Goal: Transaction & Acquisition: Purchase product/service

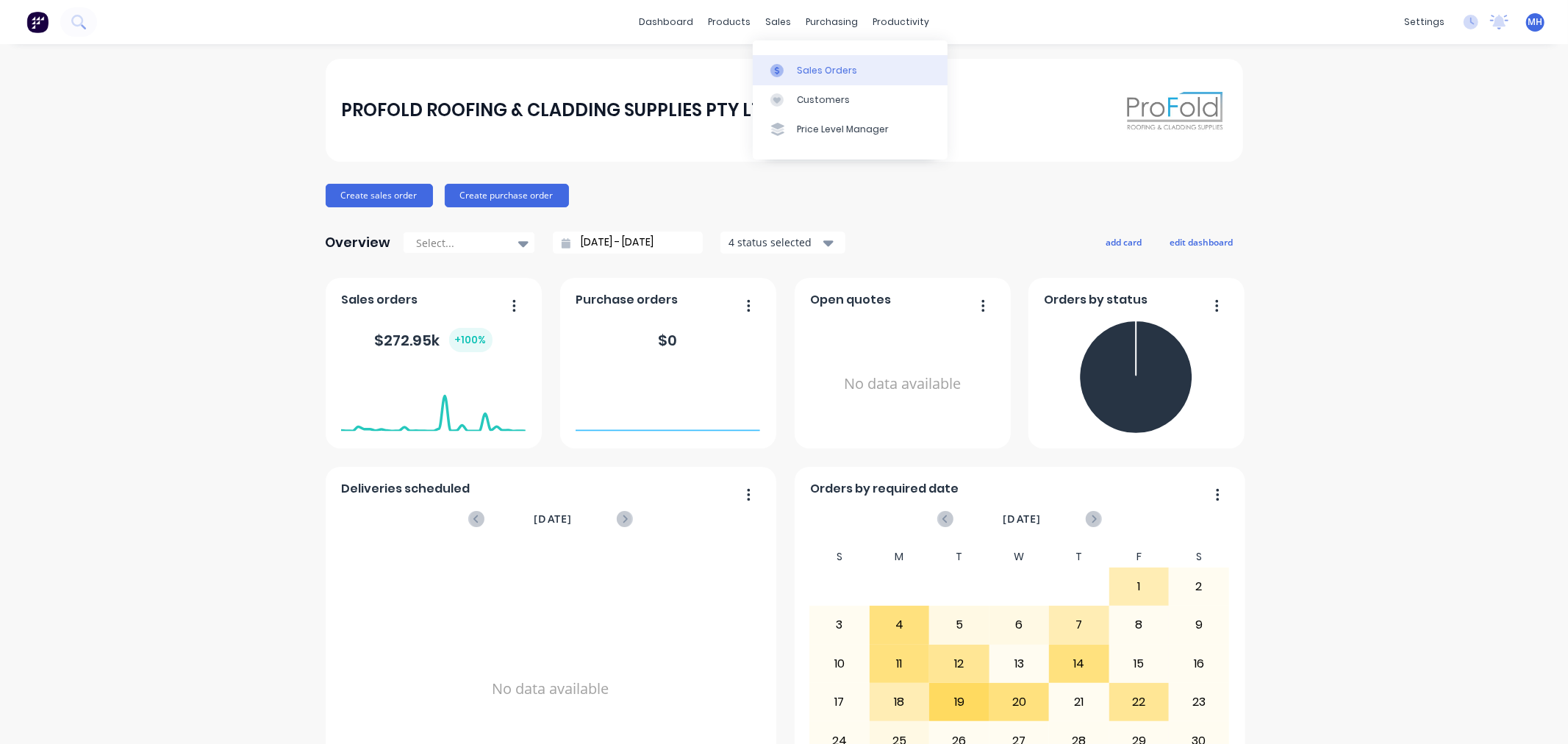
click at [814, 74] on div "Sales Orders" at bounding box center [827, 70] width 61 height 13
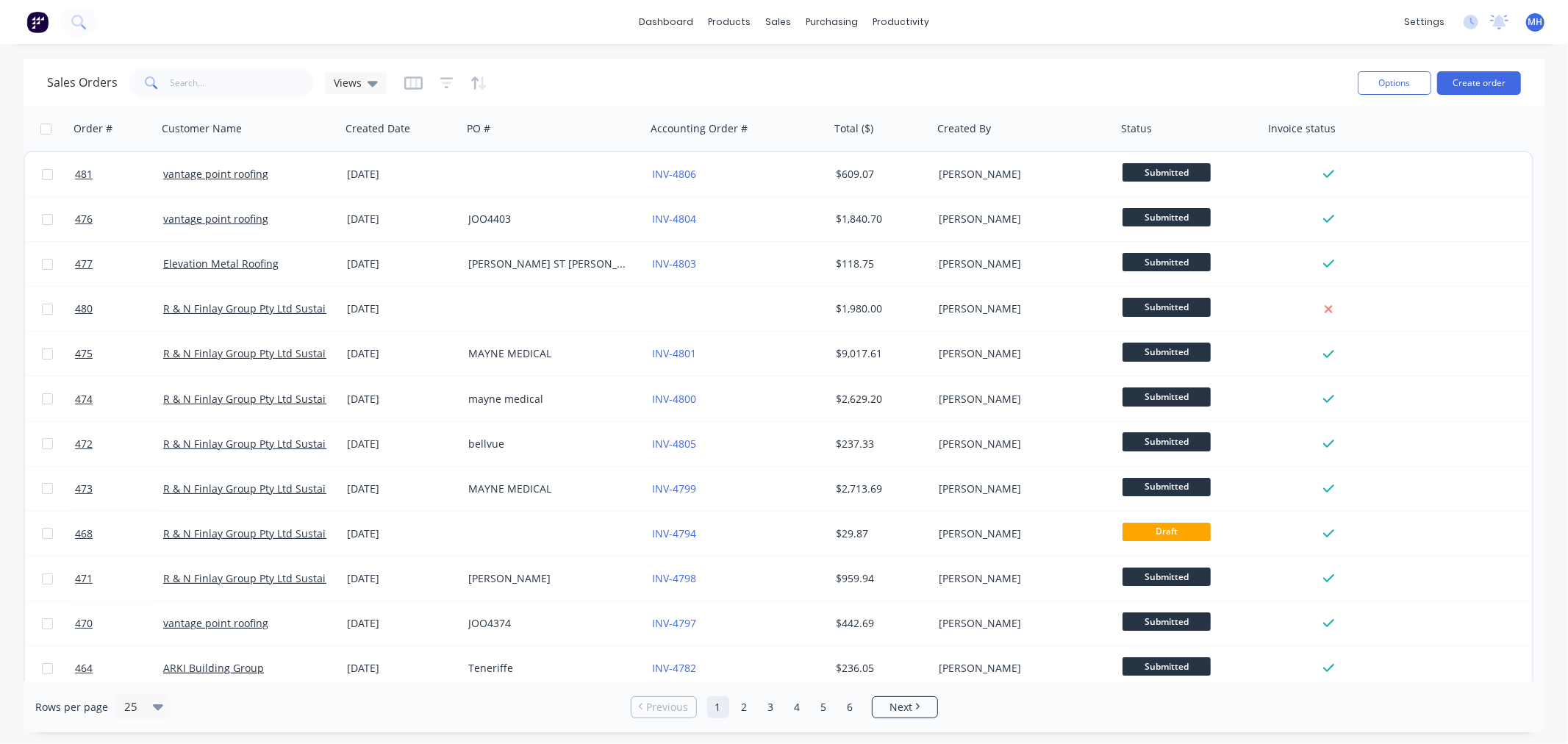
click at [1467, 67] on div "Options Create order" at bounding box center [1436, 82] width 169 height 36
click at [1468, 76] on button "Create order" at bounding box center [1479, 83] width 83 height 24
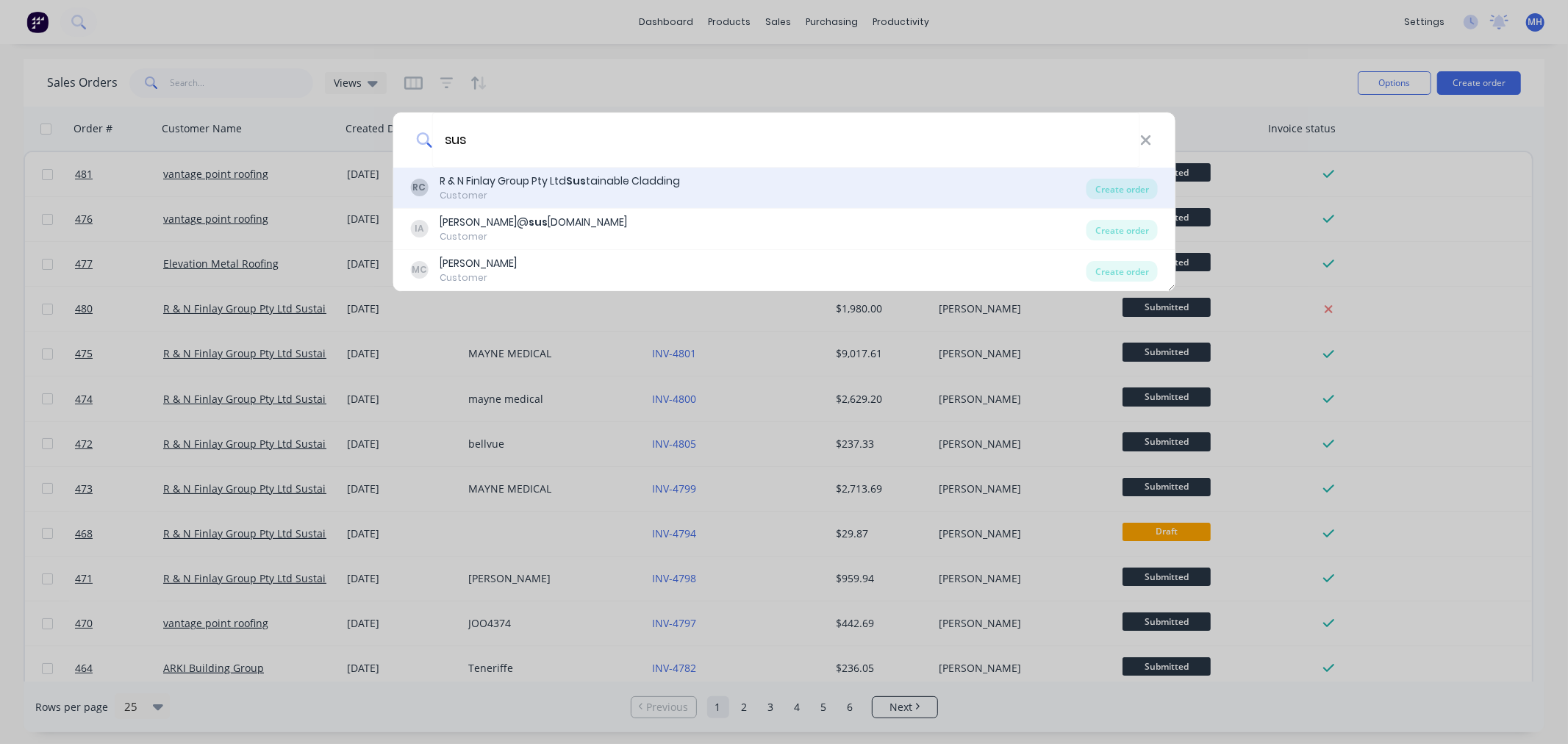
type input "sus"
click at [481, 174] on div "R & N Finlay Group Pty Ltd Sus tainable Cladding" at bounding box center [559, 182] width 240 height 16
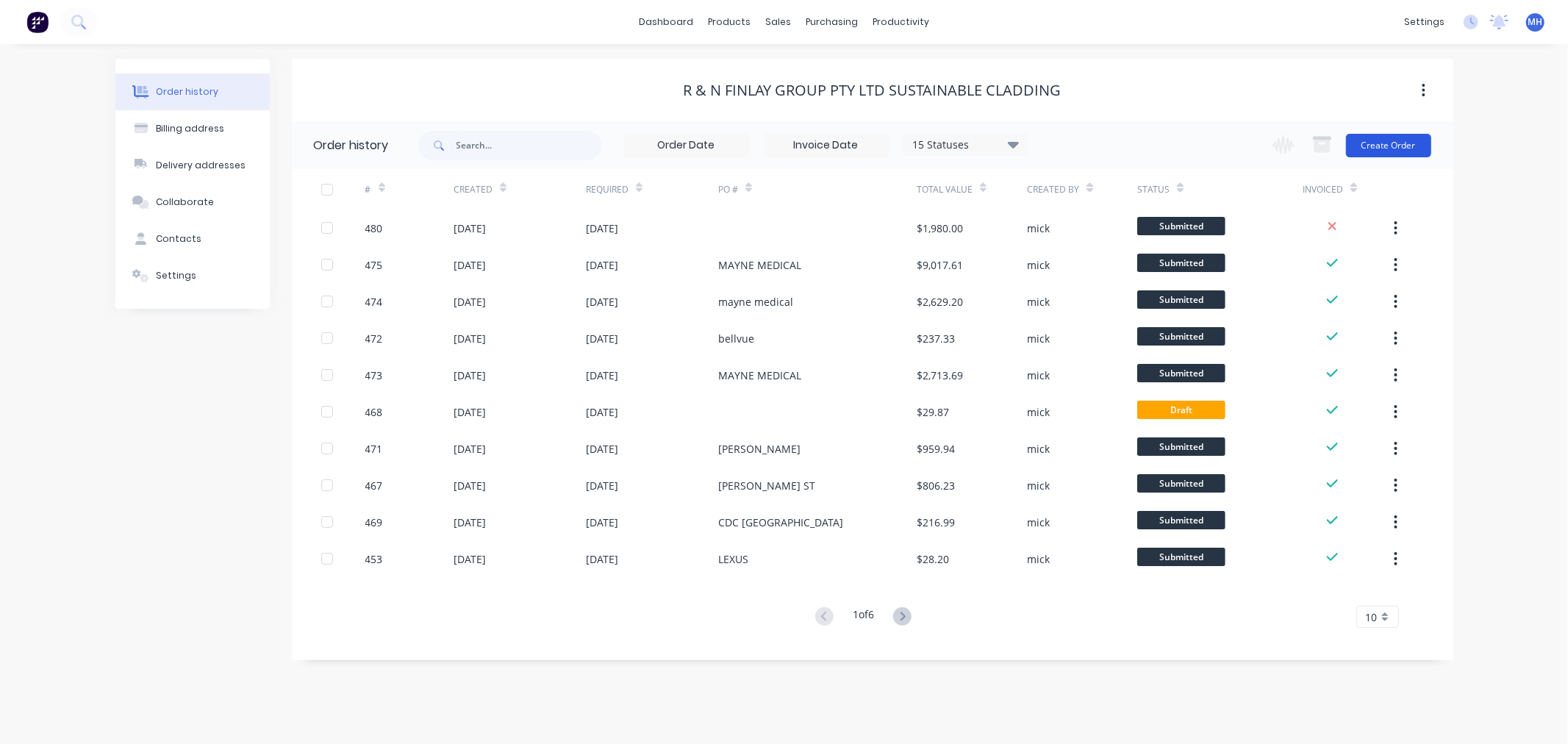
click at [1371, 148] on button "Create Order" at bounding box center [1388, 146] width 85 height 24
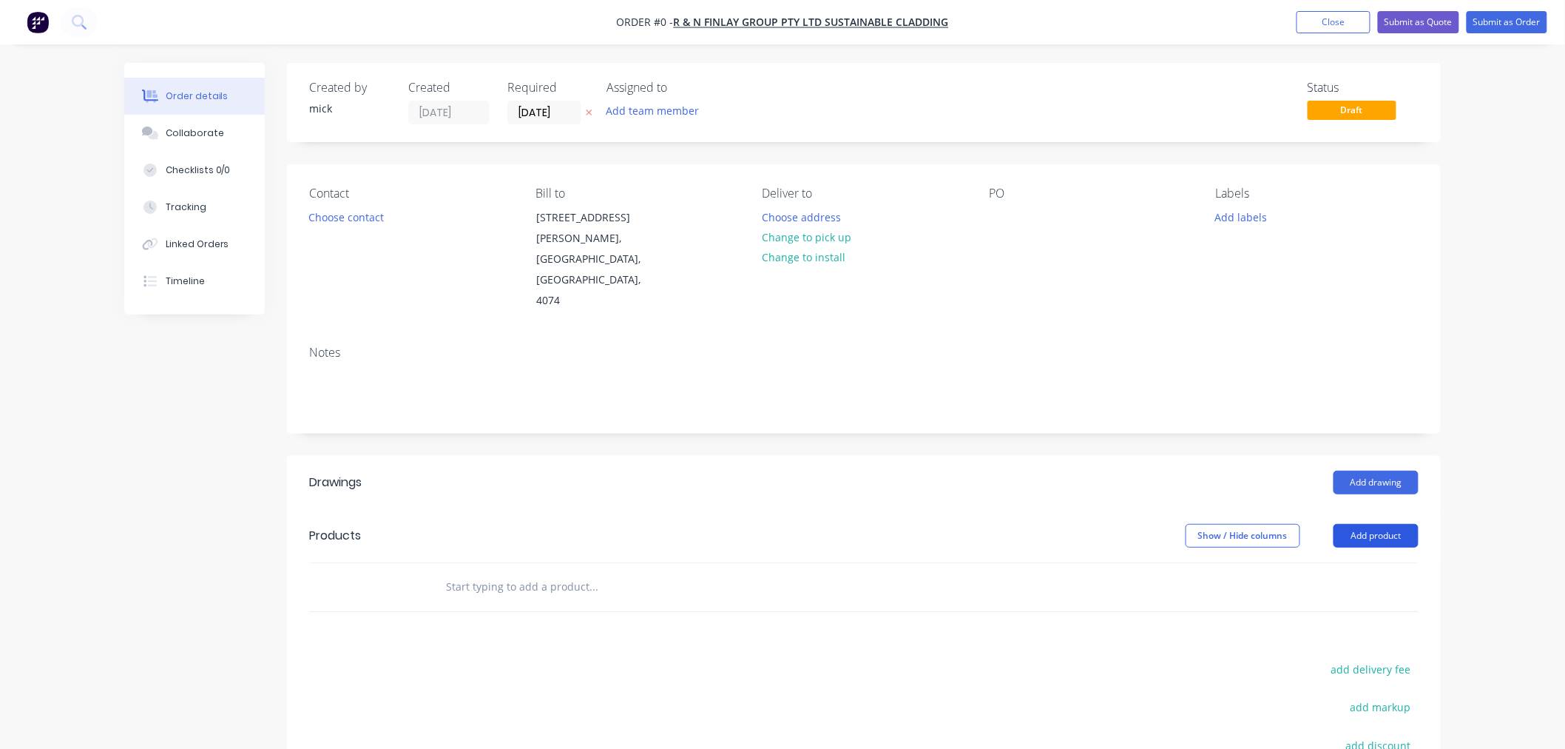
click at [1369, 524] on button "Add product" at bounding box center [1376, 536] width 85 height 24
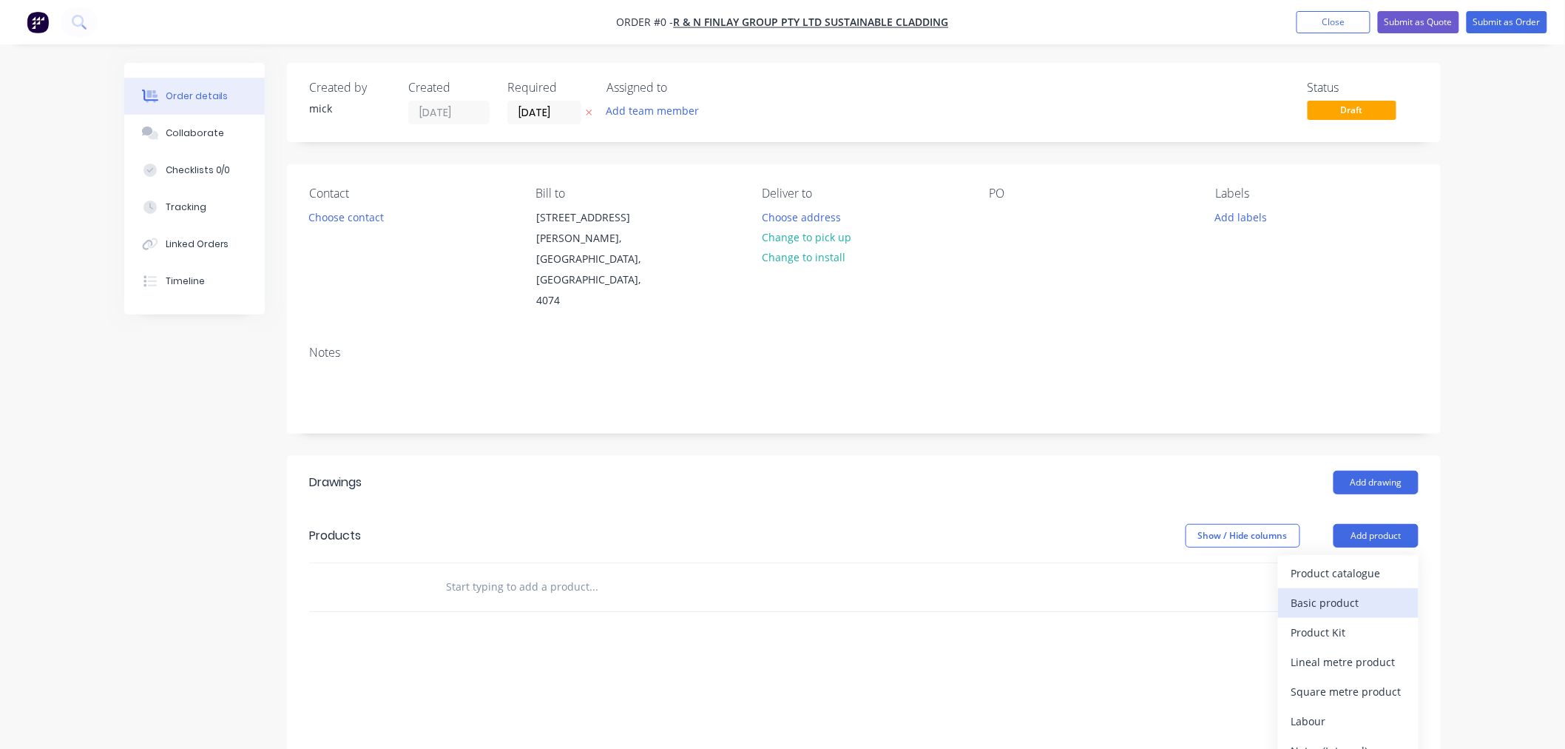
click at [1322, 588] on button "Basic product" at bounding box center [1348, 603] width 141 height 30
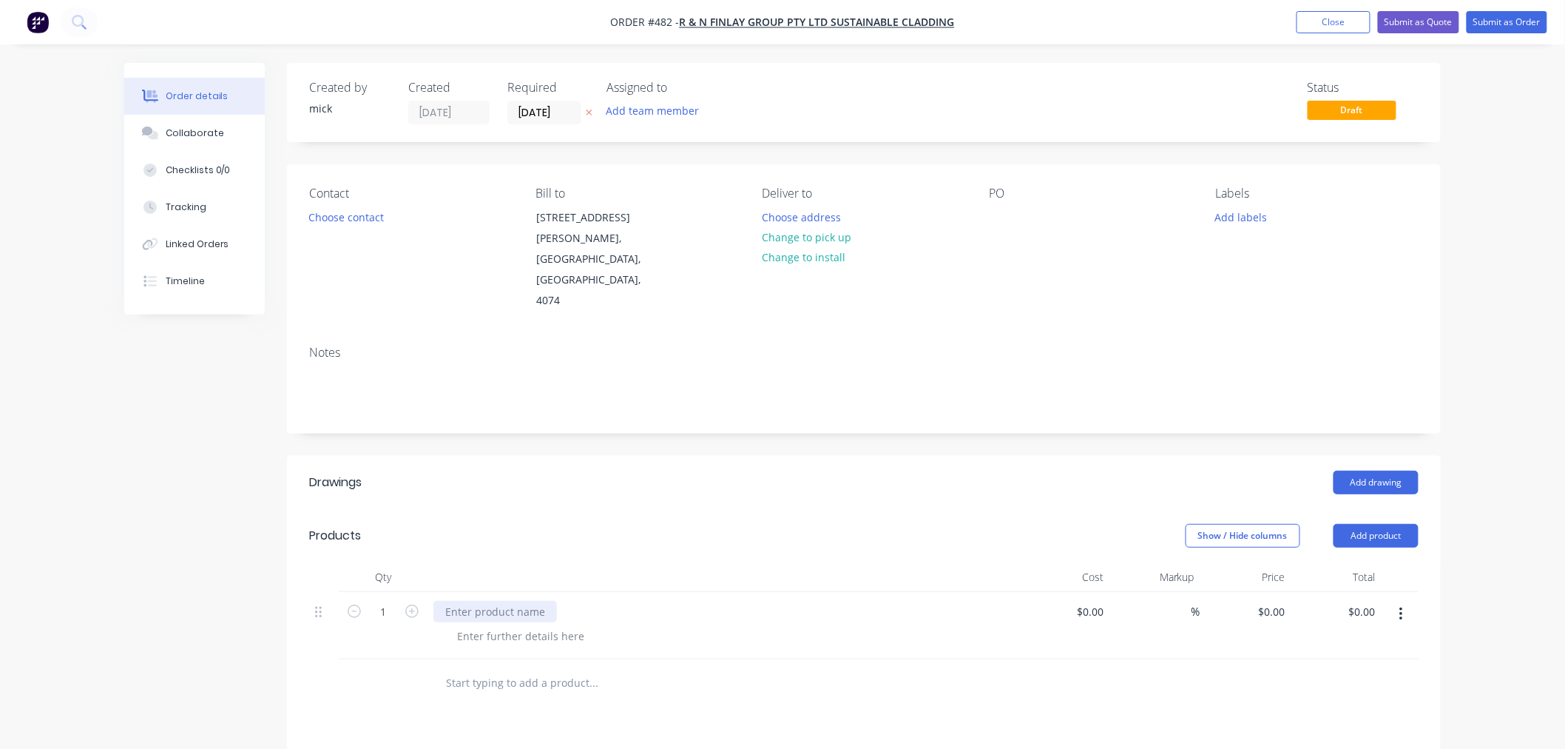
click at [484, 601] on div at bounding box center [495, 611] width 124 height 21
click at [493, 601] on div at bounding box center [495, 611] width 124 height 21
click at [464, 601] on div at bounding box center [495, 611] width 124 height 21
click at [516, 625] on div at bounding box center [520, 635] width 151 height 21
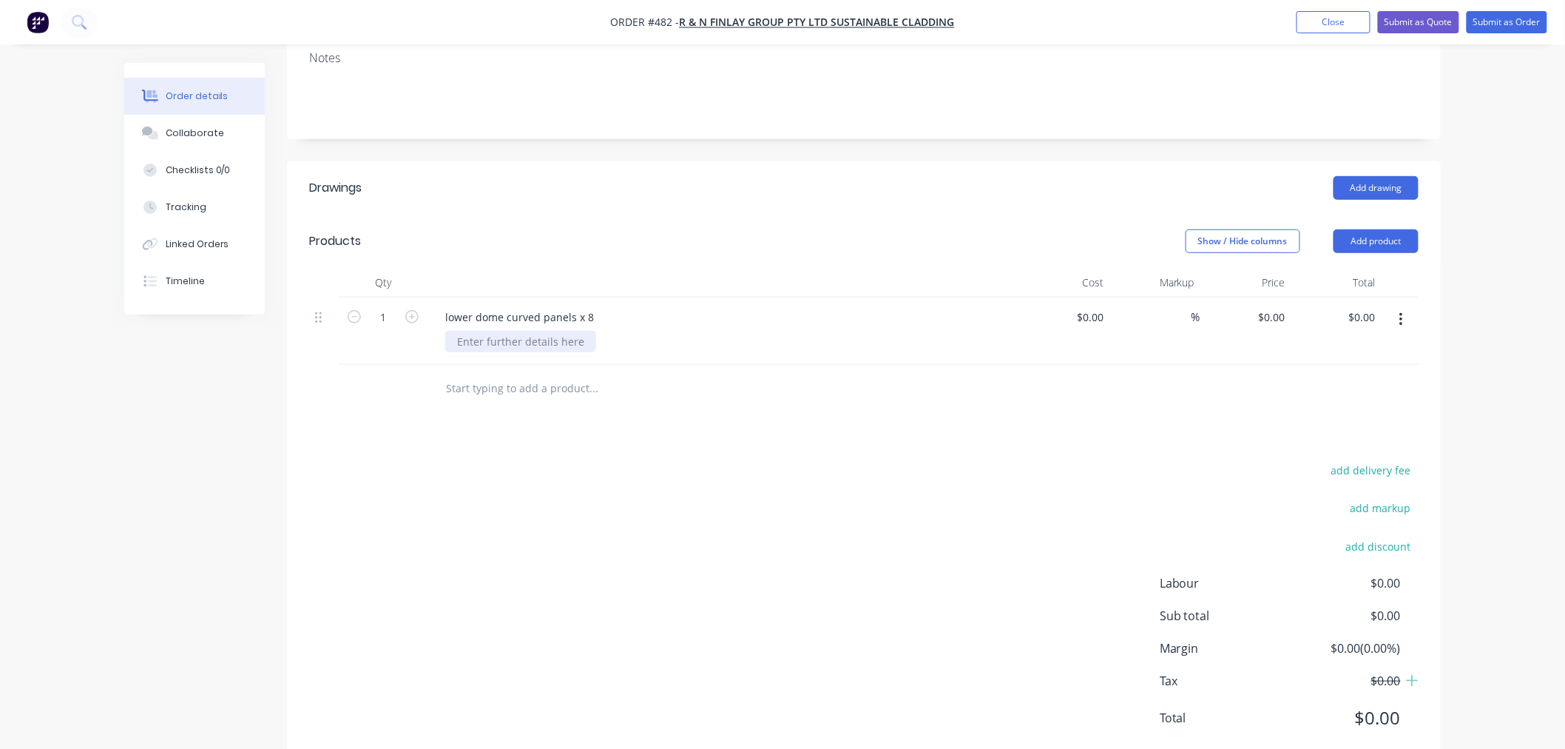
click at [534, 331] on div at bounding box center [520, 341] width 151 height 21
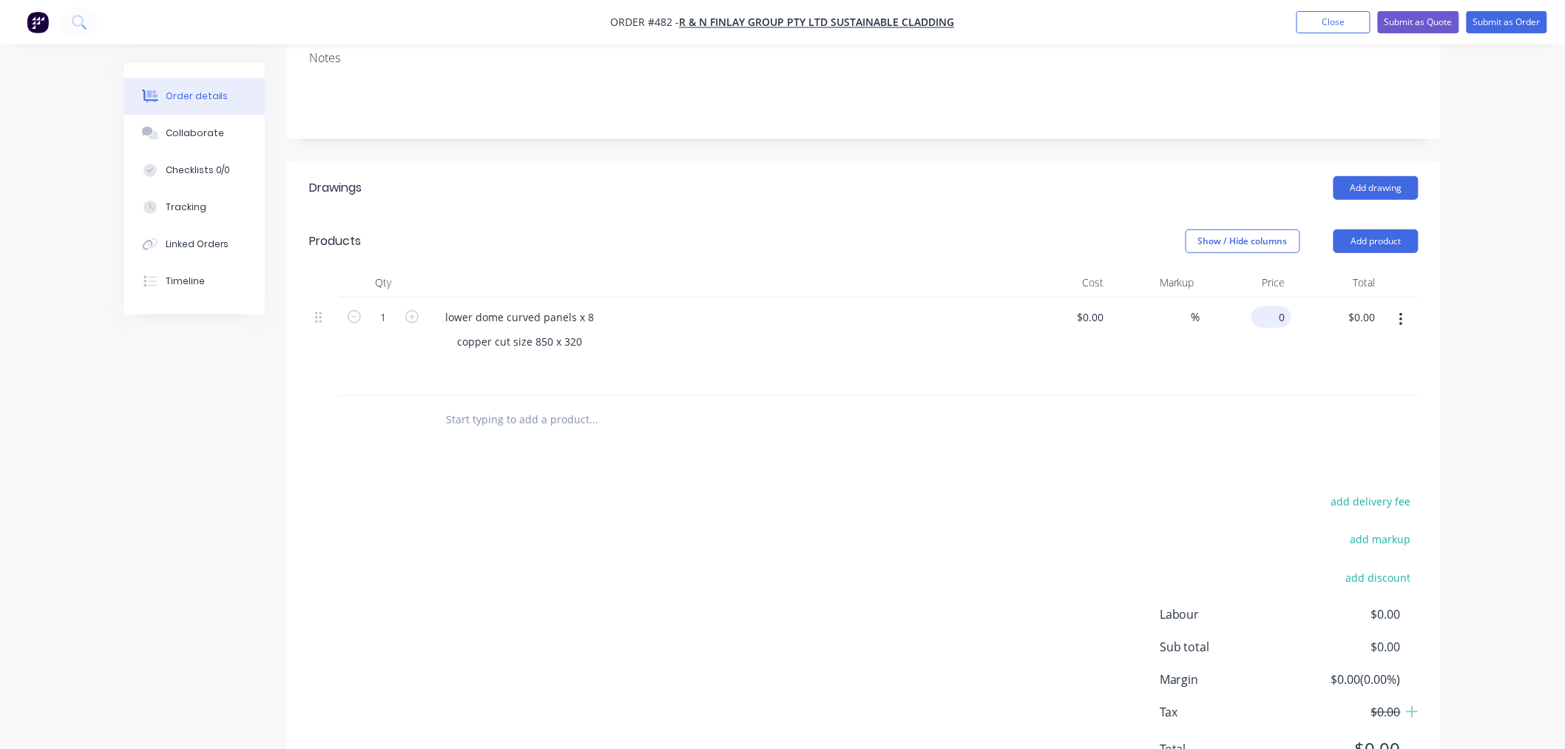
click at [1288, 306] on input "0" at bounding box center [1274, 316] width 34 height 21
click at [892, 460] on div "add delivery fee add markup add discount Labour $0.00 Sub total $0.00 Margin $0…" at bounding box center [863, 603] width 1109 height 286
type input "$1,056.14"
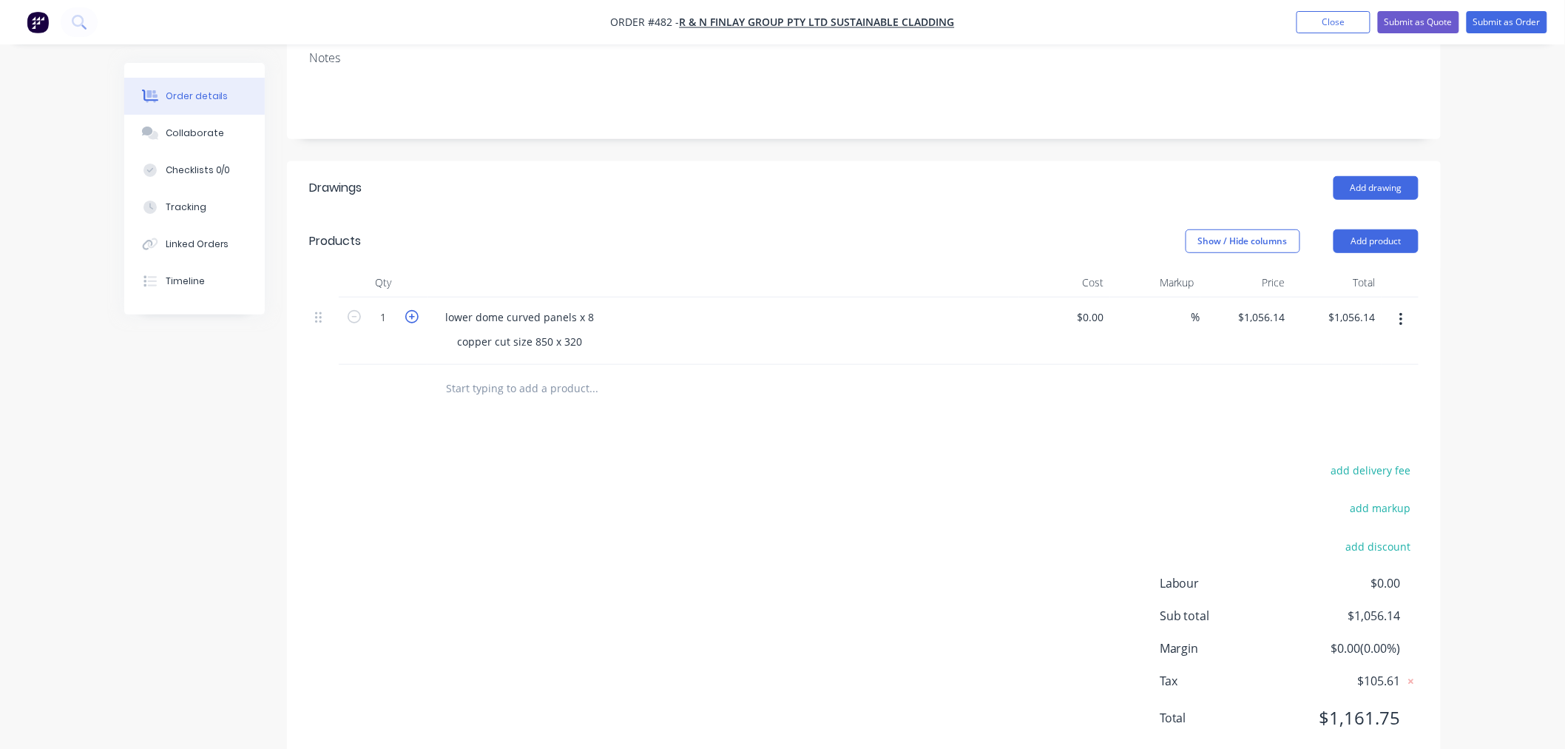
click at [413, 310] on icon "button" at bounding box center [411, 316] width 13 height 13
type input "2"
type input "$2,112.28"
click at [413, 310] on icon "button" at bounding box center [411, 316] width 13 height 13
type input "3"
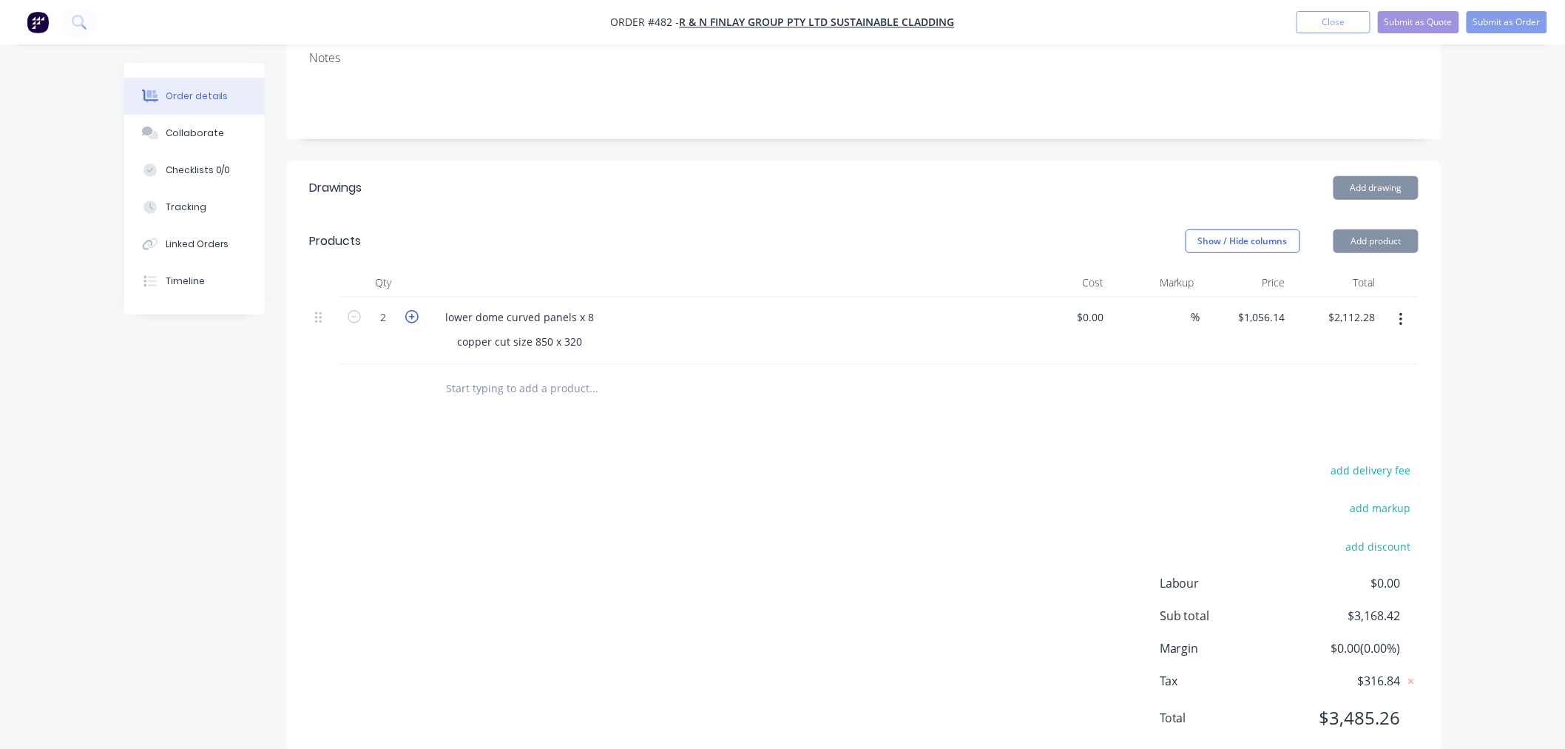
type input "$3,168.42"
click at [413, 310] on icon "button" at bounding box center [411, 316] width 13 height 13
type input "4"
type input "$4,224.56"
click at [413, 310] on icon "button" at bounding box center [411, 316] width 13 height 13
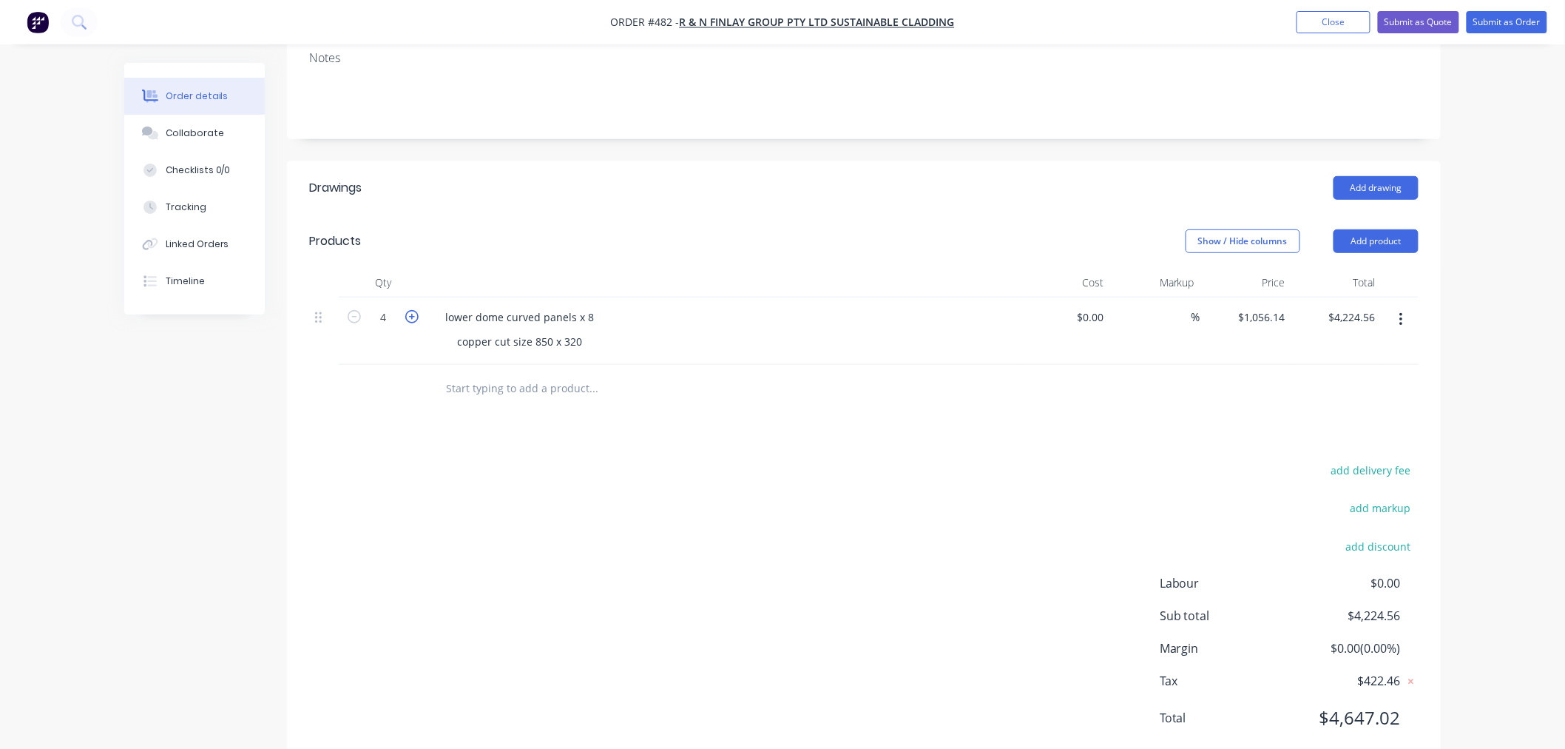
type input "5"
type input "$5,280.70"
click at [413, 310] on icon "button" at bounding box center [411, 316] width 13 height 13
type input "6"
type input "$6,336.84"
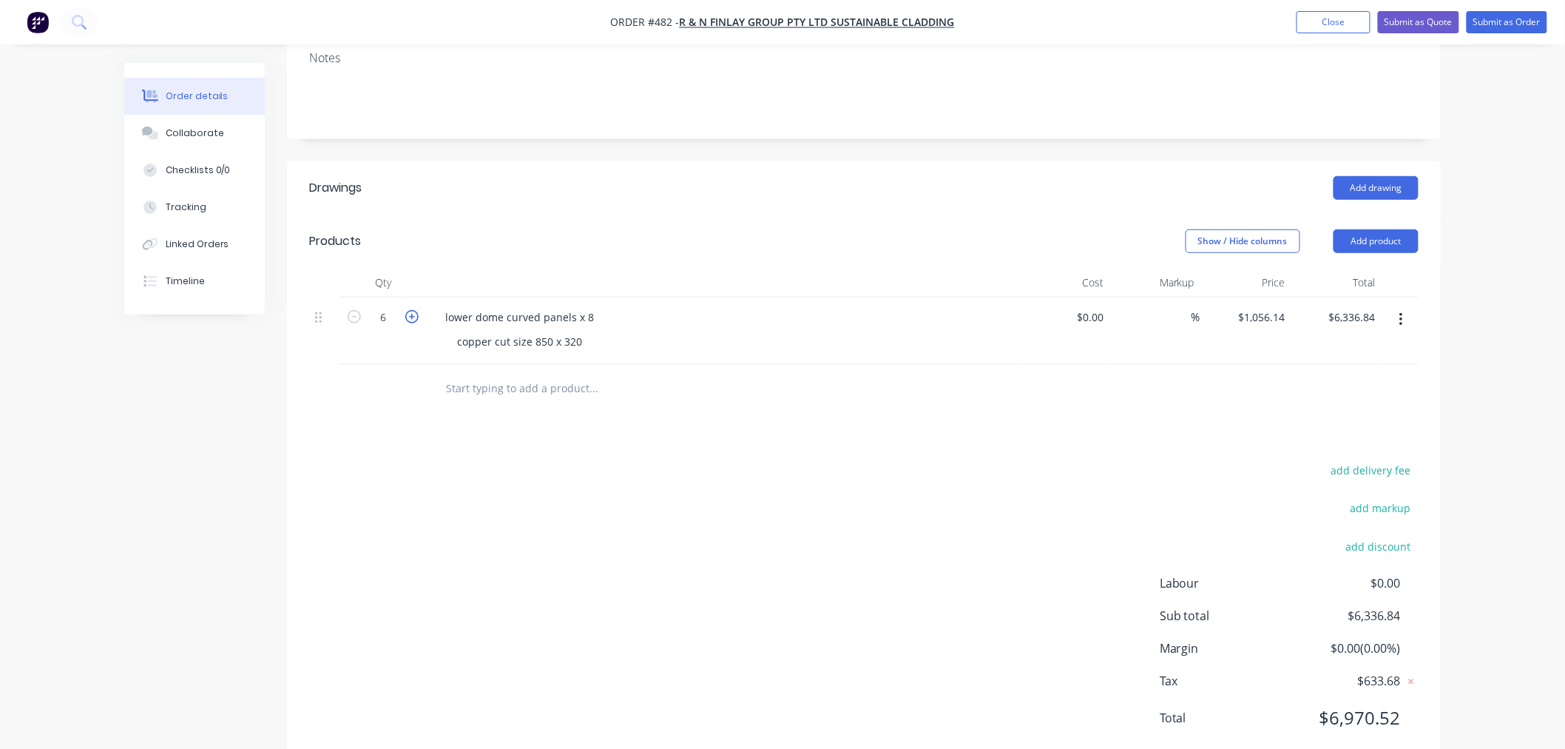
click at [413, 310] on icon "button" at bounding box center [411, 316] width 13 height 13
type input "7"
type input "$7,392.98"
click at [413, 310] on icon "button" at bounding box center [411, 316] width 13 height 13
type input "8"
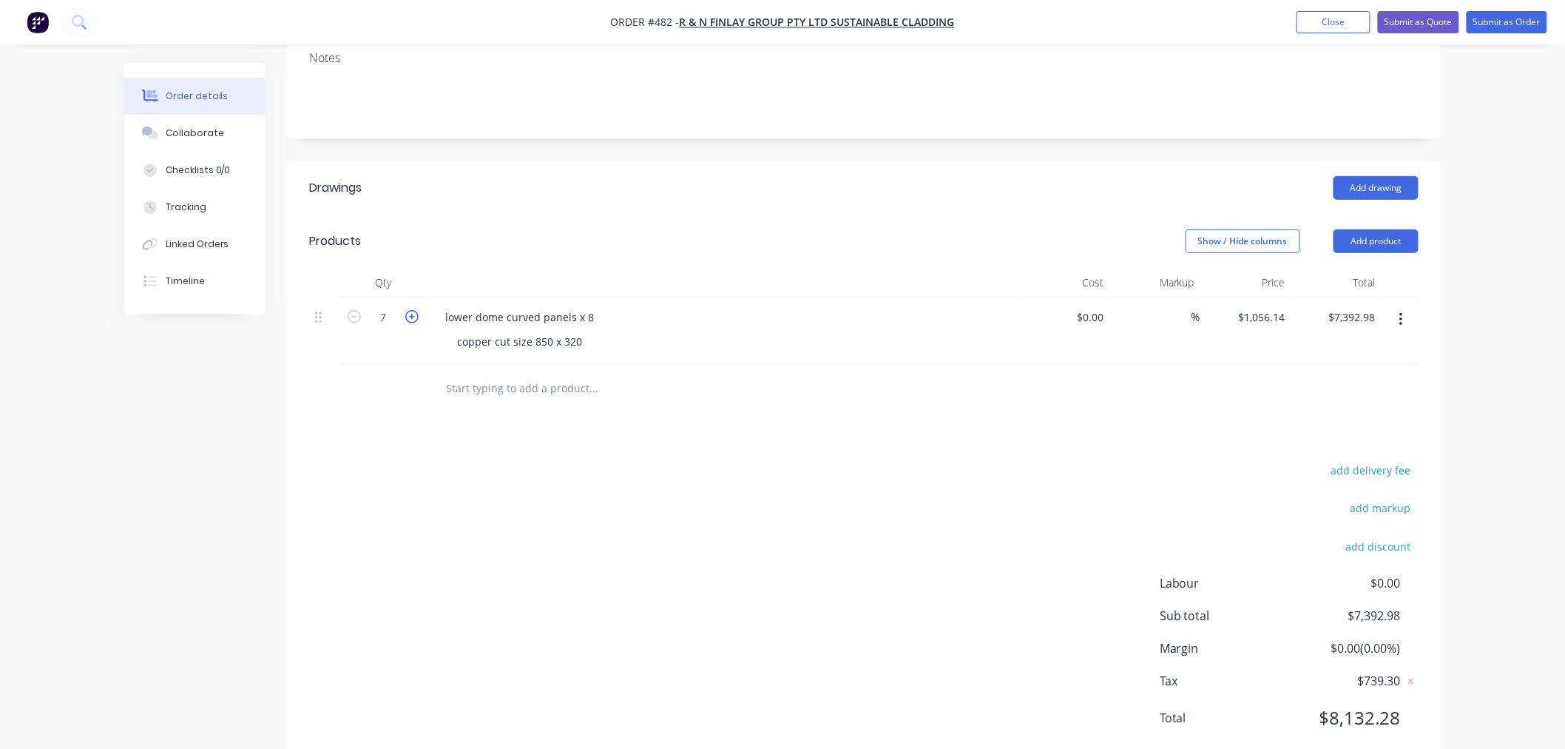
type input "$8,449.12"
click at [774, 460] on div "add delivery fee add markup add discount Labour $0.00 Sub total $8,449.12 Margi…" at bounding box center [863, 603] width 1109 height 286
click at [542, 374] on input "text" at bounding box center [593, 389] width 296 height 30
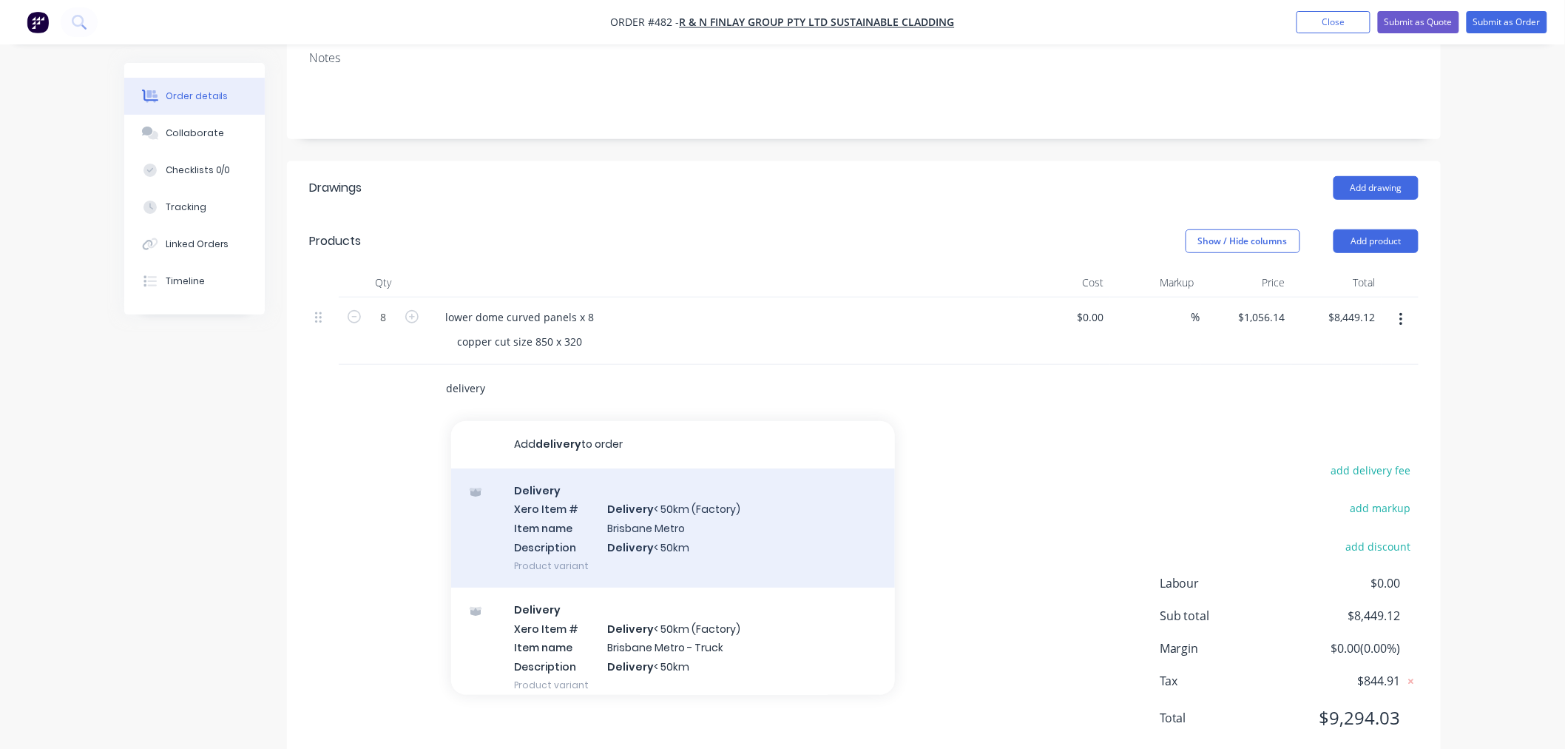
scroll to position [312, 0]
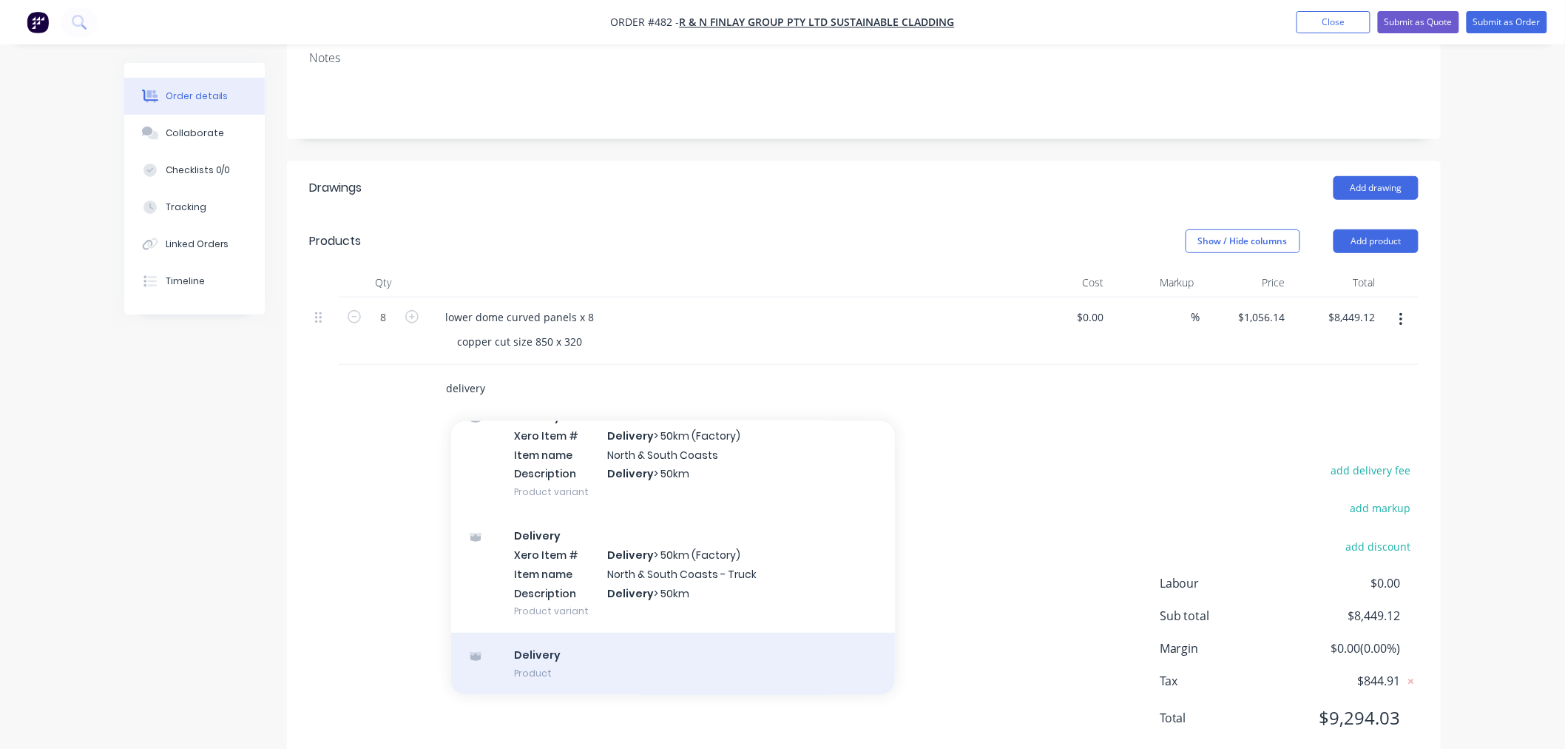
type input "delivery"
click at [577, 632] on div "Delivery Product" at bounding box center [673, 663] width 444 height 62
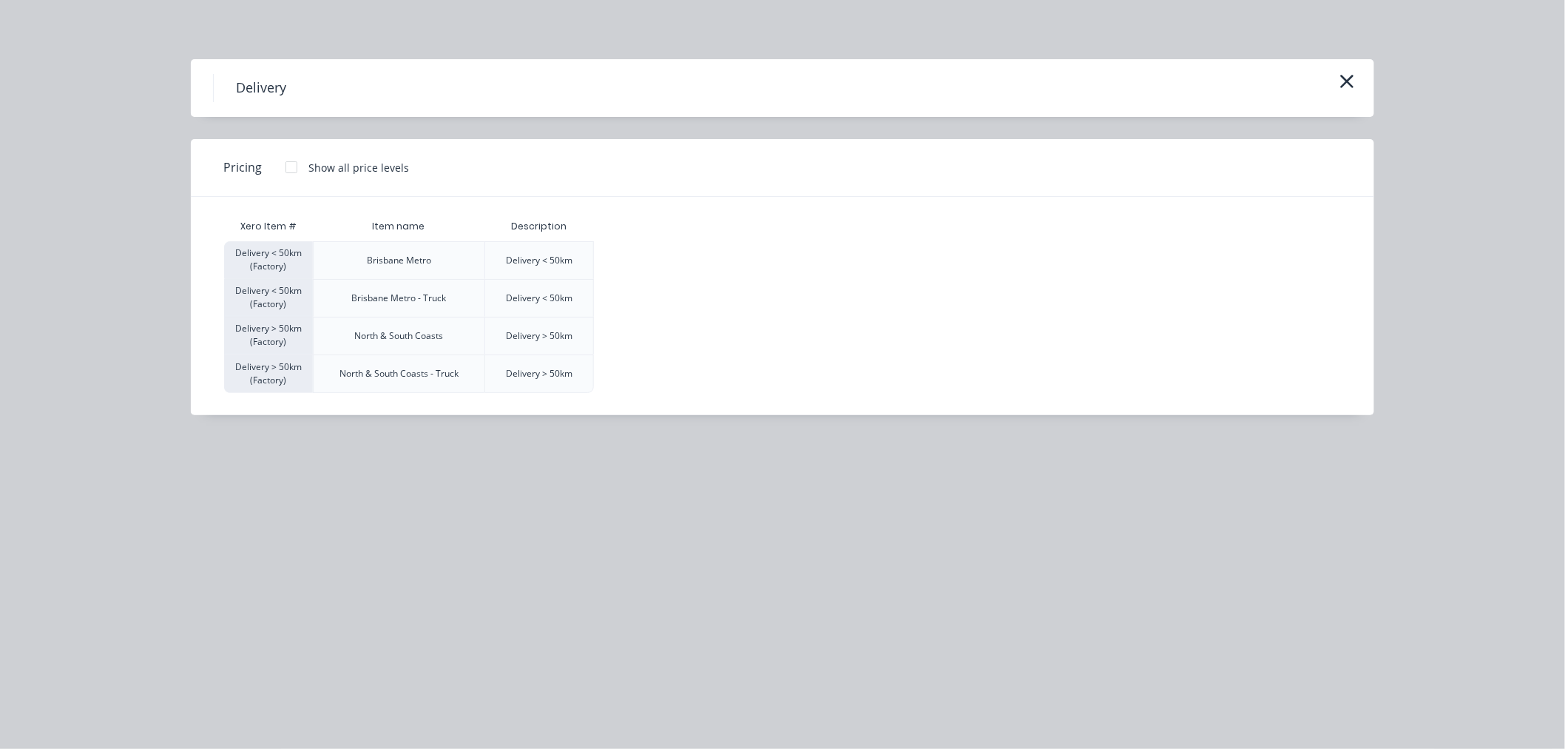
click at [289, 168] on div at bounding box center [292, 167] width 30 height 30
click at [647, 265] on div "$120.00" at bounding box center [632, 260] width 74 height 37
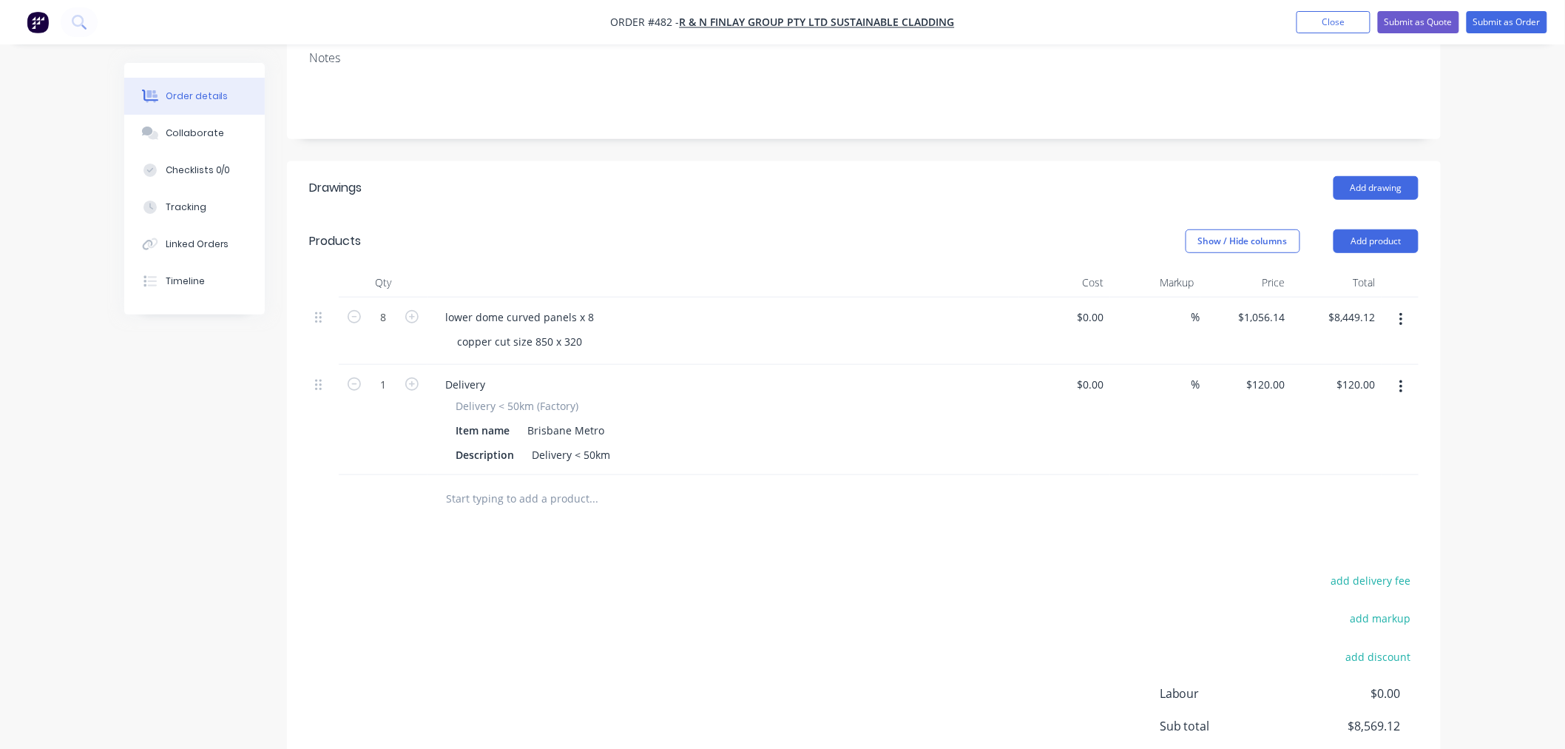
click at [1499, 292] on div "Order details Collaborate Checklists 0/0 Tracking Linked Orders Timeline Order …" at bounding box center [782, 303] width 1565 height 1195
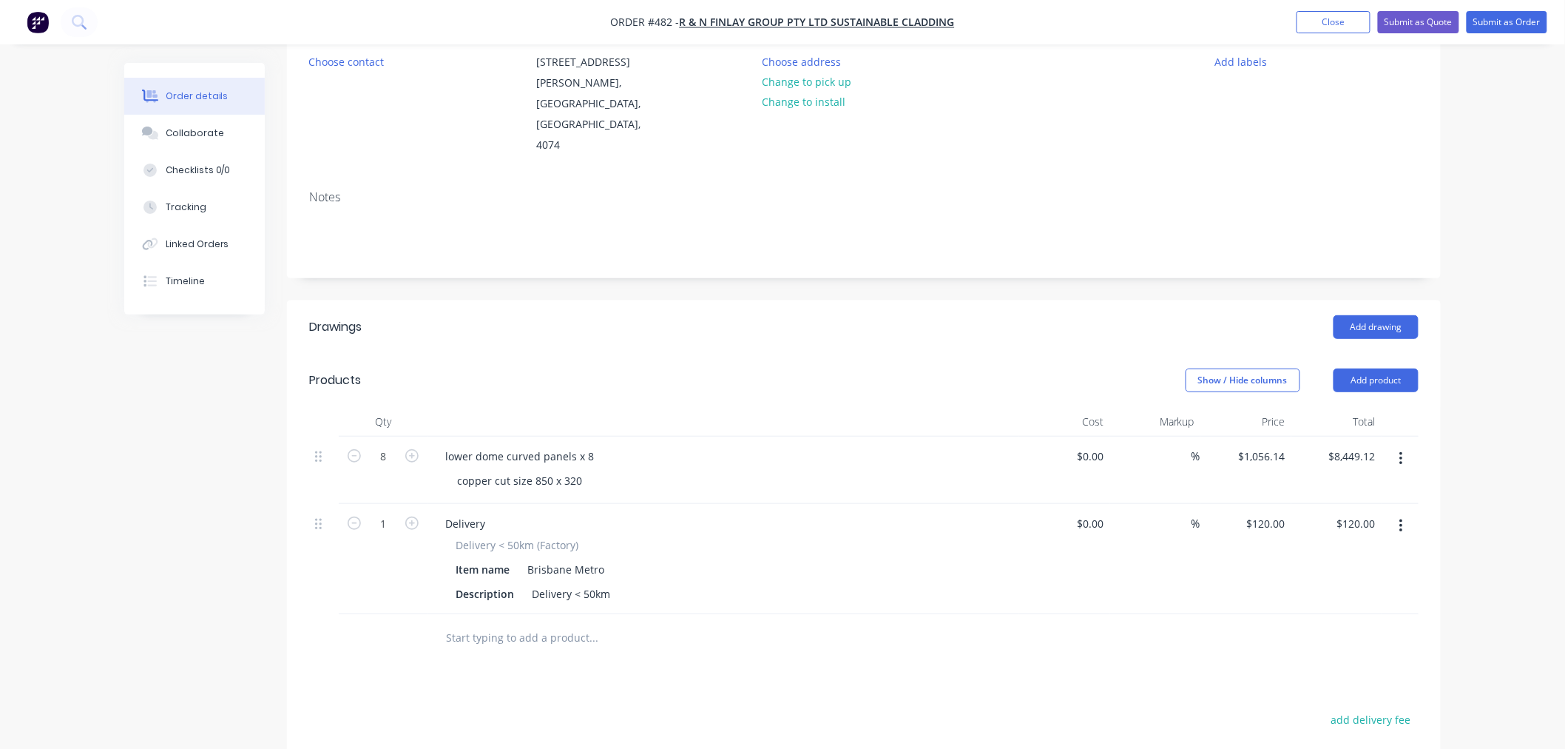
scroll to position [0, 0]
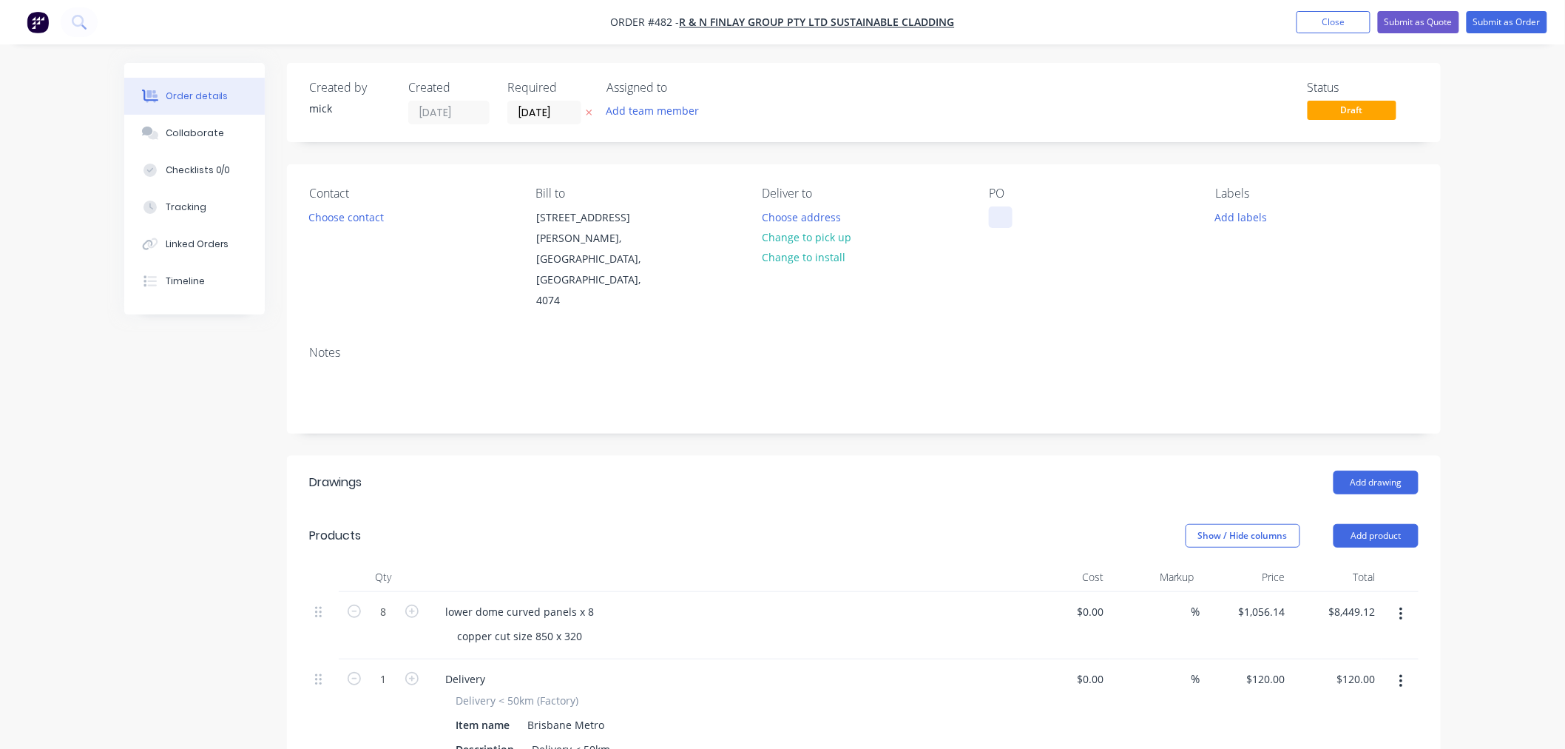
click at [996, 207] on div at bounding box center [1001, 216] width 24 height 21
click at [1010, 217] on div "mayne medical" at bounding box center [1038, 216] width 99 height 21
click at [1528, 225] on div "Order details Collaborate Checklists 0/0 Tracking Linked Orders Timeline Order …" at bounding box center [782, 597] width 1565 height 1195
click at [206, 137] on div "Collaborate" at bounding box center [195, 132] width 58 height 13
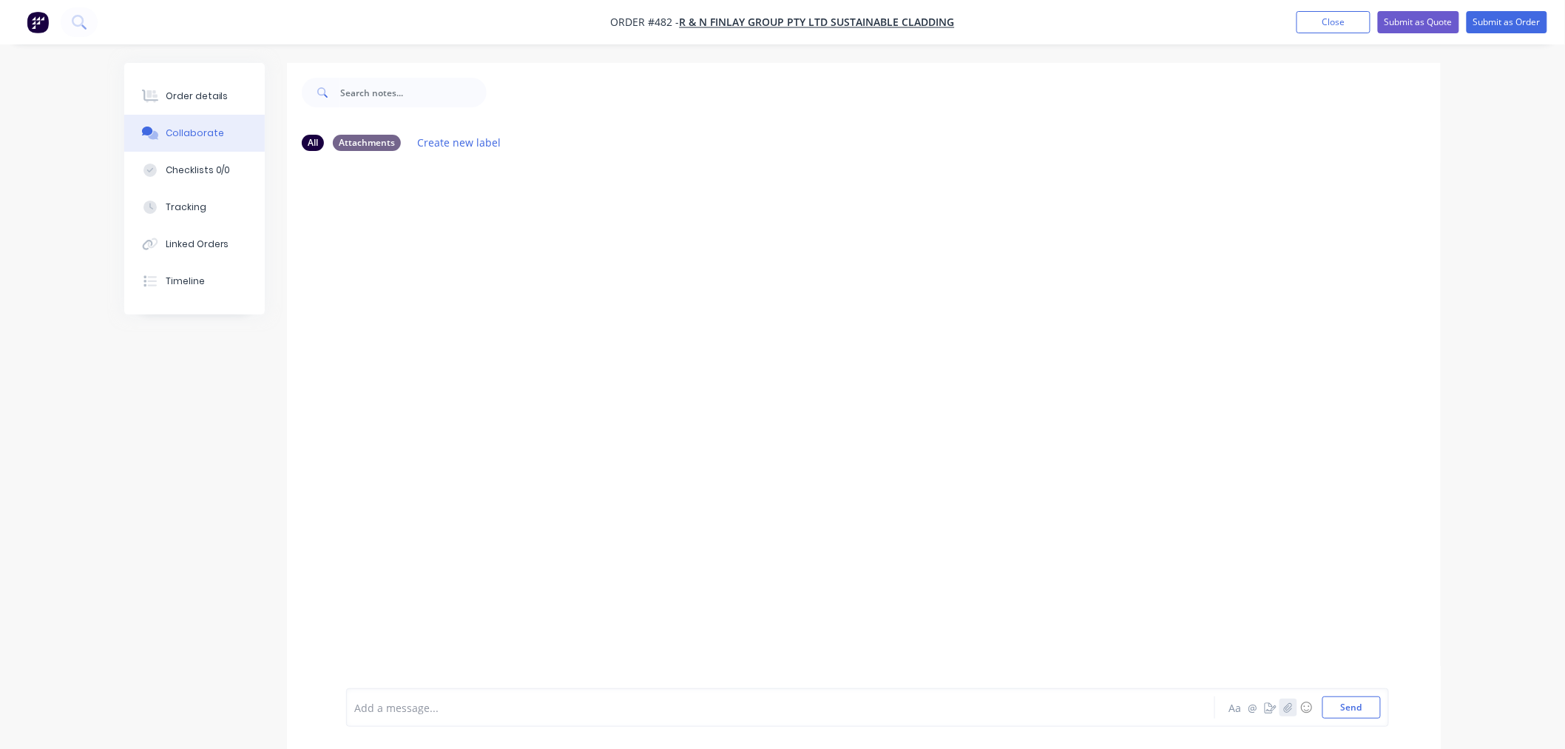
click at [1291, 707] on icon "button" at bounding box center [1288, 707] width 9 height 10
click at [1357, 712] on button "Send" at bounding box center [1351, 707] width 58 height 22
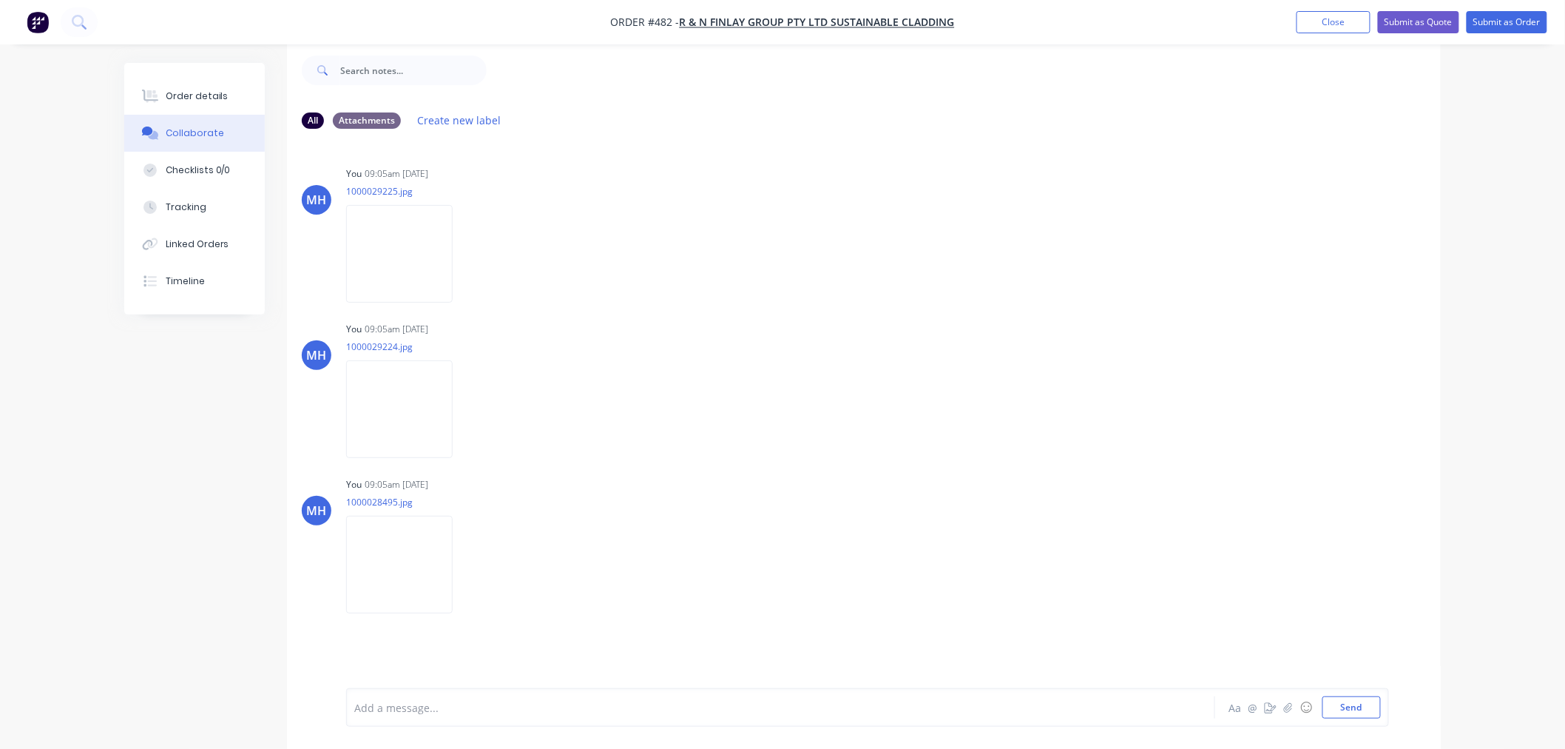
drag, startPoint x: 209, startPoint y: 97, endPoint x: 1370, endPoint y: 40, distance: 1162.6
click at [209, 97] on div "Order details" at bounding box center [197, 95] width 63 height 13
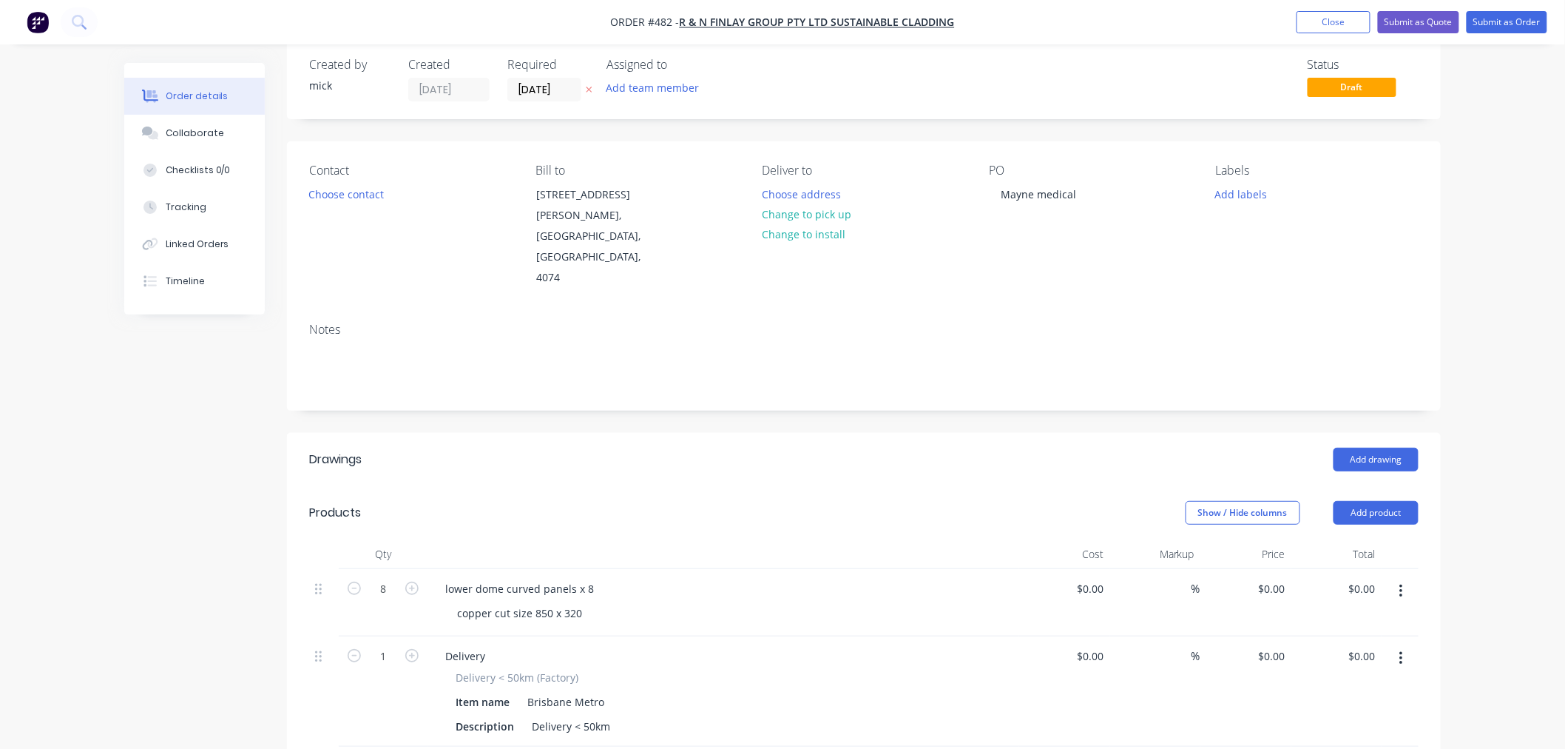
type input "$1,056.14"
type input "$8,449.12"
type input "$120.00"
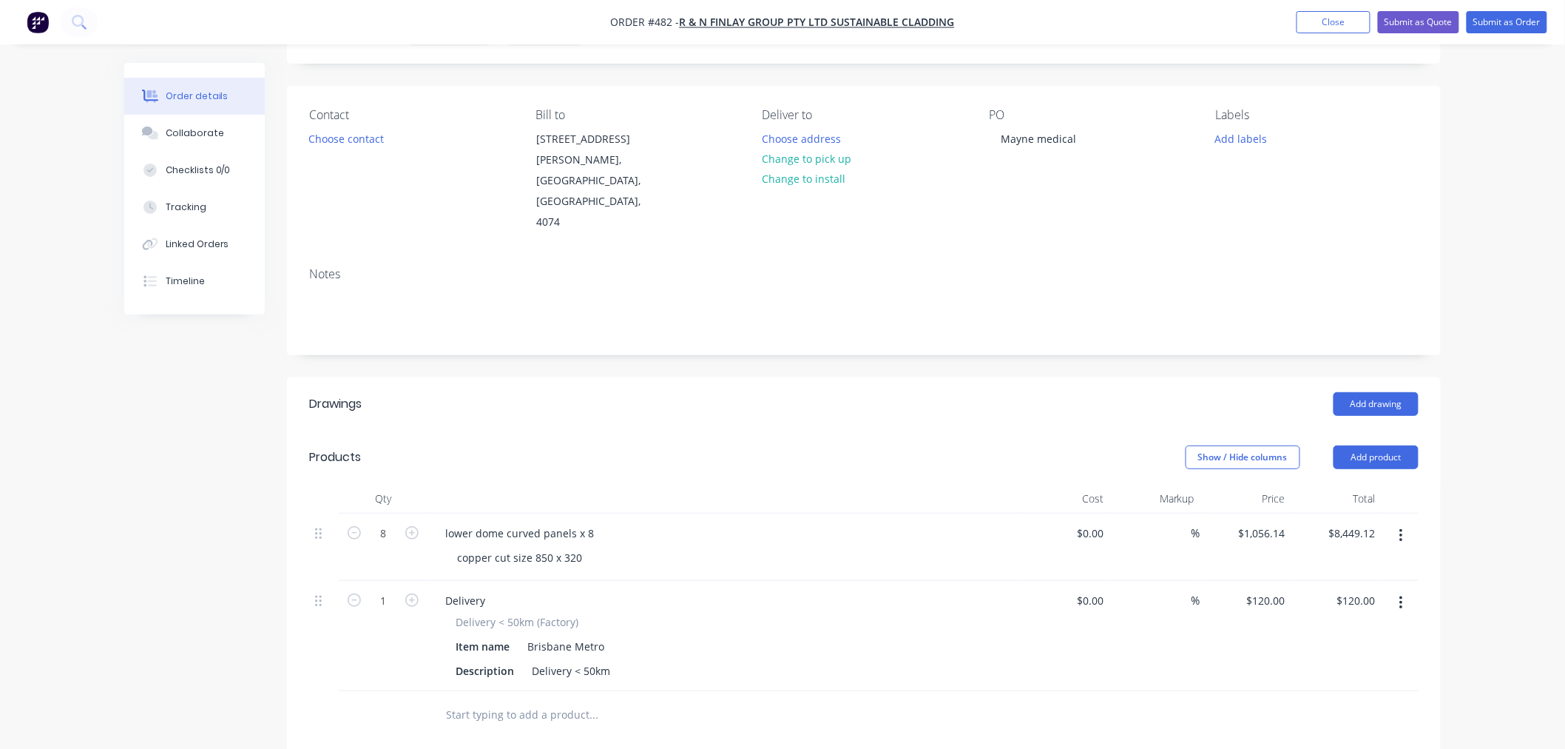
scroll to position [76, 0]
click at [581, 549] on div "copper cut size 850 x 320" at bounding box center [519, 559] width 149 height 21
click at [723, 433] on header "Products Show / Hide columns Add product" at bounding box center [864, 459] width 1154 height 53
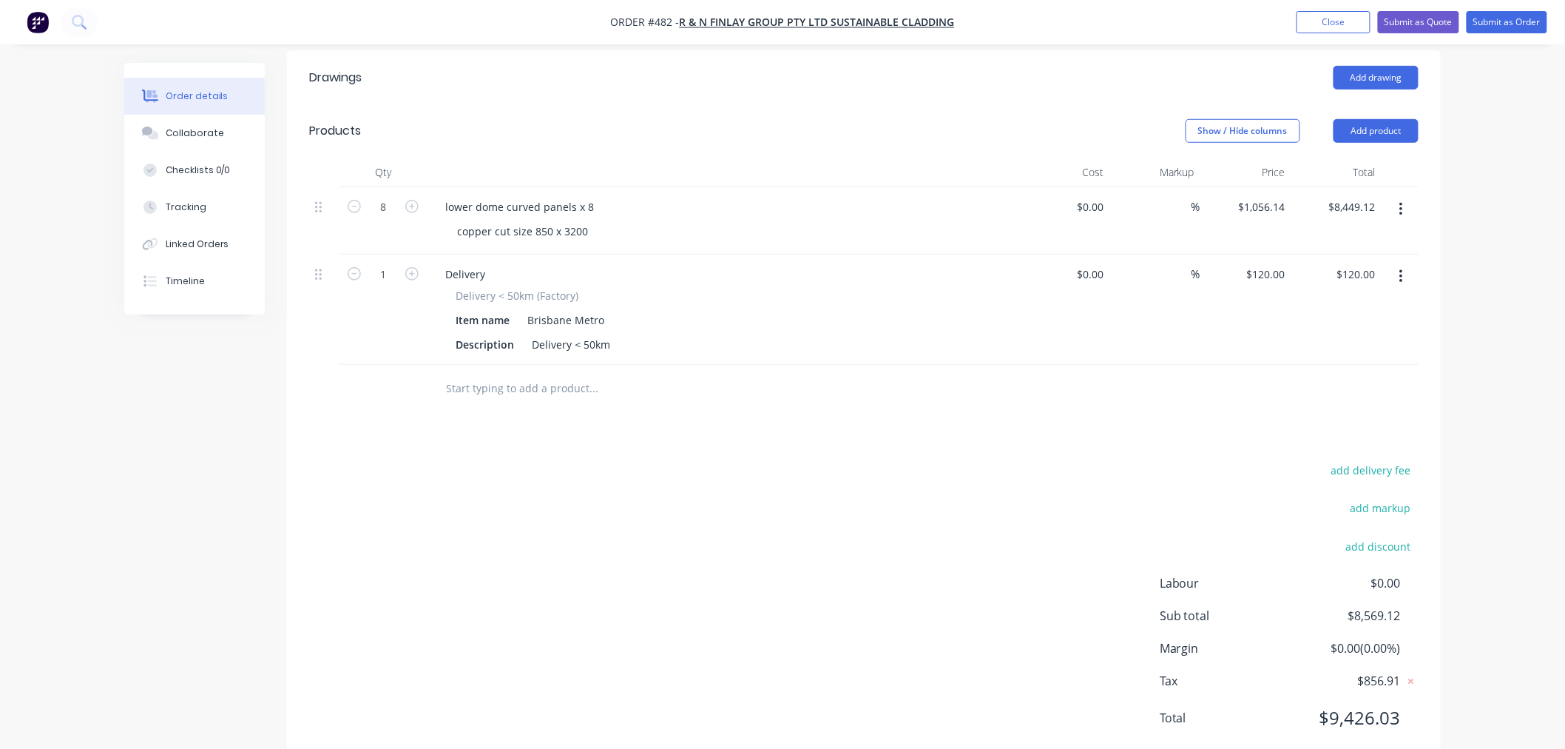
scroll to position [0, 0]
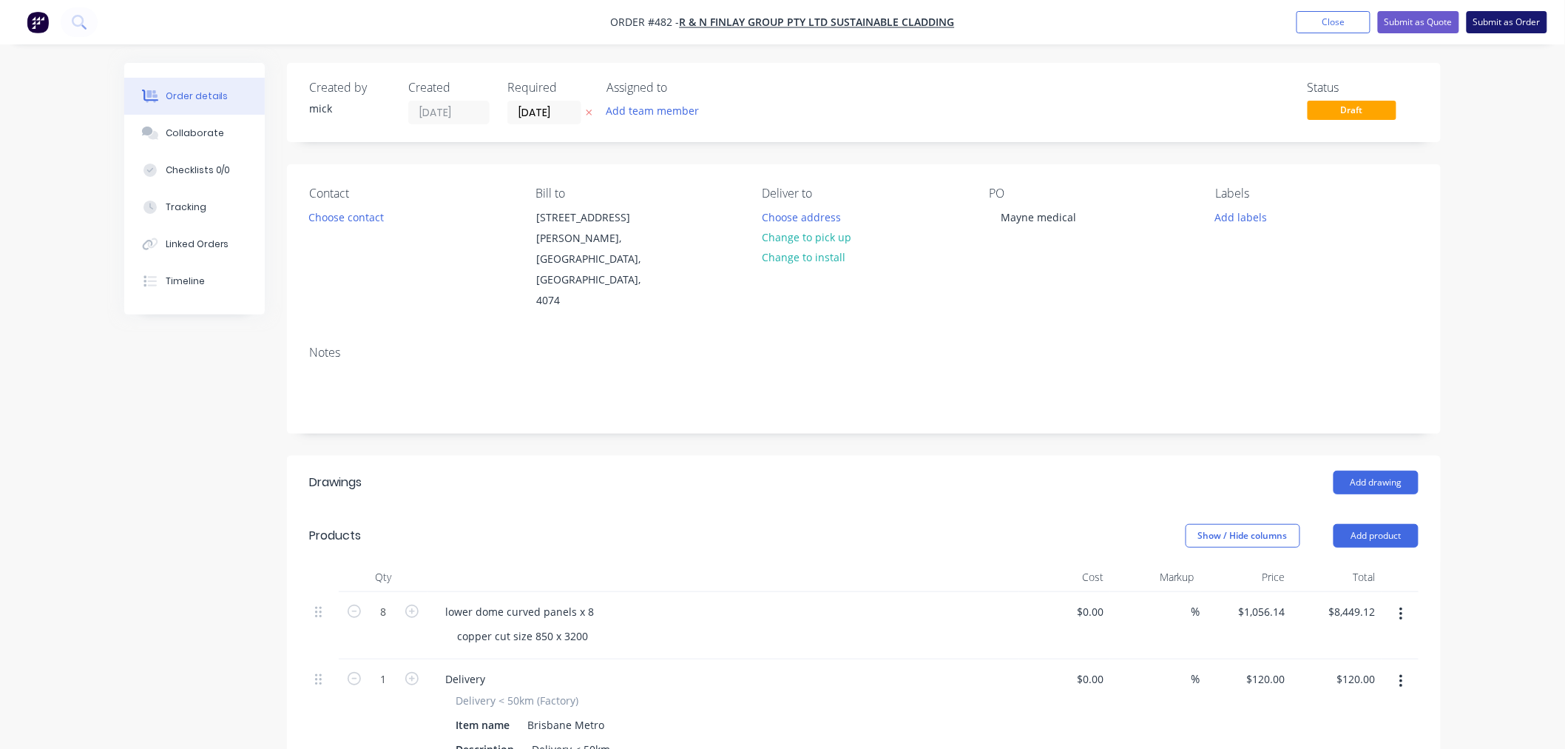
click at [1490, 30] on button "Submit as Order" at bounding box center [1507, 22] width 81 height 22
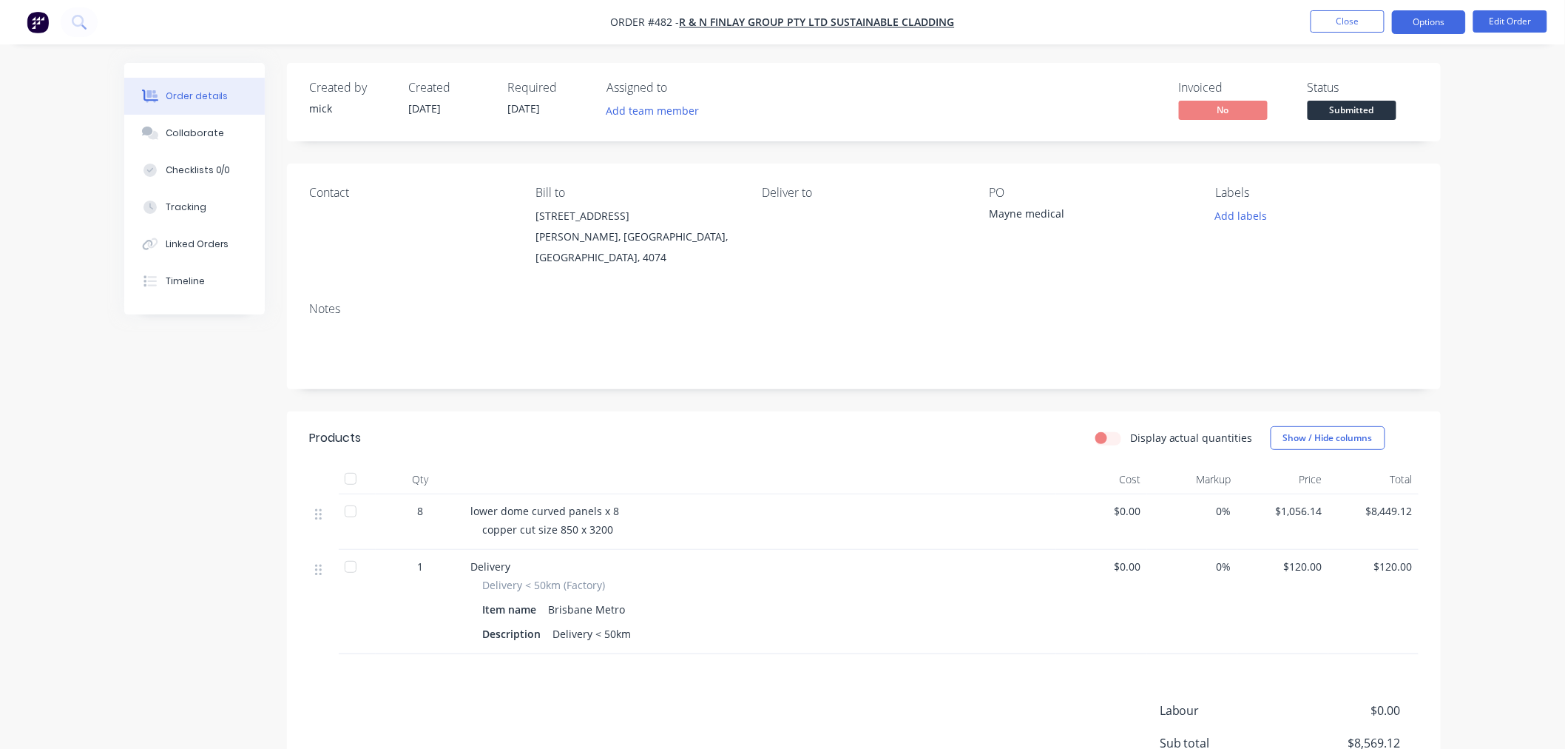
click at [1444, 18] on button "Options" at bounding box center [1429, 22] width 74 height 24
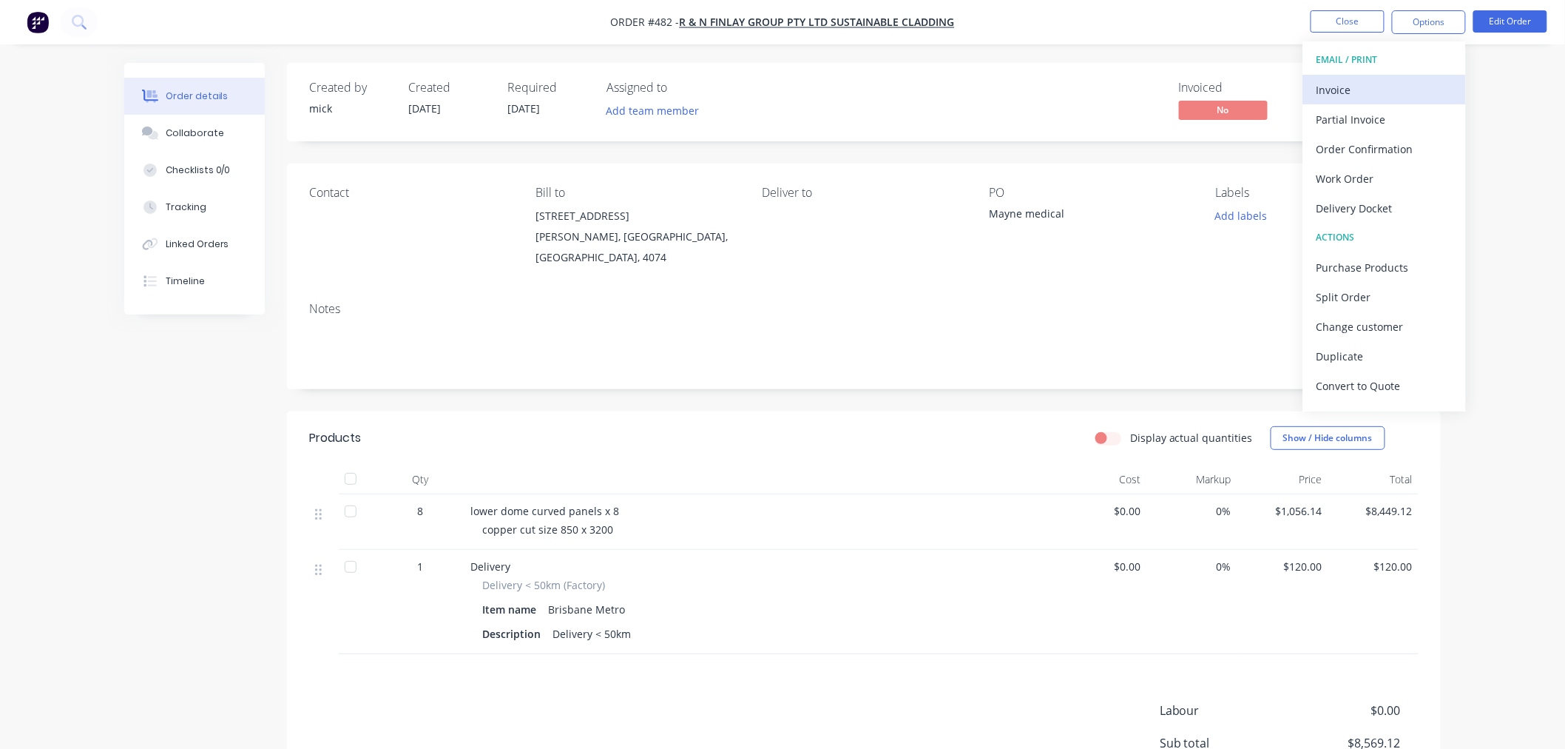
click at [1354, 84] on div "Invoice" at bounding box center [1385, 89] width 136 height 21
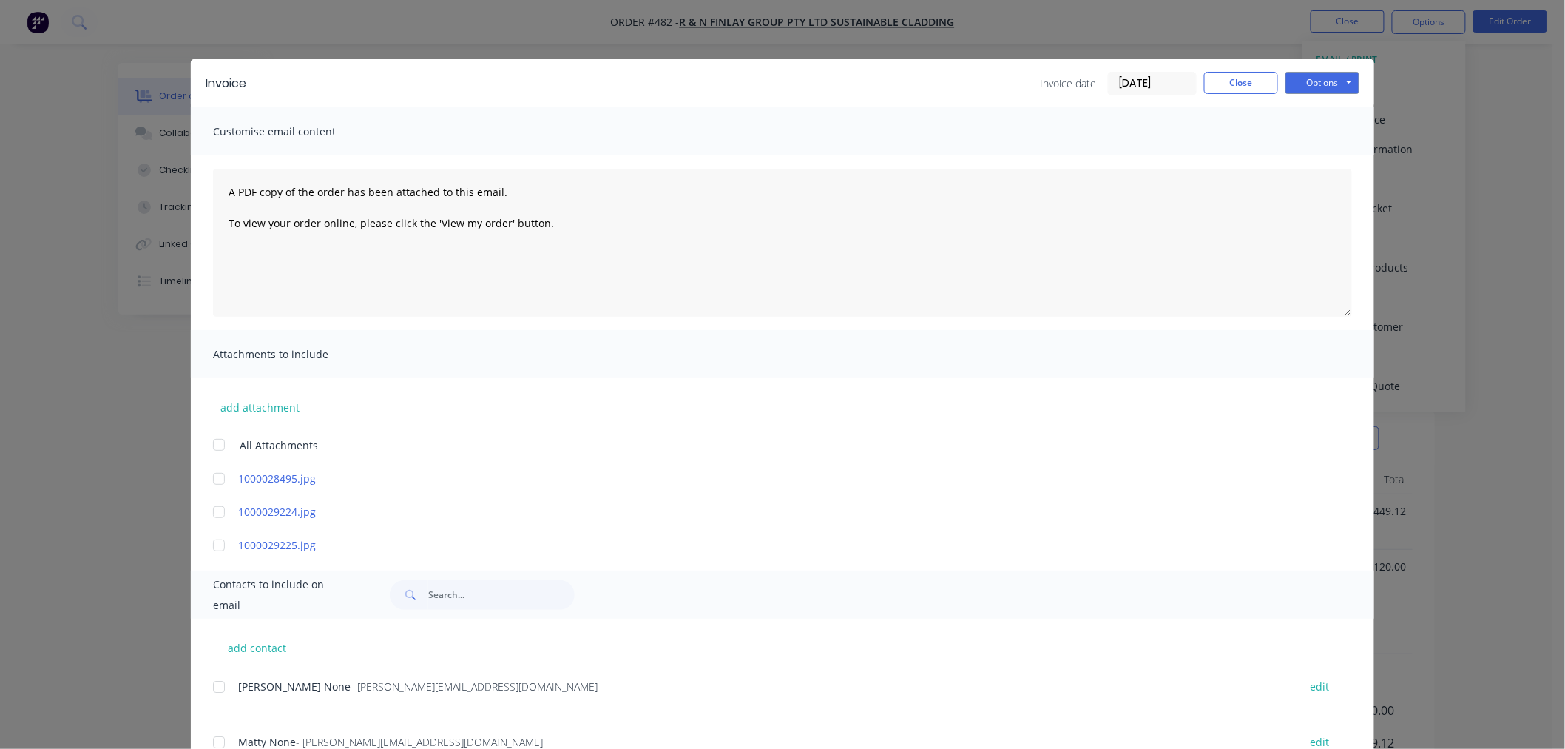
click at [219, 447] on div at bounding box center [219, 445] width 30 height 30
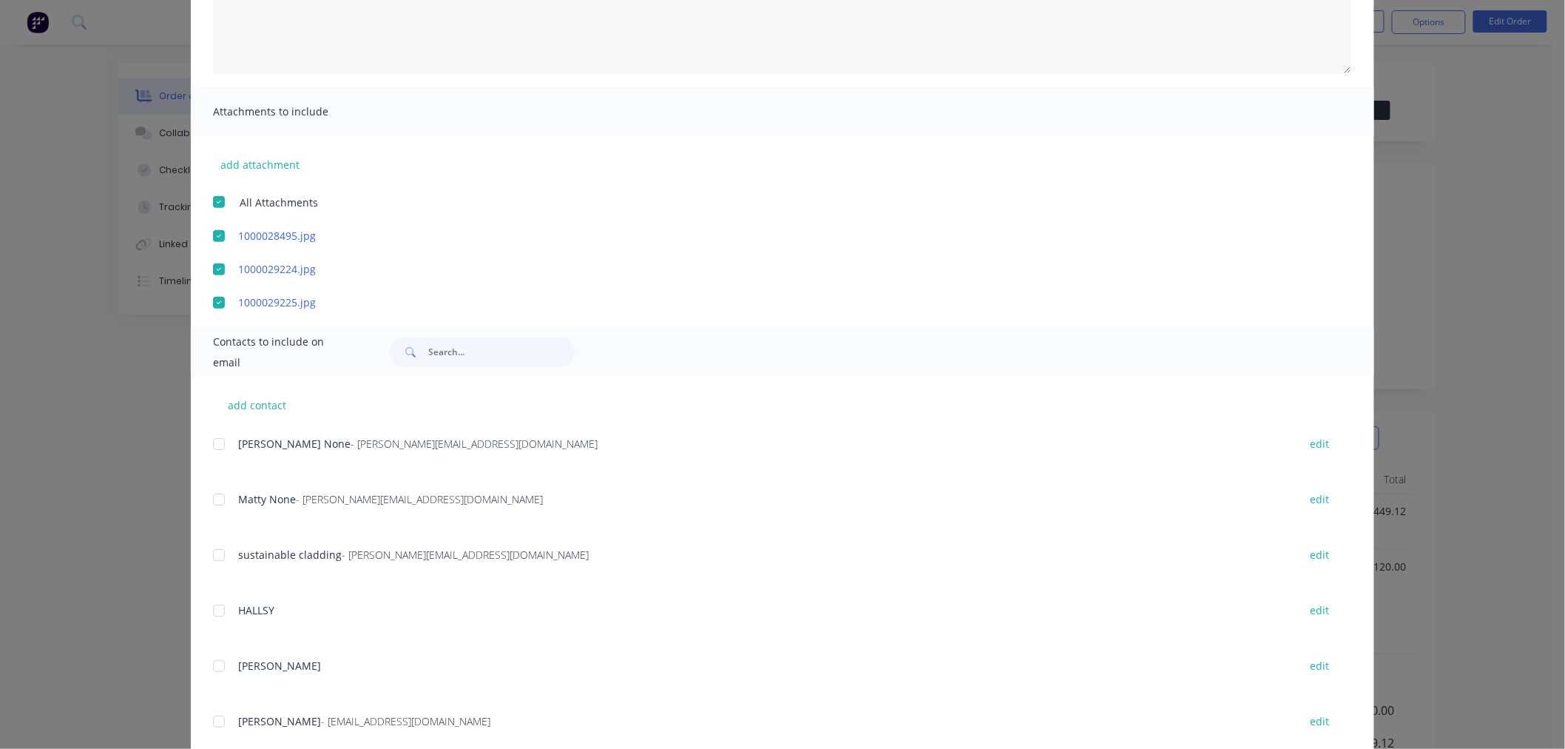
scroll to position [246, 0]
click at [217, 446] on div at bounding box center [219, 440] width 30 height 30
click at [218, 491] on div at bounding box center [219, 496] width 30 height 30
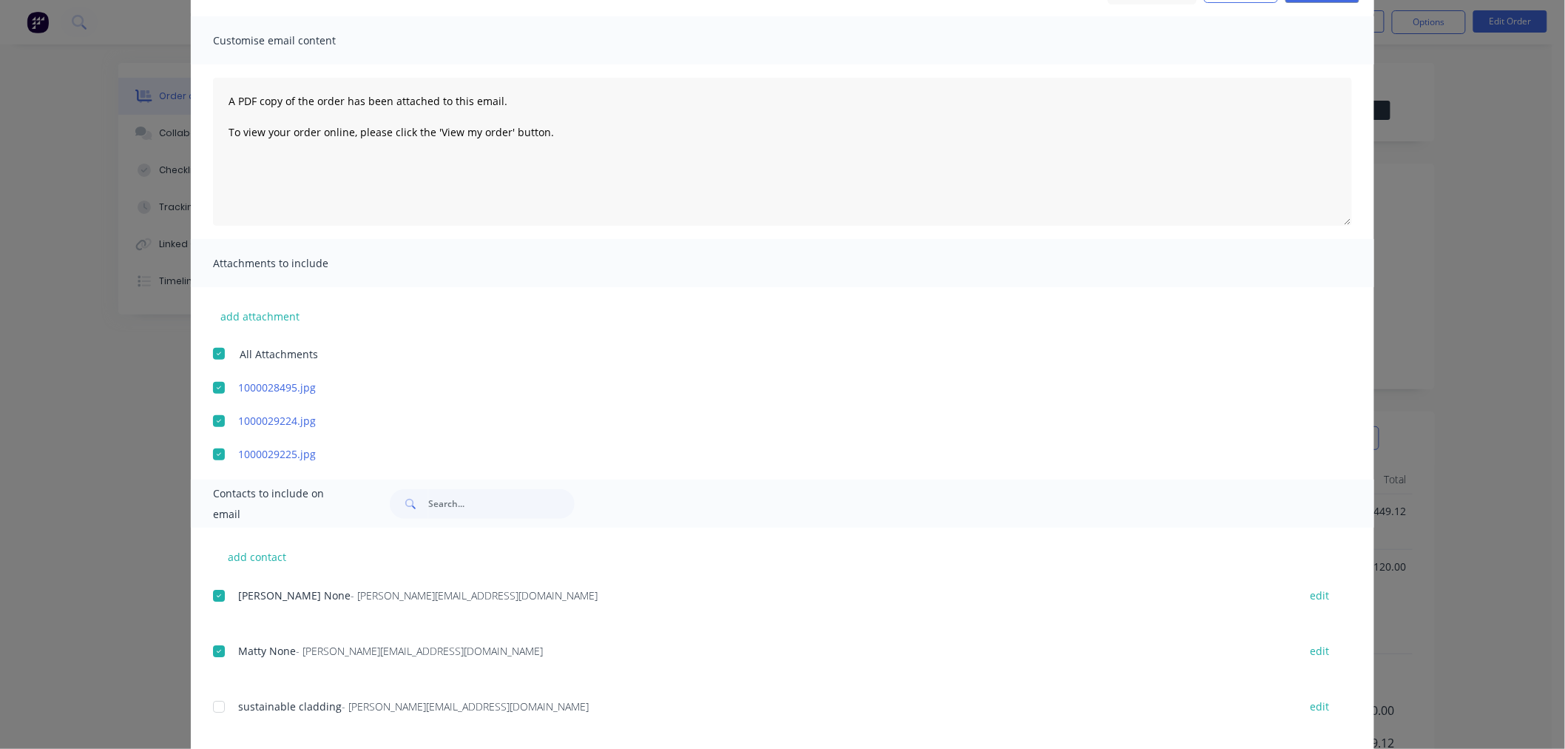
scroll to position [0, 0]
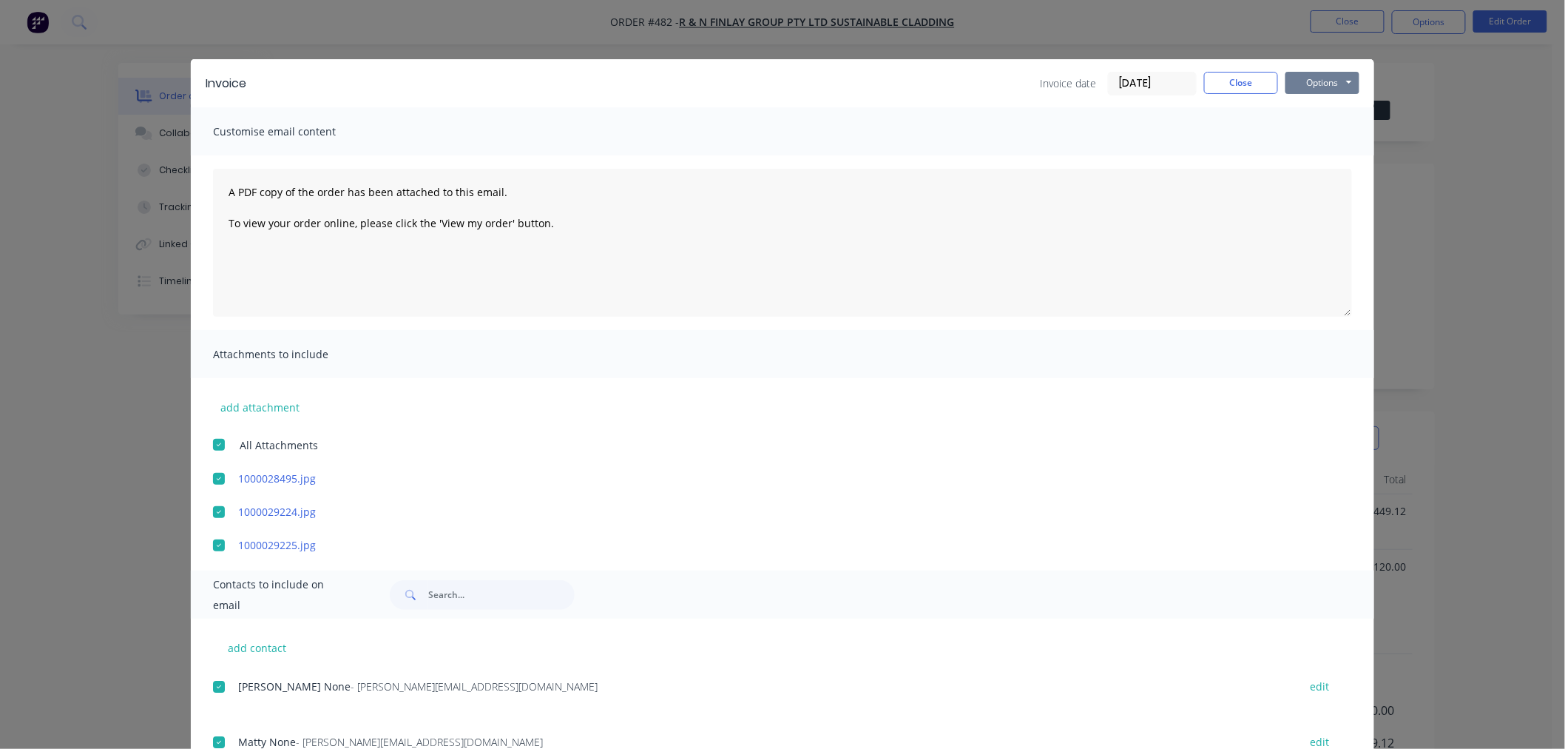
click at [1348, 77] on button "Options" at bounding box center [1323, 83] width 74 height 22
click at [1342, 160] on button "Email" at bounding box center [1333, 158] width 95 height 24
click at [205, 445] on div at bounding box center [219, 445] width 30 height 30
click at [1321, 67] on div "Invoice Invoice date [DATE] Close Options Preview Print Email" at bounding box center [782, 83] width 1183 height 48
click at [1322, 74] on button "Options" at bounding box center [1323, 83] width 74 height 22
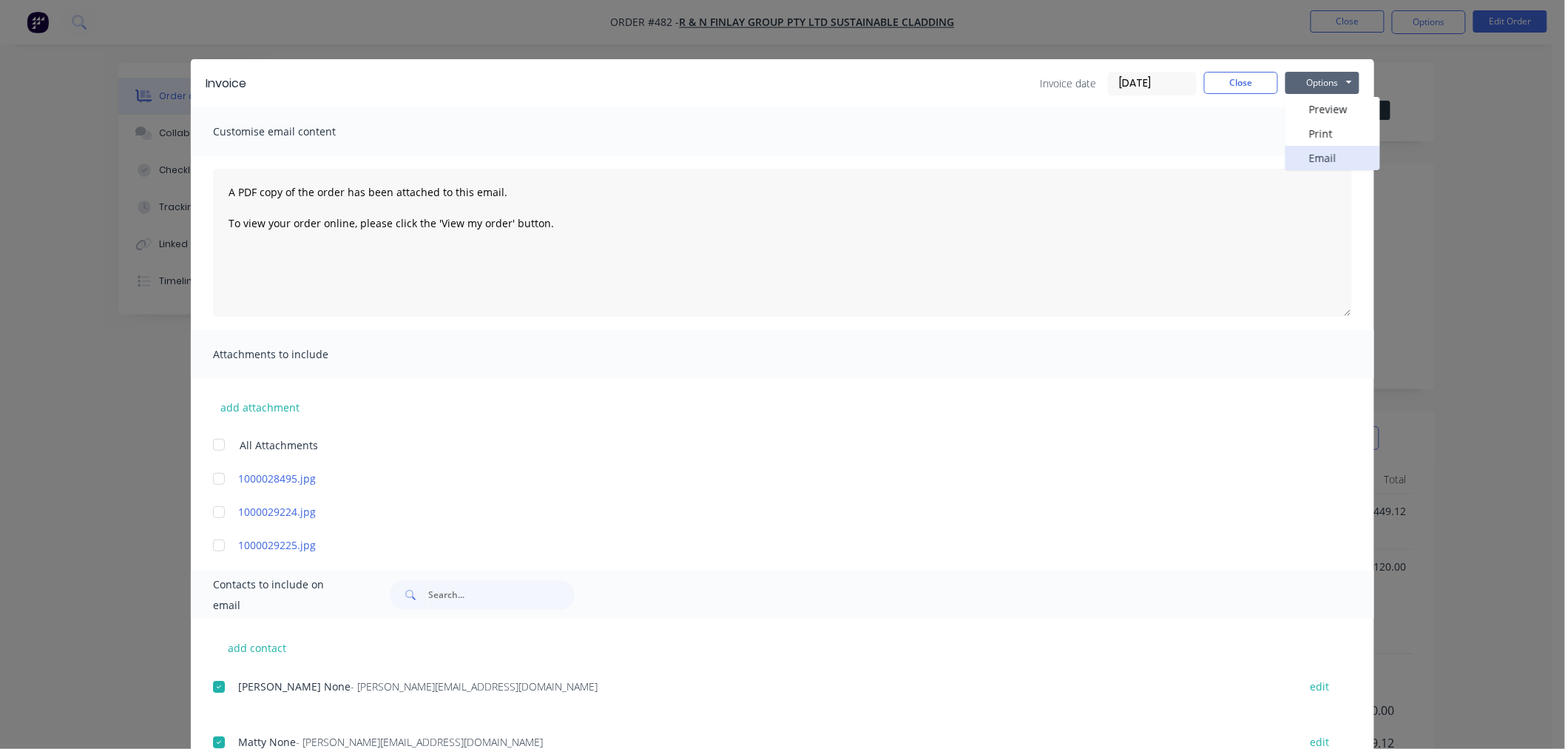
click at [1334, 149] on button "Email" at bounding box center [1333, 158] width 95 height 24
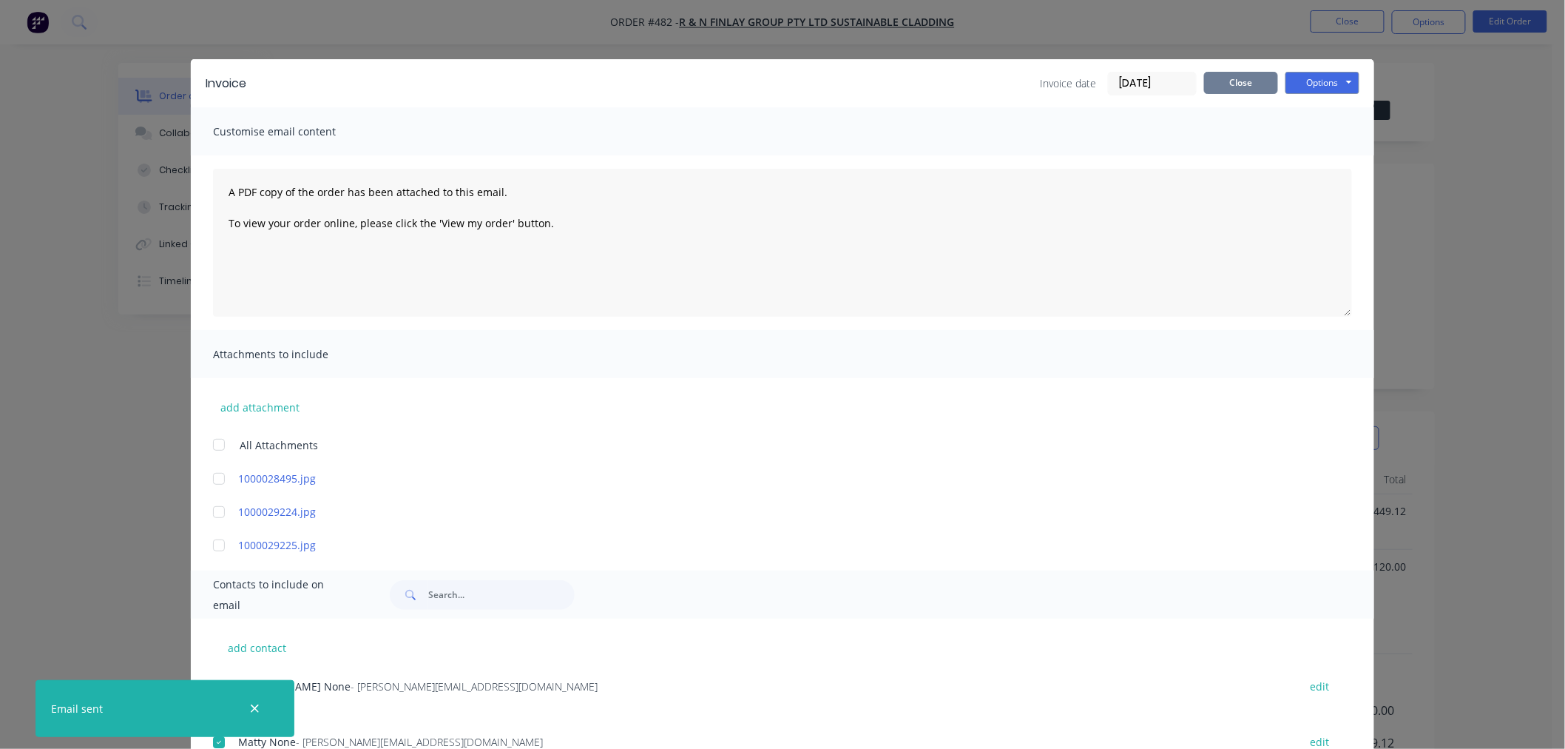
click at [1238, 72] on button "Close" at bounding box center [1241, 83] width 74 height 22
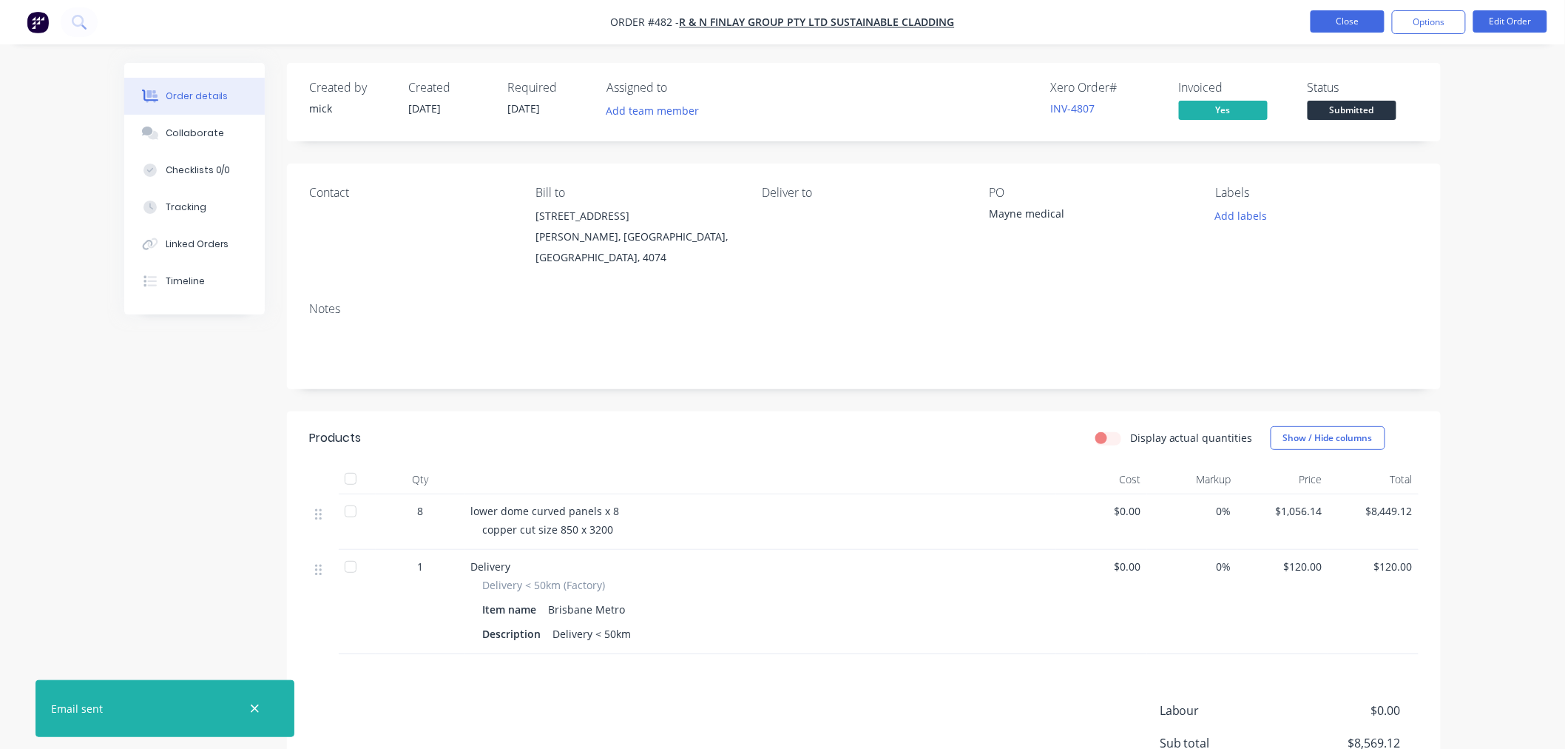
click at [1345, 15] on button "Close" at bounding box center [1348, 21] width 74 height 22
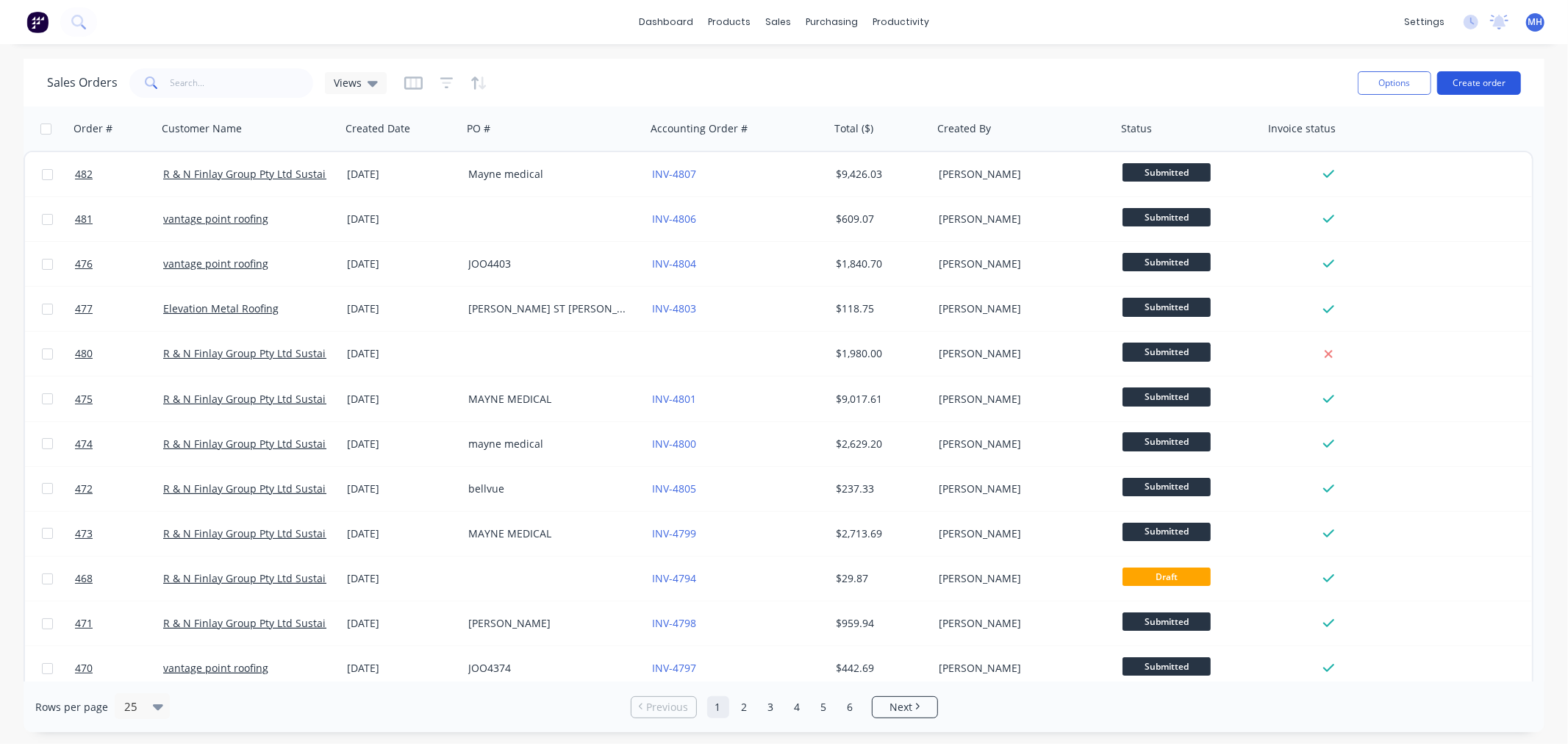
click at [1479, 83] on button "Create order" at bounding box center [1479, 83] width 83 height 24
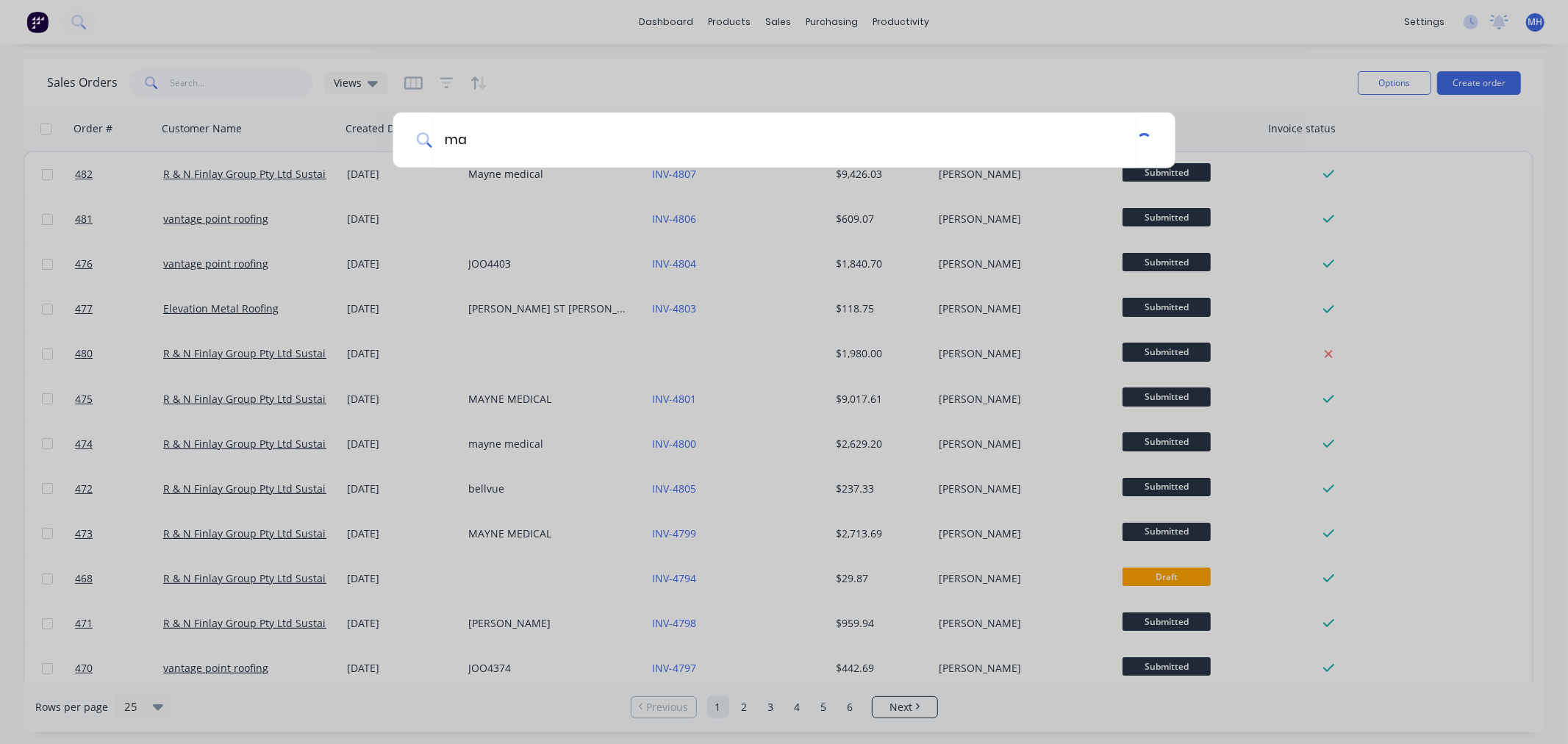
type input "m"
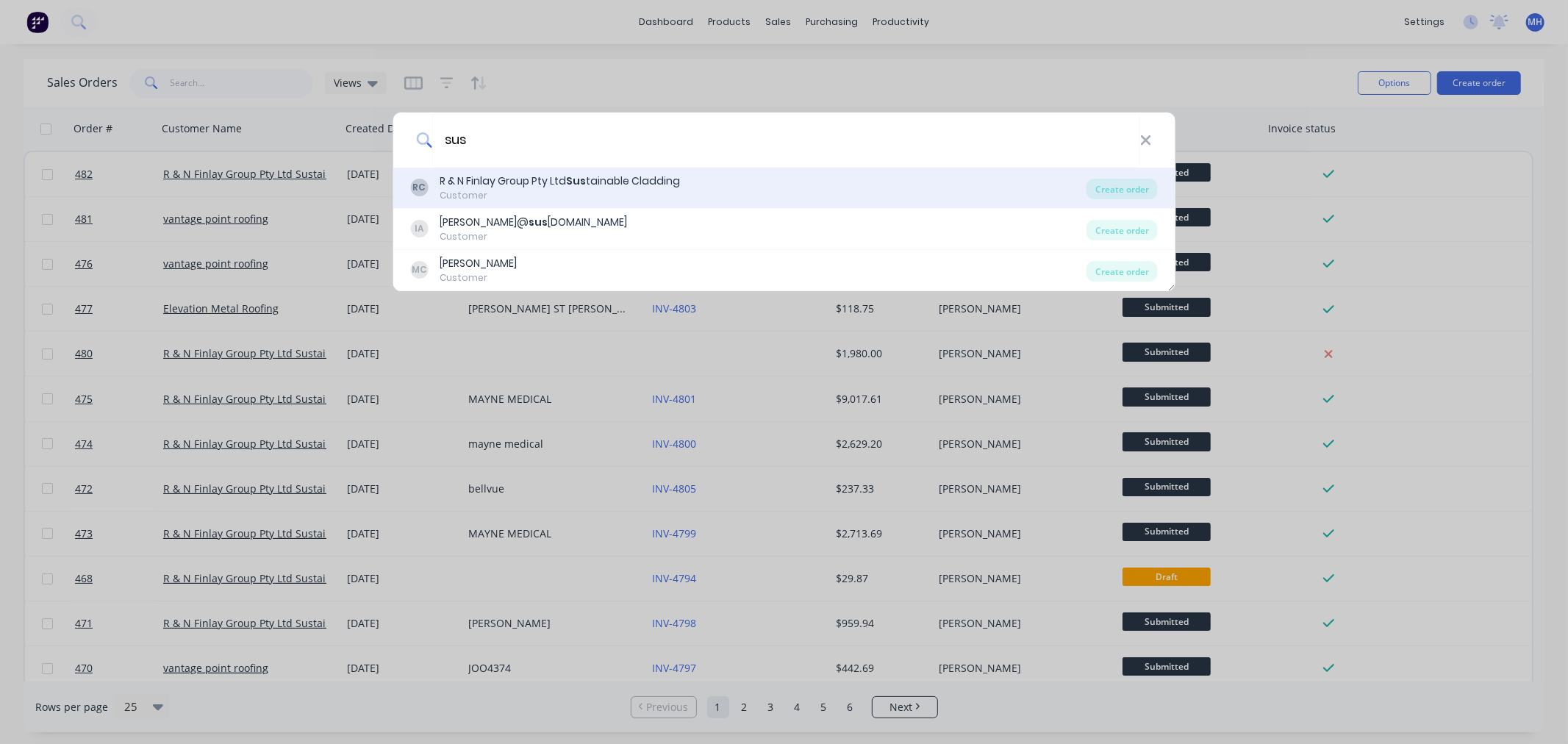
type input "sus"
click at [865, 202] on div "RC R & N Finlay Group Pty Ltd Sus tainable Cladding Customer" at bounding box center [748, 188] width 676 height 29
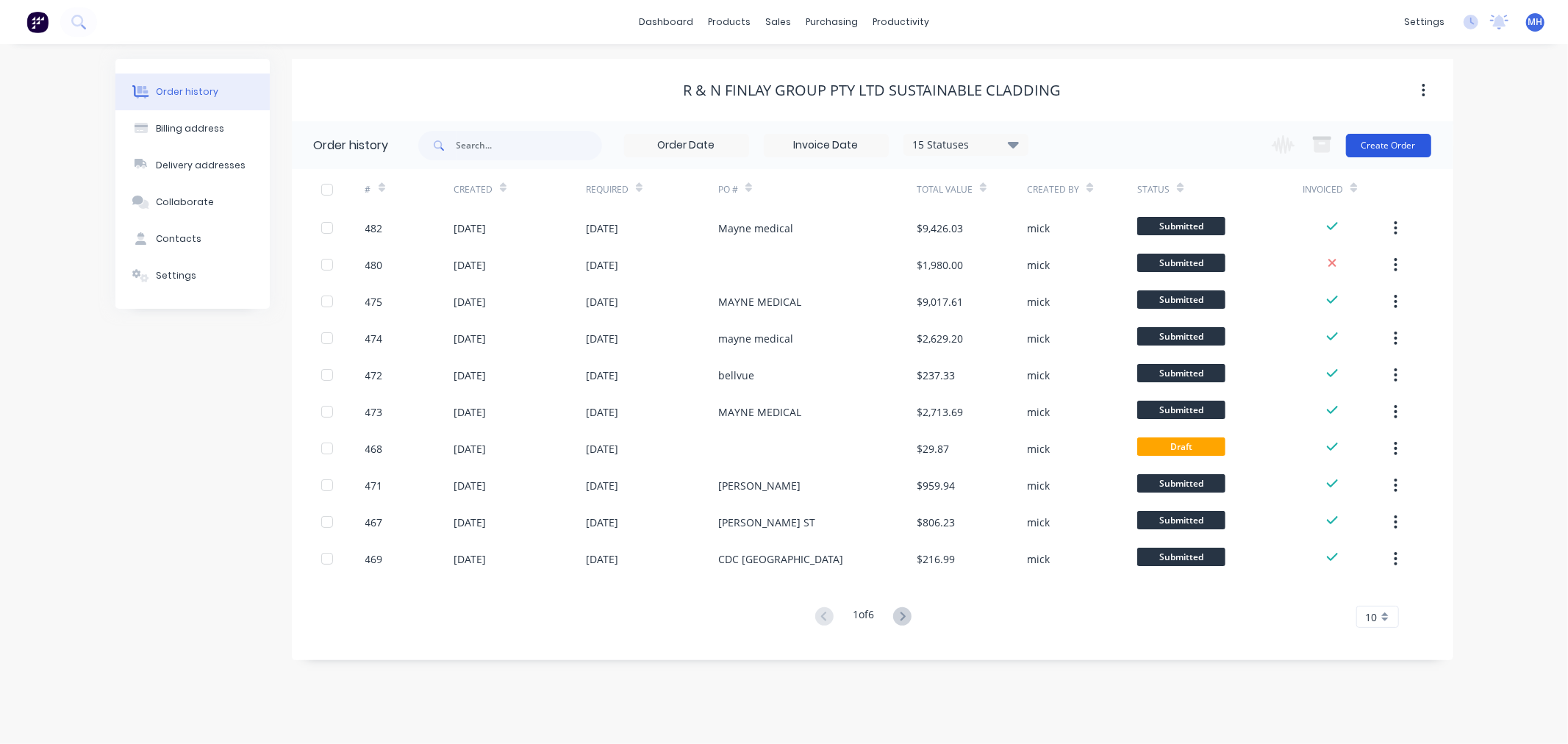
click at [1390, 150] on button "Create Order" at bounding box center [1388, 146] width 85 height 24
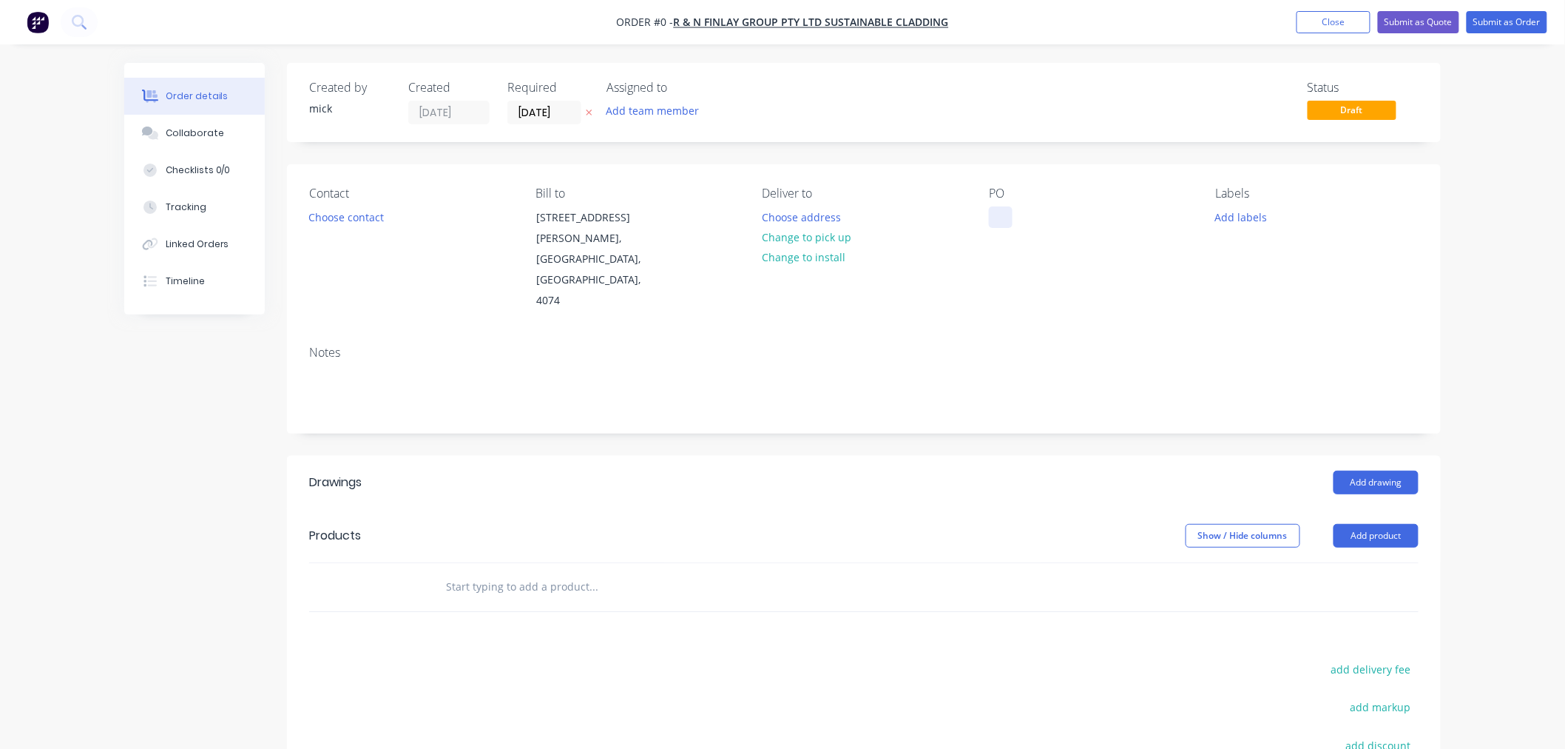
click at [997, 212] on div at bounding box center [1001, 216] width 24 height 21
click at [558, 549] on div "Order details Collaborate Checklists 0/0 Tracking Linked Orders Timeline Order …" at bounding box center [782, 526] width 1346 height 926
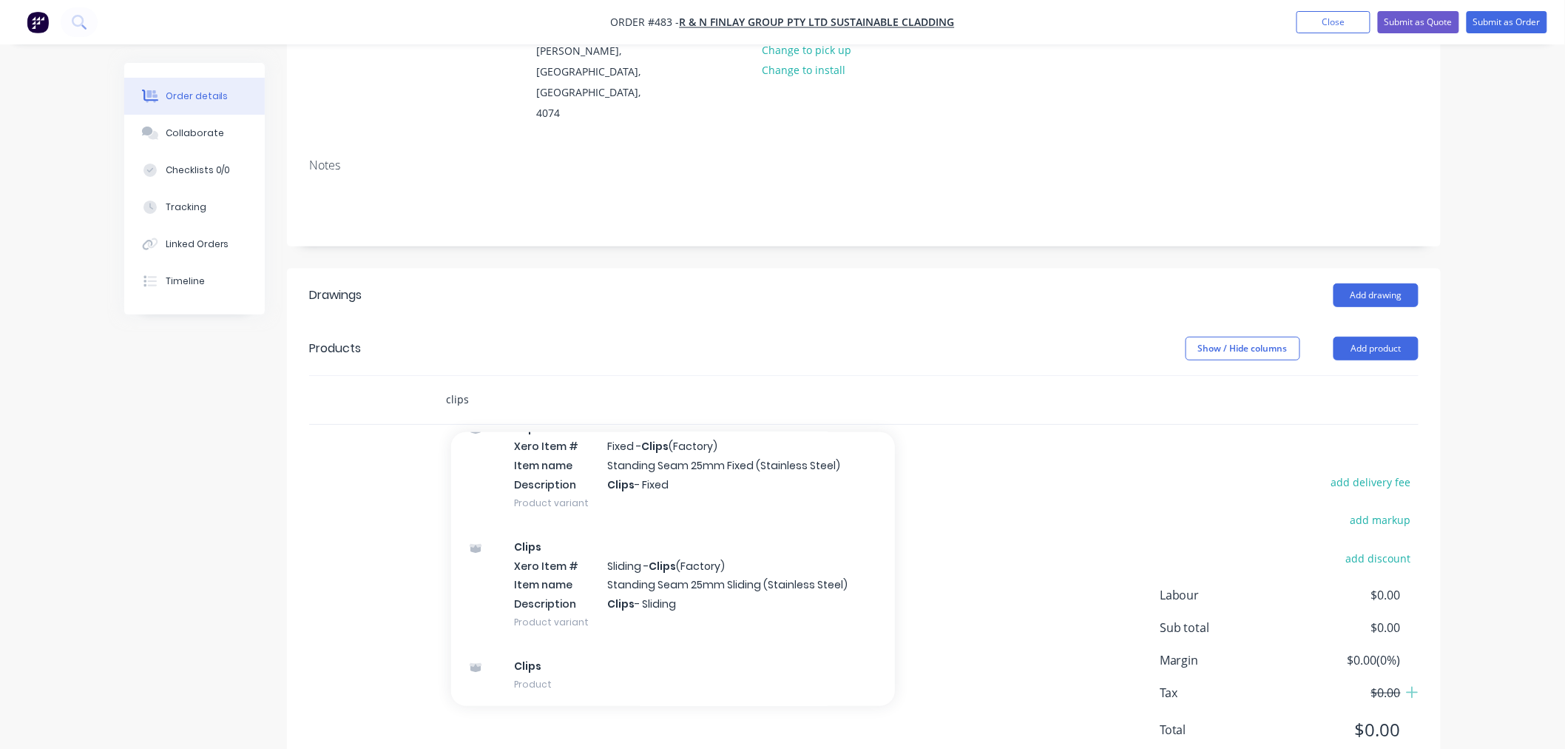
scroll to position [200, 0]
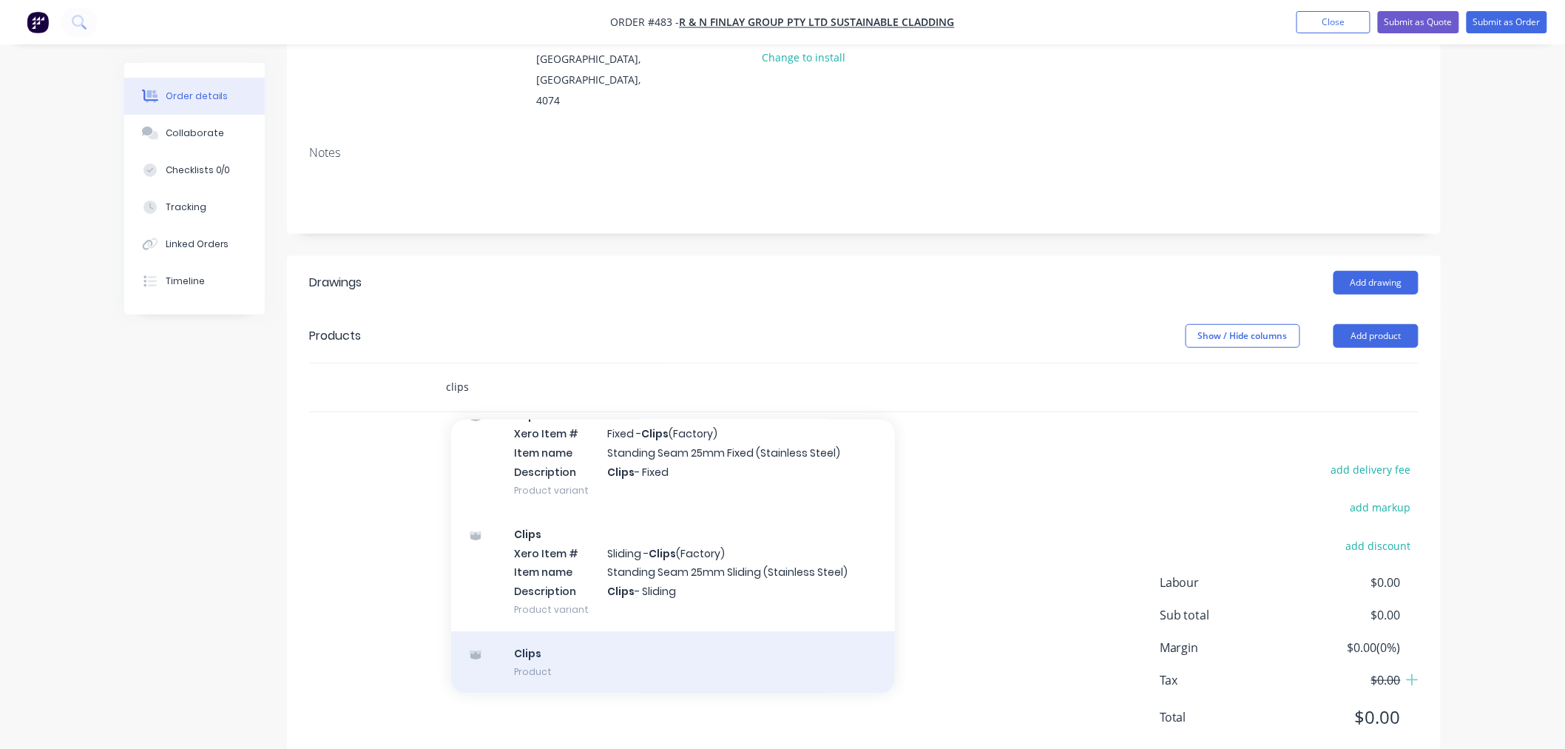
type input "clips"
click at [597, 631] on div "Clips Product" at bounding box center [673, 662] width 444 height 62
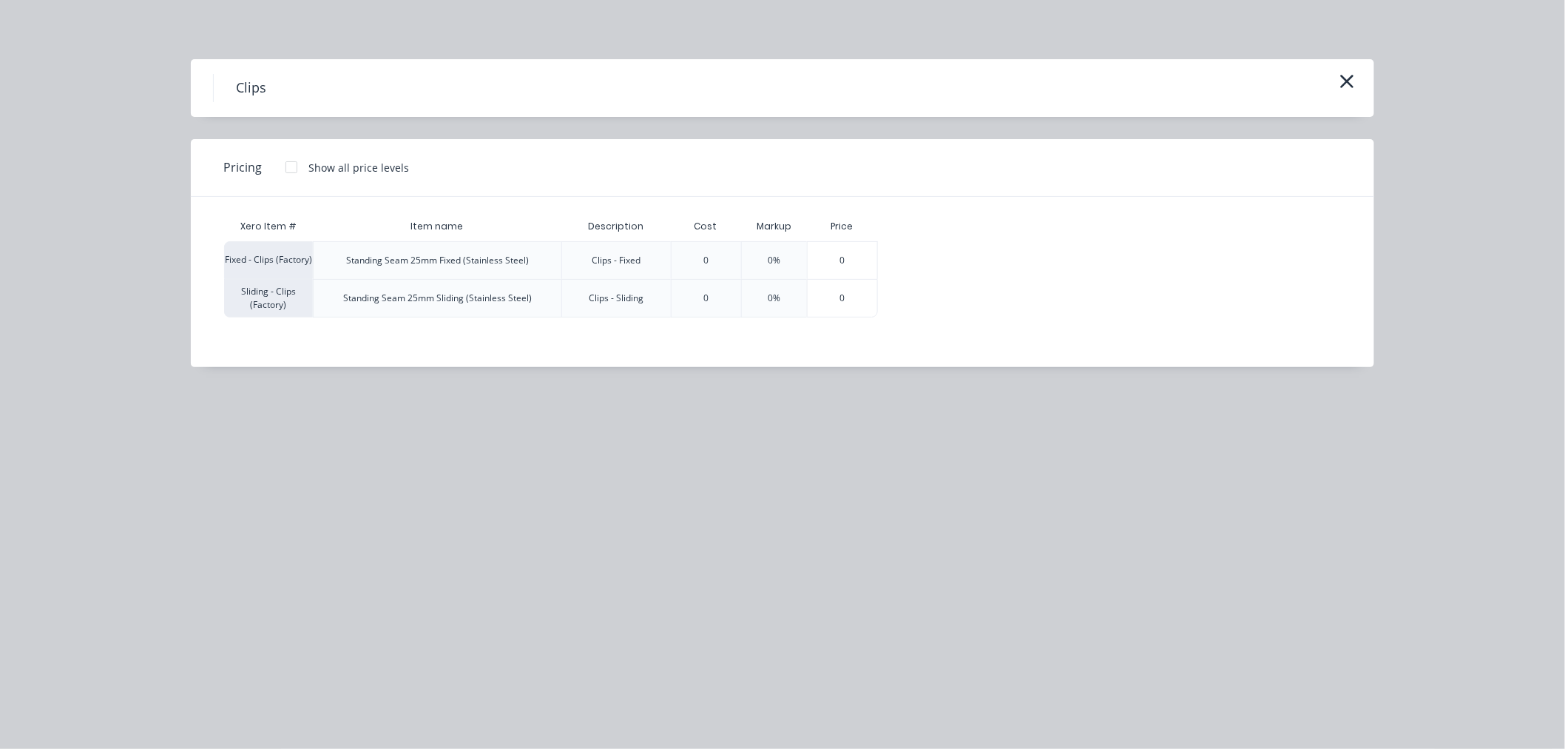
click at [292, 169] on div at bounding box center [292, 167] width 30 height 30
click at [945, 307] on div "$1.30" at bounding box center [916, 298] width 74 height 37
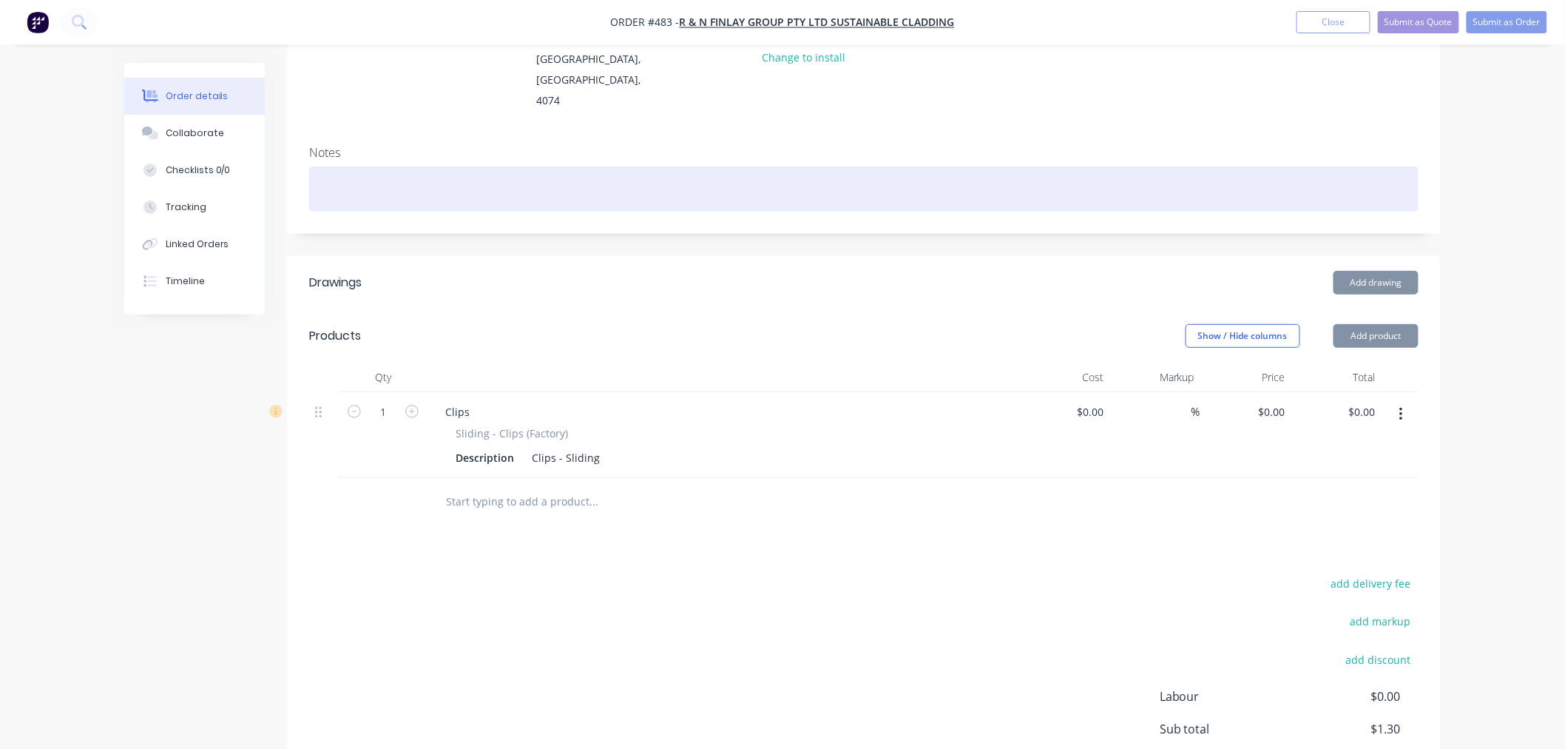
type input "$1.30"
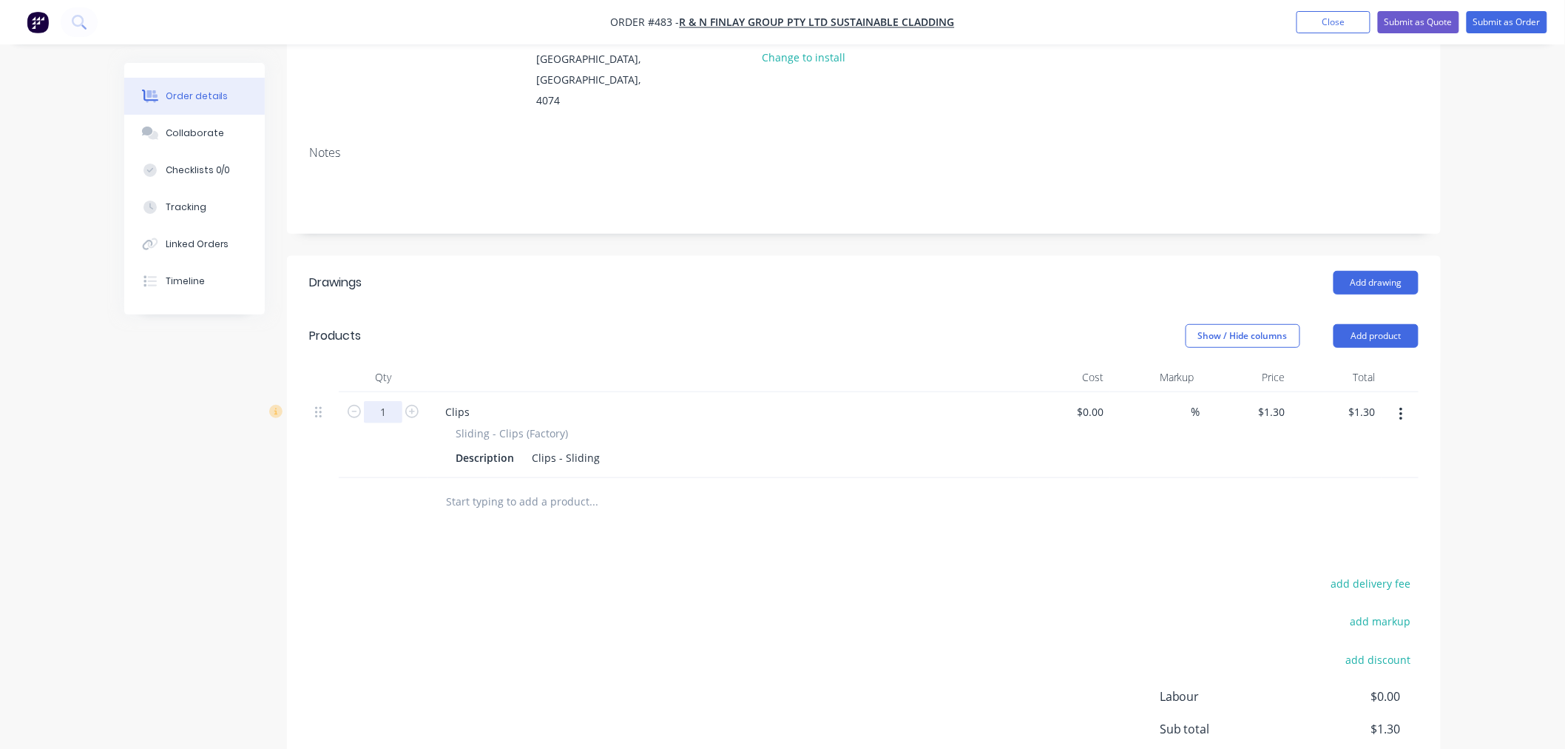
click at [393, 401] on input "1" at bounding box center [383, 412] width 38 height 22
type input "1000"
click at [811, 324] on div "Show / Hide columns Add product" at bounding box center [982, 336] width 874 height 24
type input "$1,300.00"
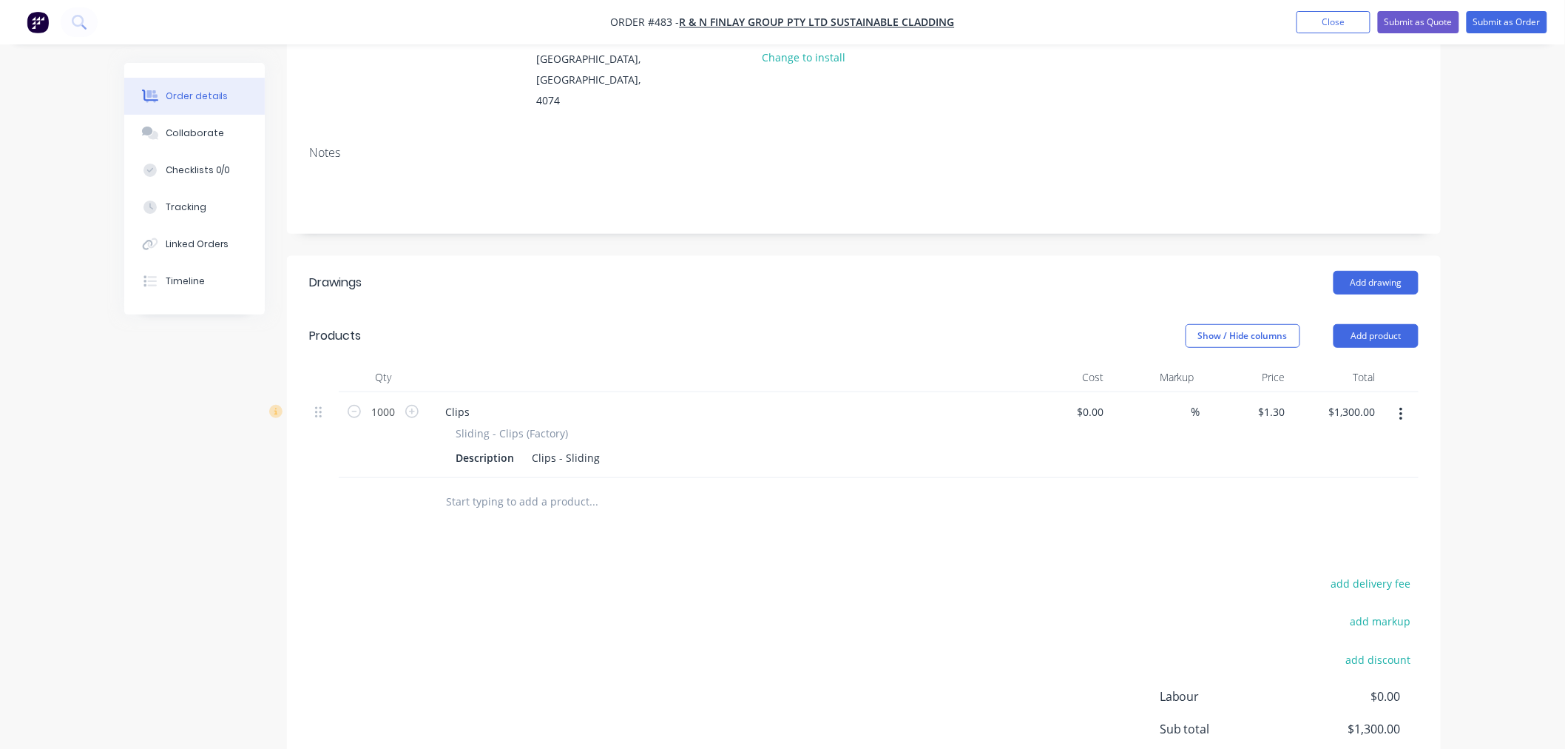
click at [543, 425] on span "Sliding - Clips (Factory)" at bounding box center [512, 433] width 112 height 16
click at [471, 401] on div "Clips" at bounding box center [457, 411] width 48 height 21
click at [856, 624] on div "add delivery fee add markup add discount Labour $0.00 Sub total $1,300.00 Margi…" at bounding box center [863, 716] width 1109 height 286
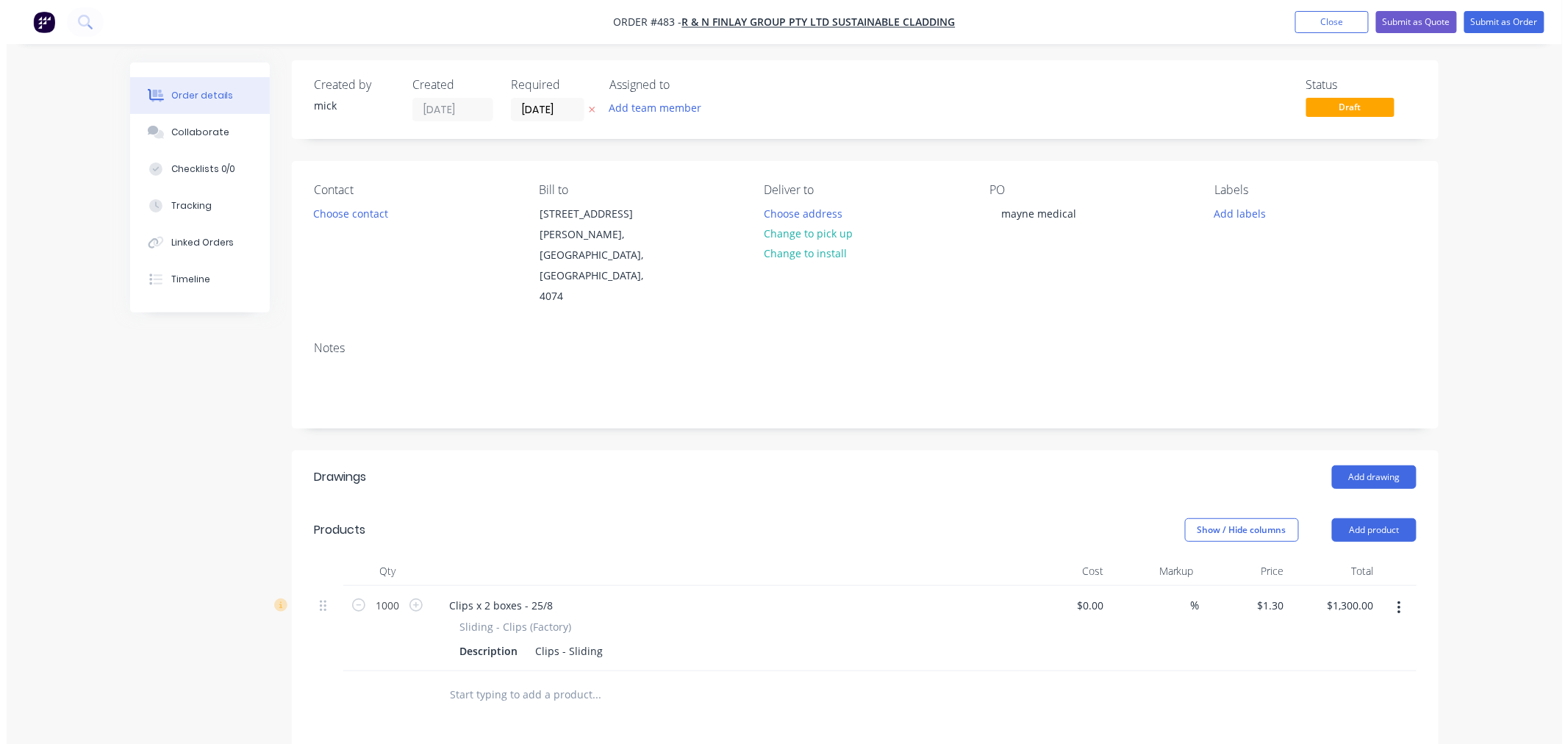
scroll to position [0, 0]
click at [1488, 27] on button "Submit as Order" at bounding box center [1497, 22] width 80 height 22
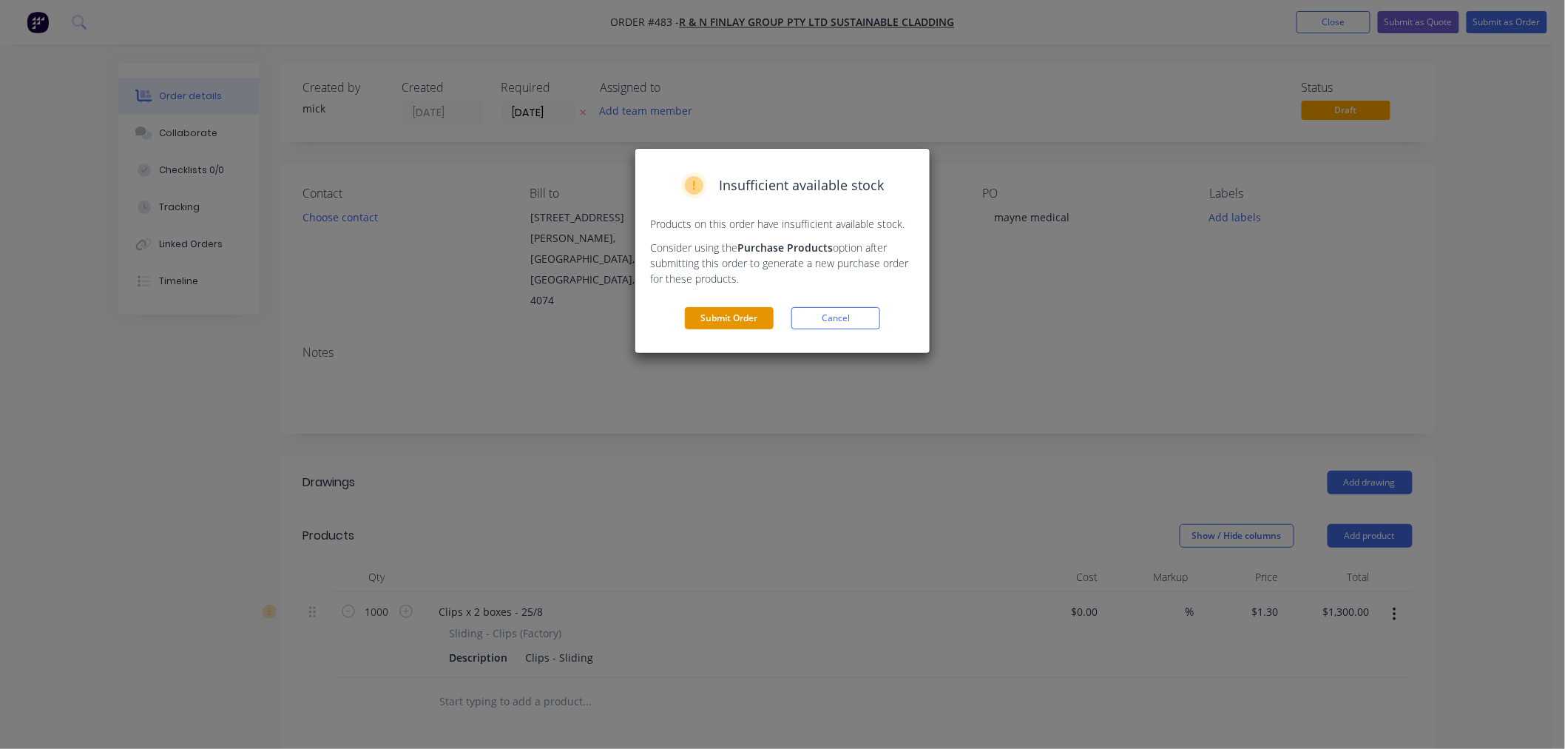
click at [749, 322] on button "Submit Order" at bounding box center [729, 318] width 89 height 22
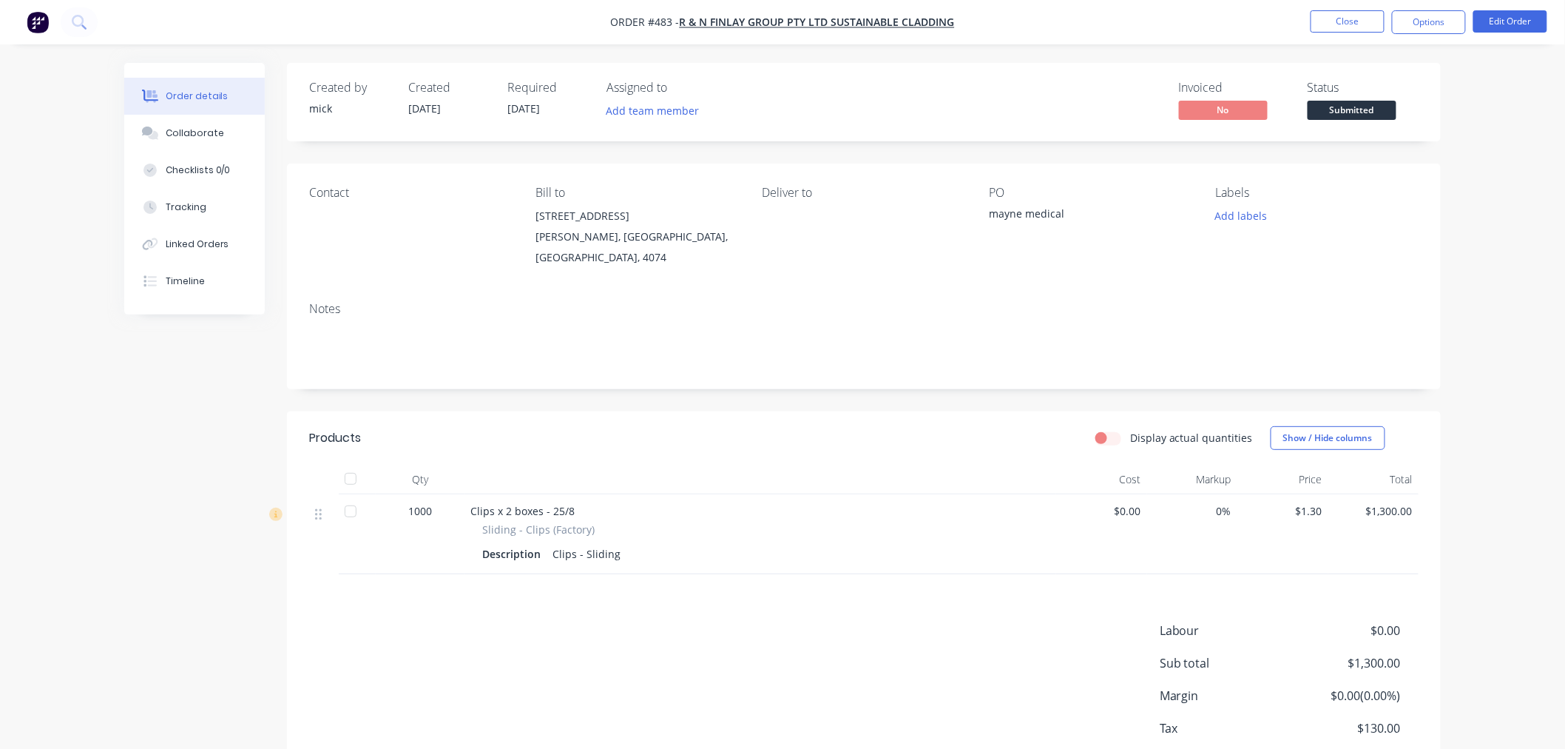
click at [1419, 9] on nav "Order #483 - R & N Finlay Group Pty Ltd Sustainable Cladding Close Options Edit…" at bounding box center [782, 22] width 1565 height 44
click at [1421, 19] on button "Options" at bounding box center [1429, 22] width 74 height 24
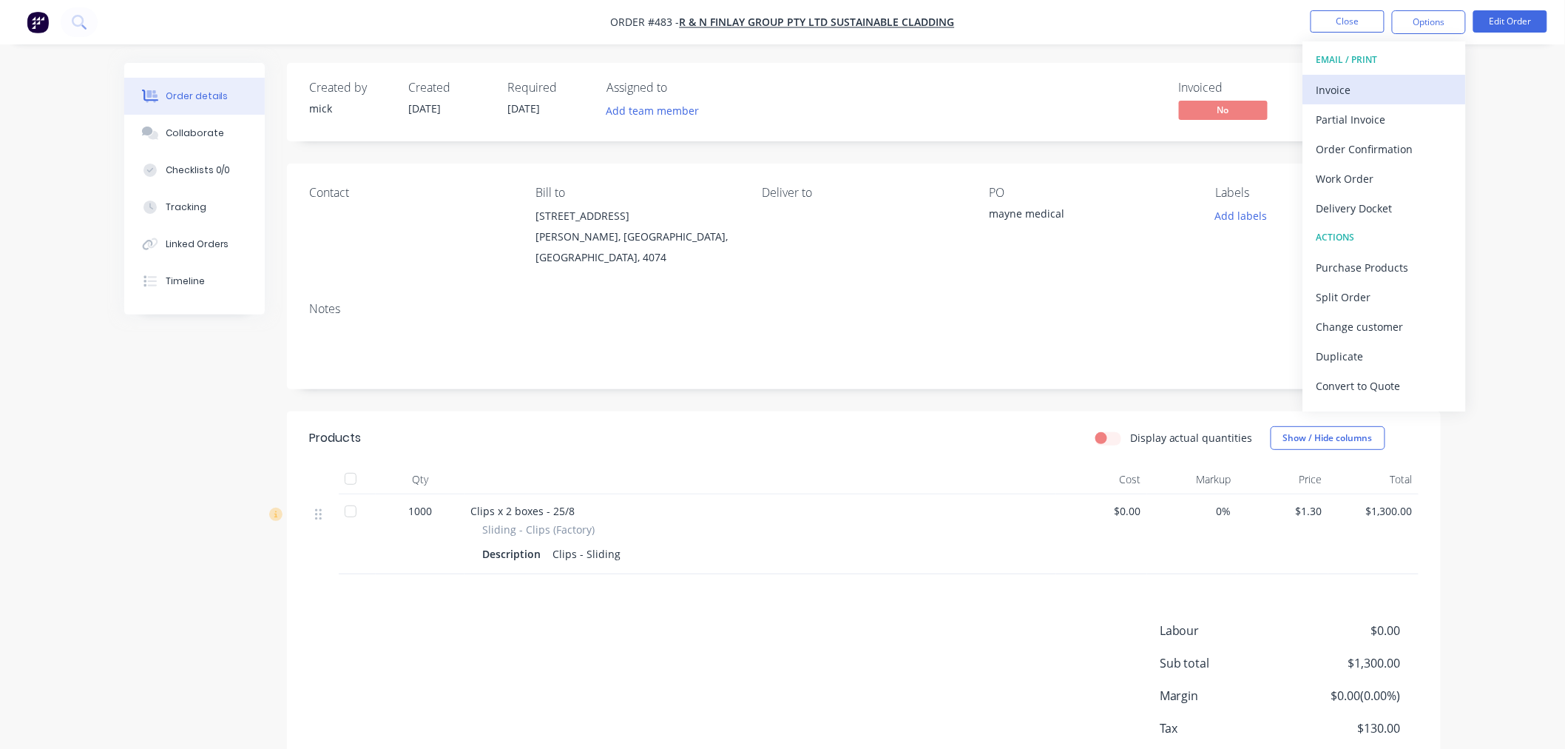
click at [1342, 82] on div "Invoice" at bounding box center [1385, 89] width 136 height 21
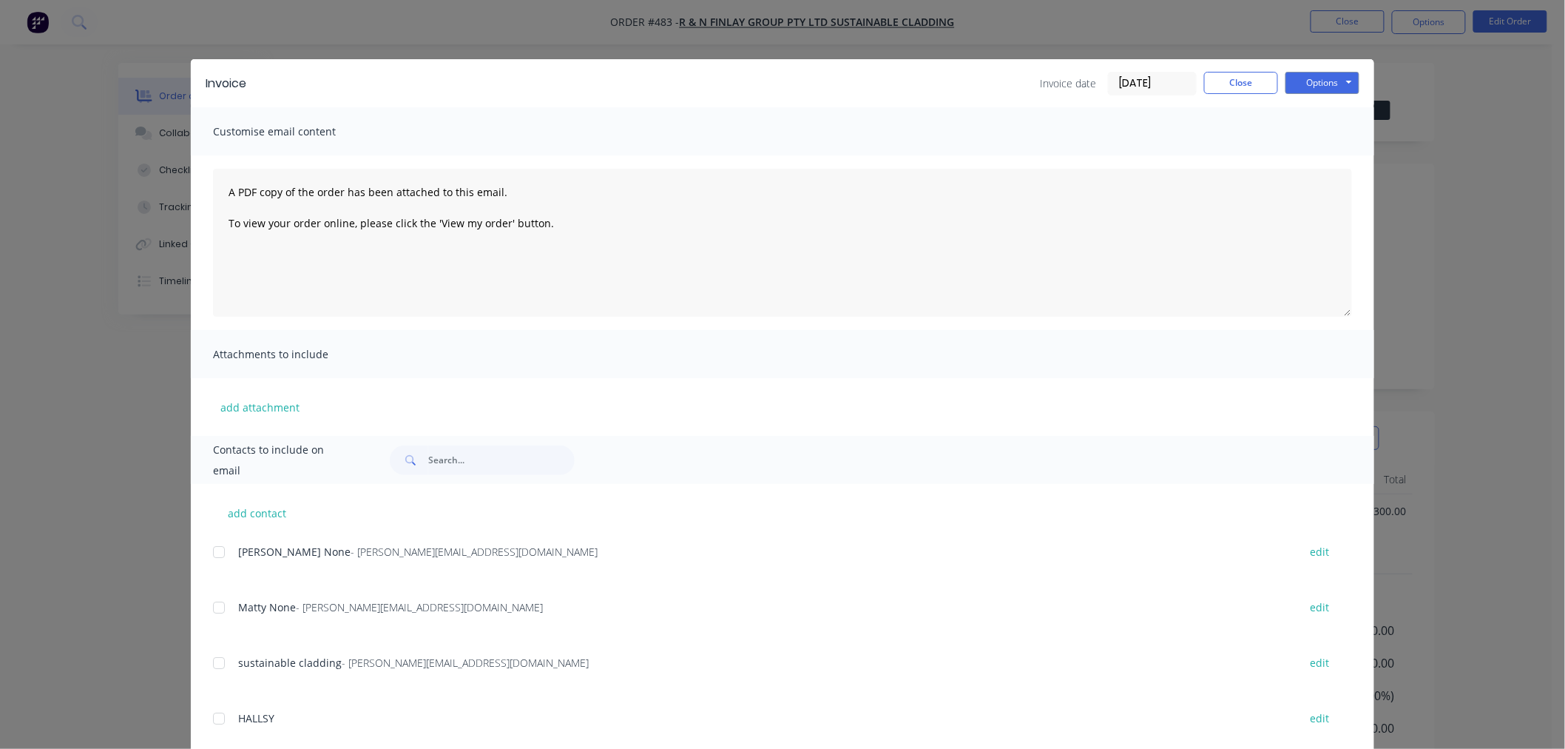
click at [212, 550] on div at bounding box center [219, 552] width 30 height 30
click at [217, 610] on div at bounding box center [219, 607] width 30 height 30
click at [1329, 67] on div "Invoice Invoice date [DATE] Close Options Preview Print Email" at bounding box center [782, 83] width 1183 height 48
click at [1337, 79] on button "Options" at bounding box center [1323, 83] width 74 height 22
click at [1314, 153] on button "Email" at bounding box center [1333, 158] width 95 height 24
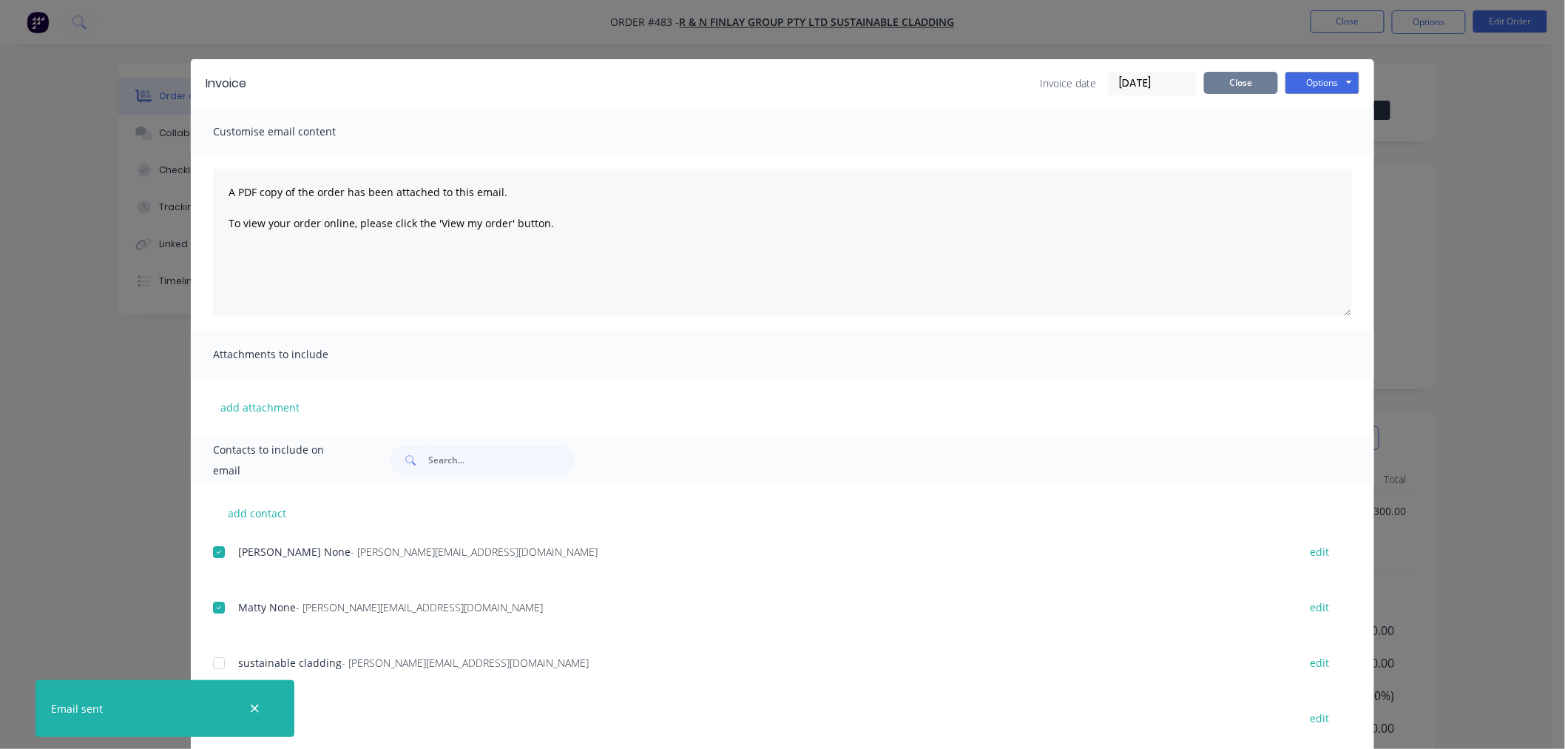
click at [1240, 87] on button "Close" at bounding box center [1241, 83] width 74 height 22
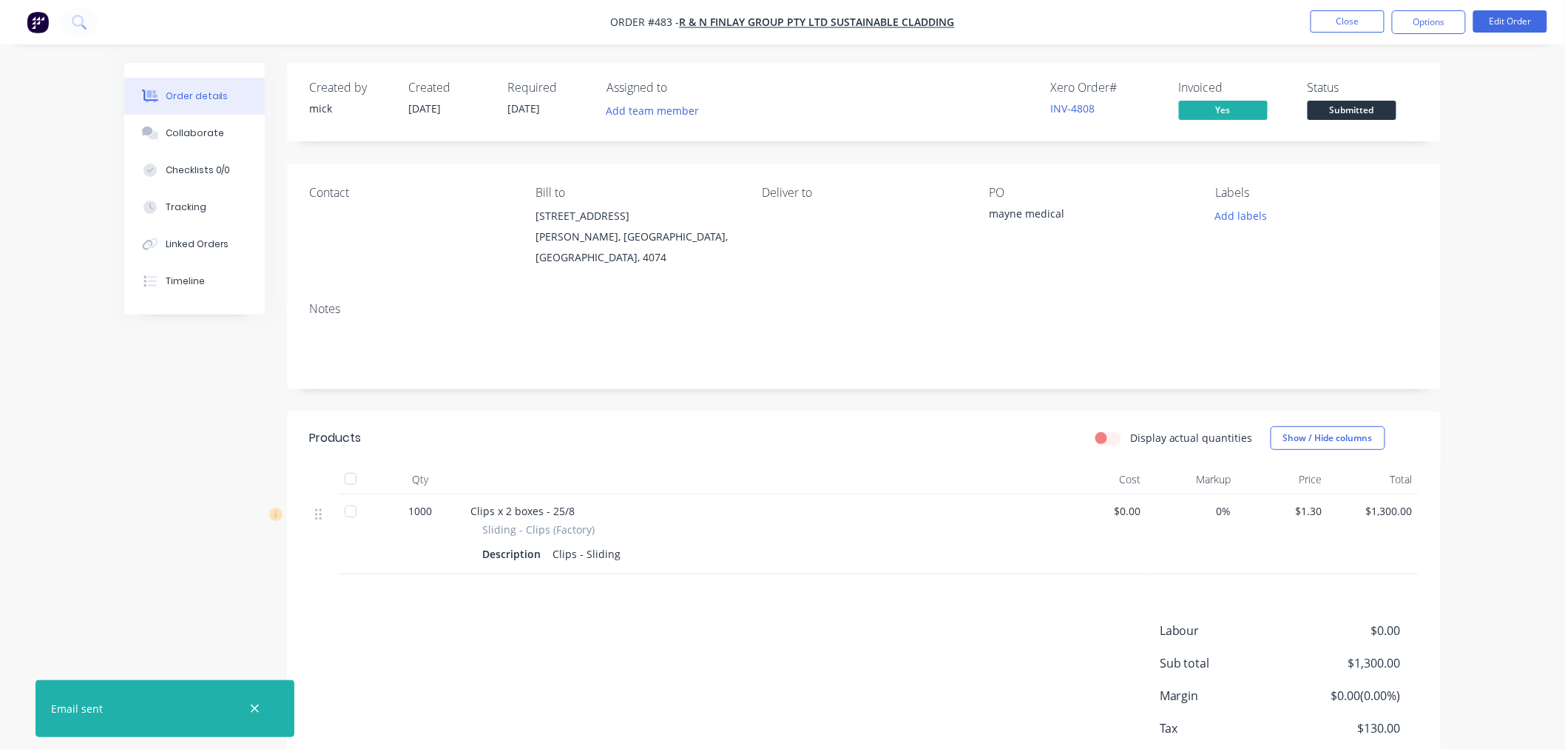
click at [40, 24] on img "button" at bounding box center [38, 22] width 22 height 22
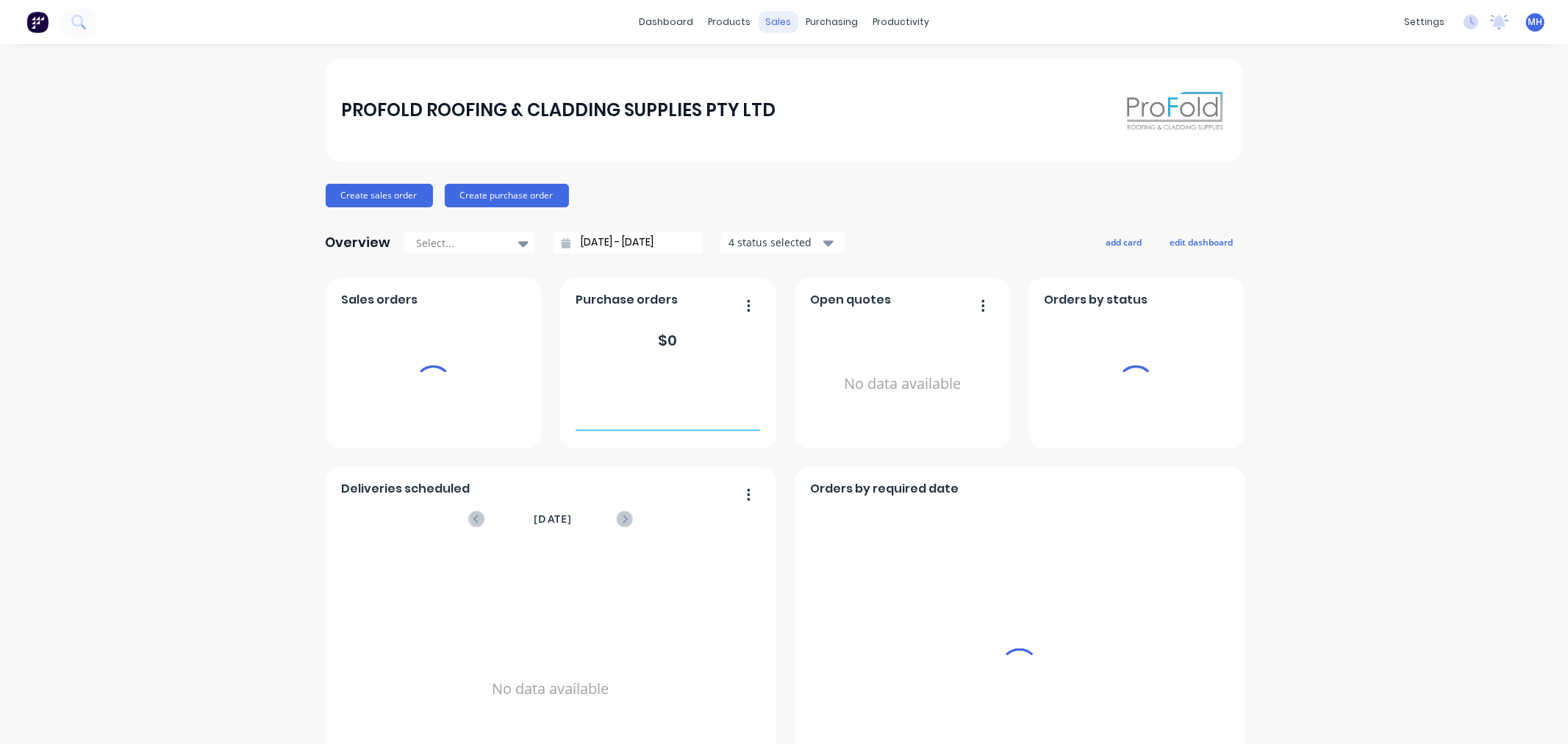
click at [774, 13] on div "sales" at bounding box center [778, 22] width 41 height 22
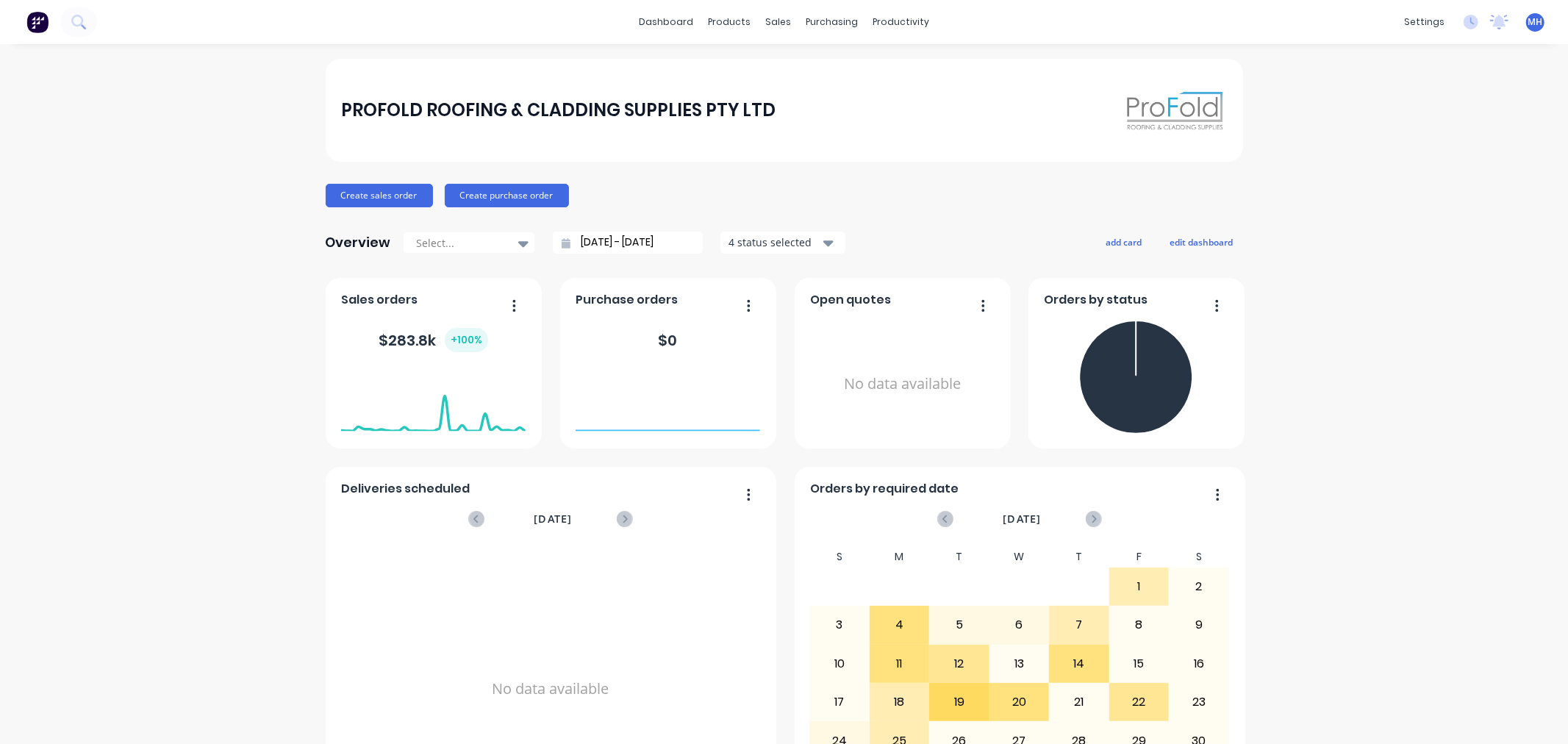
scroll to position [96, 0]
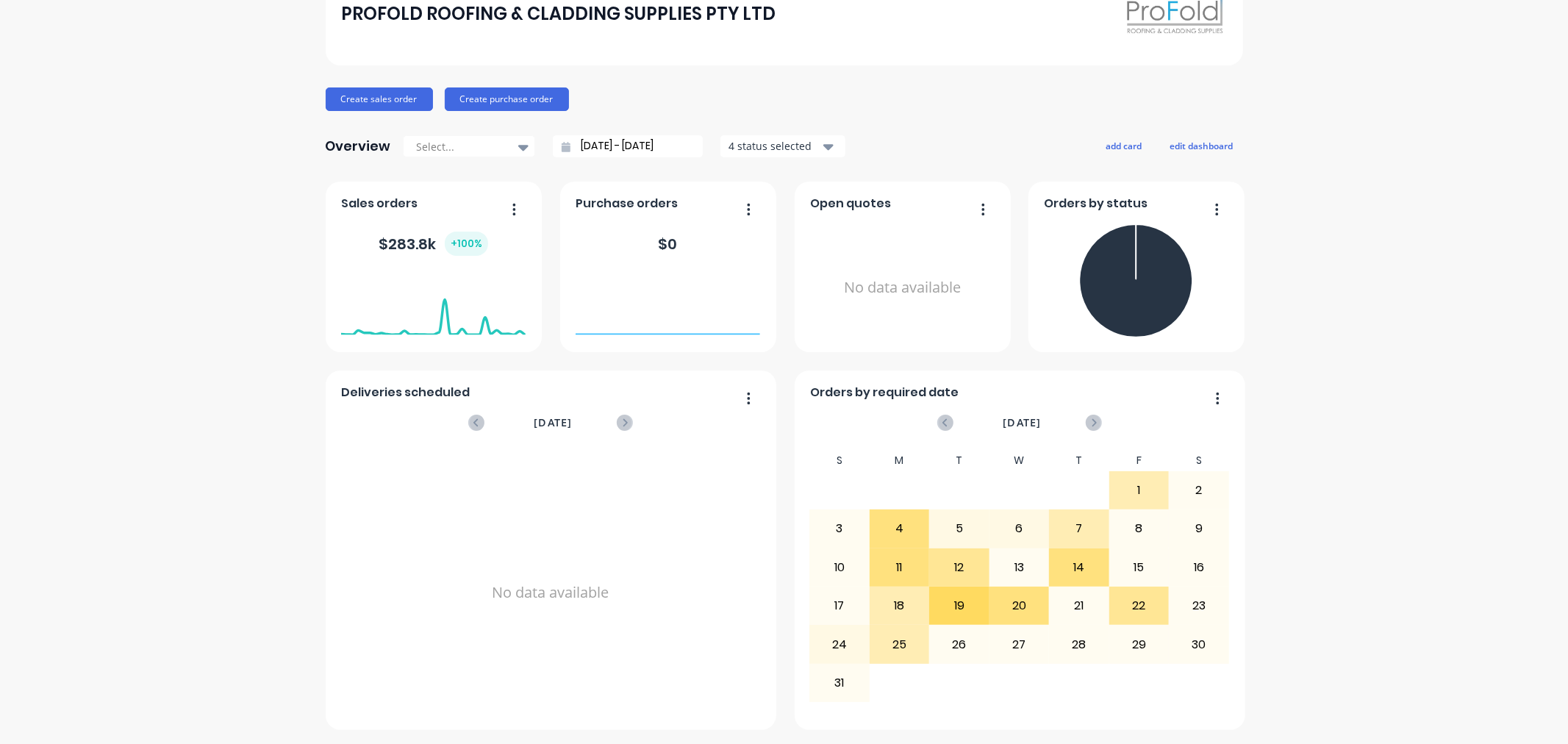
drag, startPoint x: 397, startPoint y: 237, endPoint x: 829, endPoint y: 355, distance: 447.8
click at [728, 341] on div "Open quotes No data available Deliveries scheduled [DATE] No data available Pur…" at bounding box center [784, 456] width 917 height 548
click at [108, 270] on div "PROFOLD ROOFING & CLADDING SUPPLIES PTY LTD Create sales order Create purchase …" at bounding box center [784, 346] width 1568 height 767
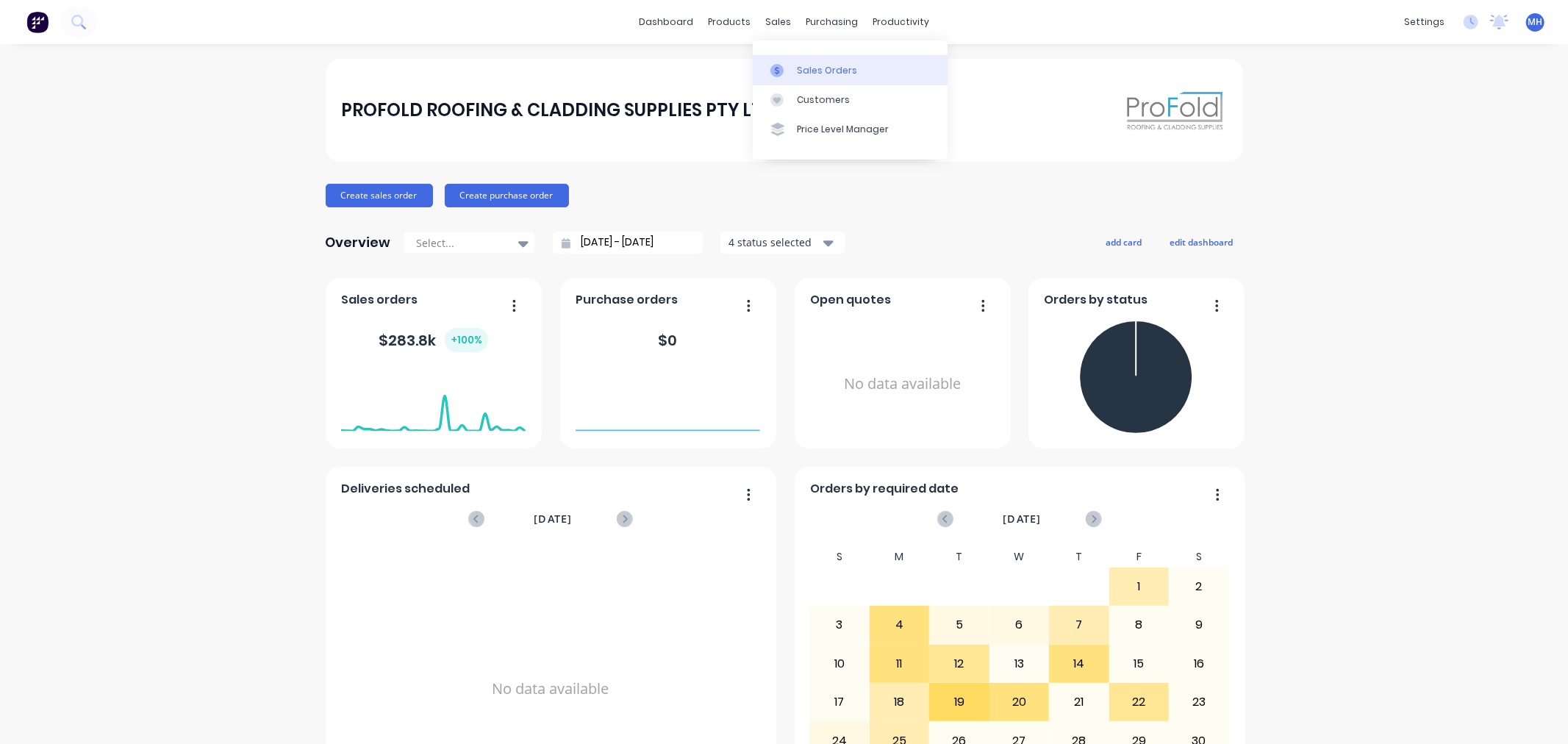
click at [803, 67] on div "Sales Orders" at bounding box center [827, 70] width 61 height 13
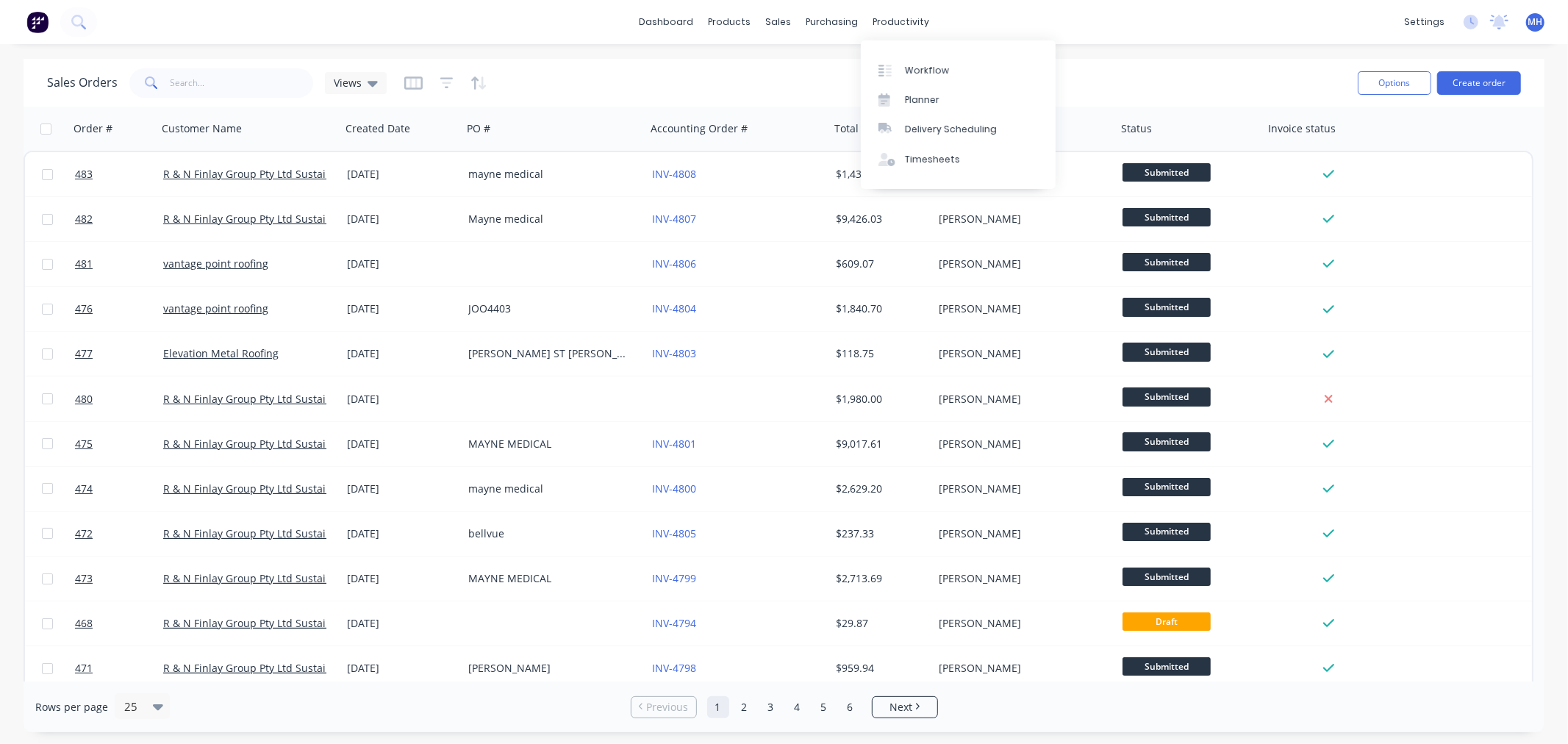
drag, startPoint x: 1024, startPoint y: 40, endPoint x: 1011, endPoint y: 11, distance: 31.8
click at [1024, 41] on div "Workflow Planner Delivery Scheduling Timesheets" at bounding box center [958, 114] width 195 height 148
drag, startPoint x: 289, startPoint y: 37, endPoint x: 164, endPoint y: 31, distance: 125.1
drag, startPoint x: 164, startPoint y: 31, endPoint x: 149, endPoint y: 10, distance: 25.8
click at [151, 10] on div "dashboard products sales purchasing productivity dashboard products Product Cat…" at bounding box center [784, 22] width 1568 height 44
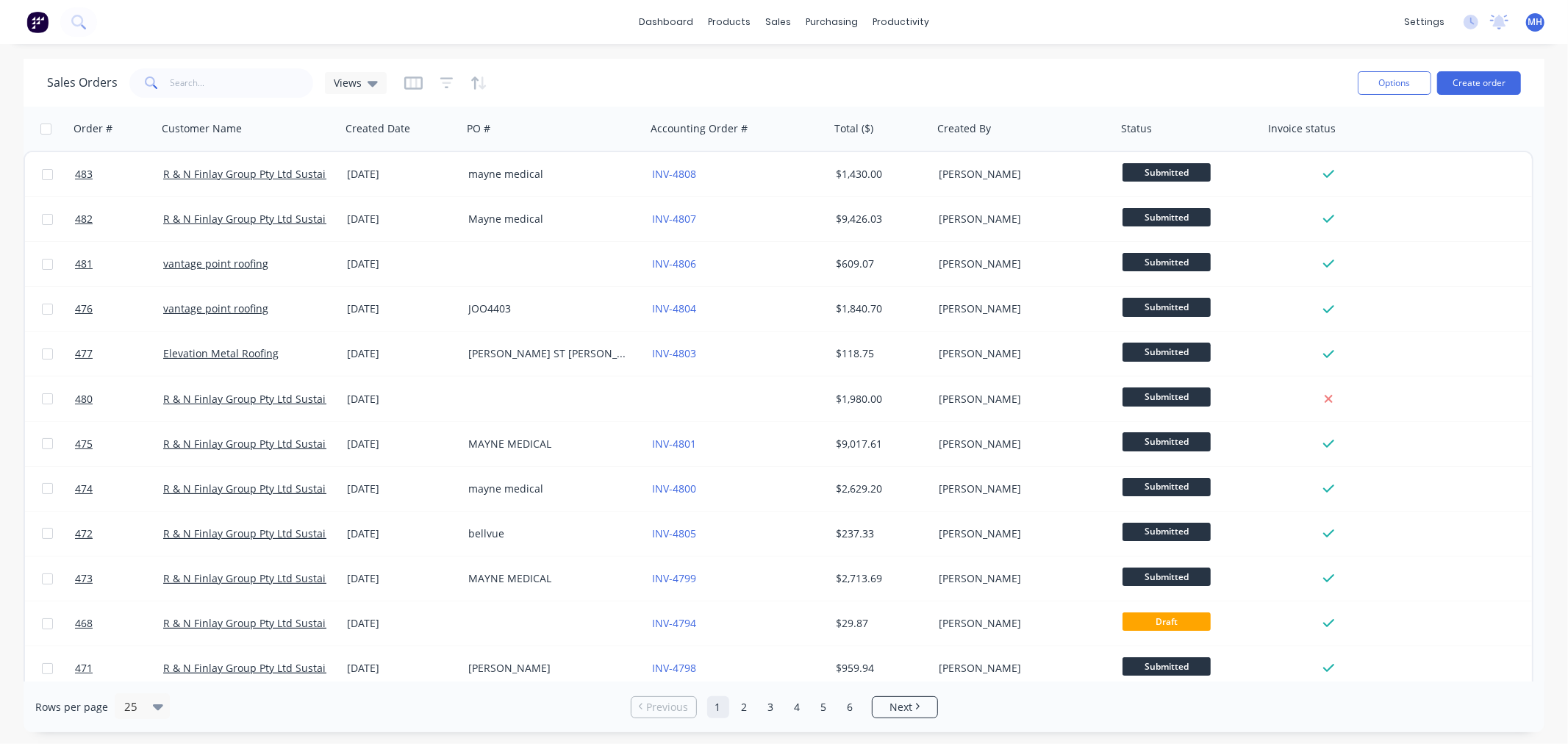
click at [145, 30] on div "dashboard products sales purchasing productivity dashboard products Product Cat…" at bounding box center [784, 22] width 1568 height 44
click at [84, 22] on icon at bounding box center [78, 22] width 14 height 14
